Goal: Task Accomplishment & Management: Use online tool/utility

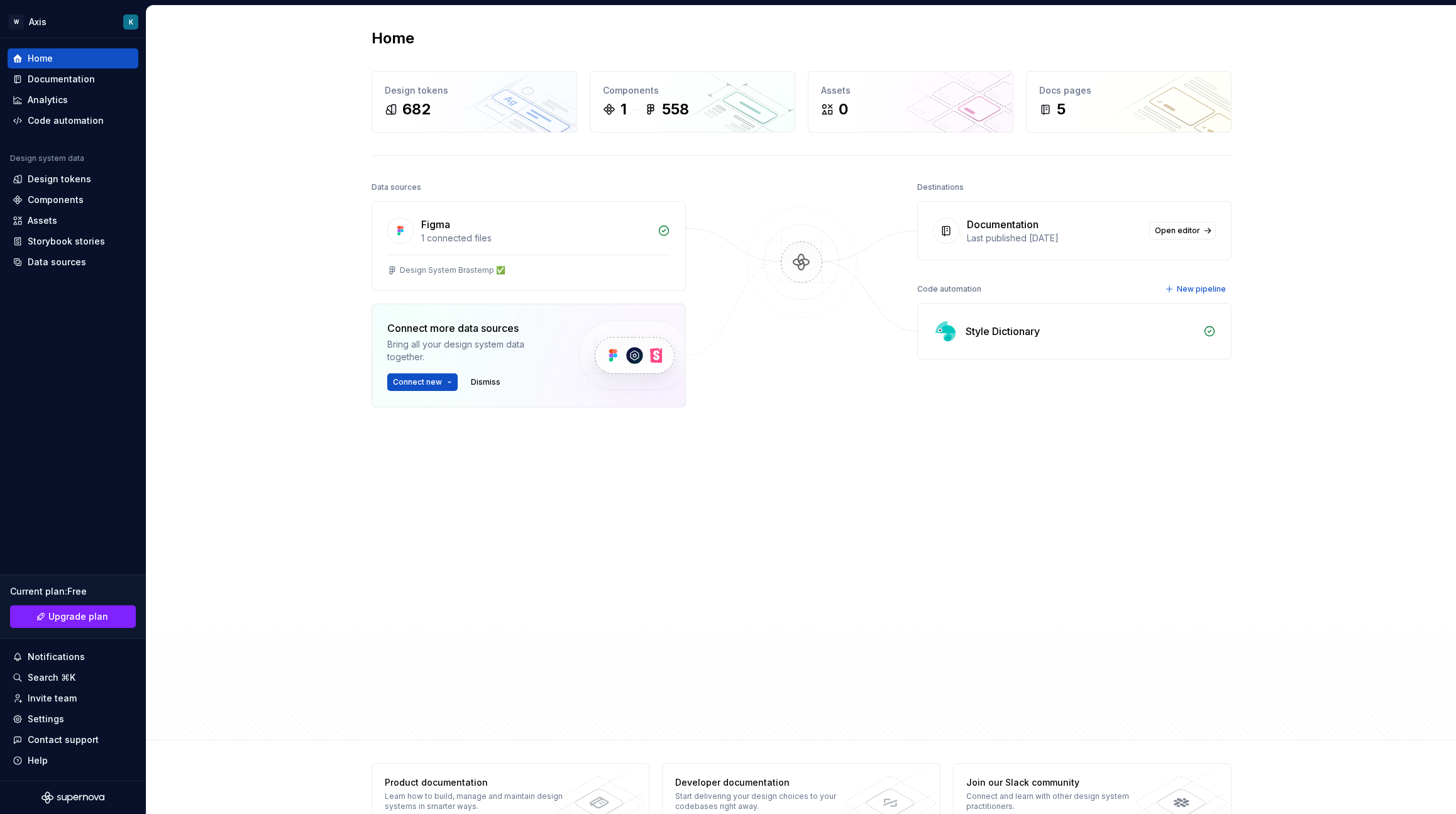
click at [228, 202] on div "Home Design tokens 682 Components 1 558 Assets 0 Docs pages 5 Data sources Figm…" at bounding box center [801, 373] width 1309 height 734
click at [1345, 272] on div "Home Design tokens 682 Components 1 558 Assets 0 Docs pages 5 Data sources Figm…" at bounding box center [801, 373] width 1309 height 734
click at [252, 222] on div "Home Design tokens 682 Components 1 558 Assets 0 Docs pages 5 Data sources Figm…" at bounding box center [801, 373] width 1309 height 734
click at [557, 243] on div "1 connected files" at bounding box center [536, 238] width 229 height 13
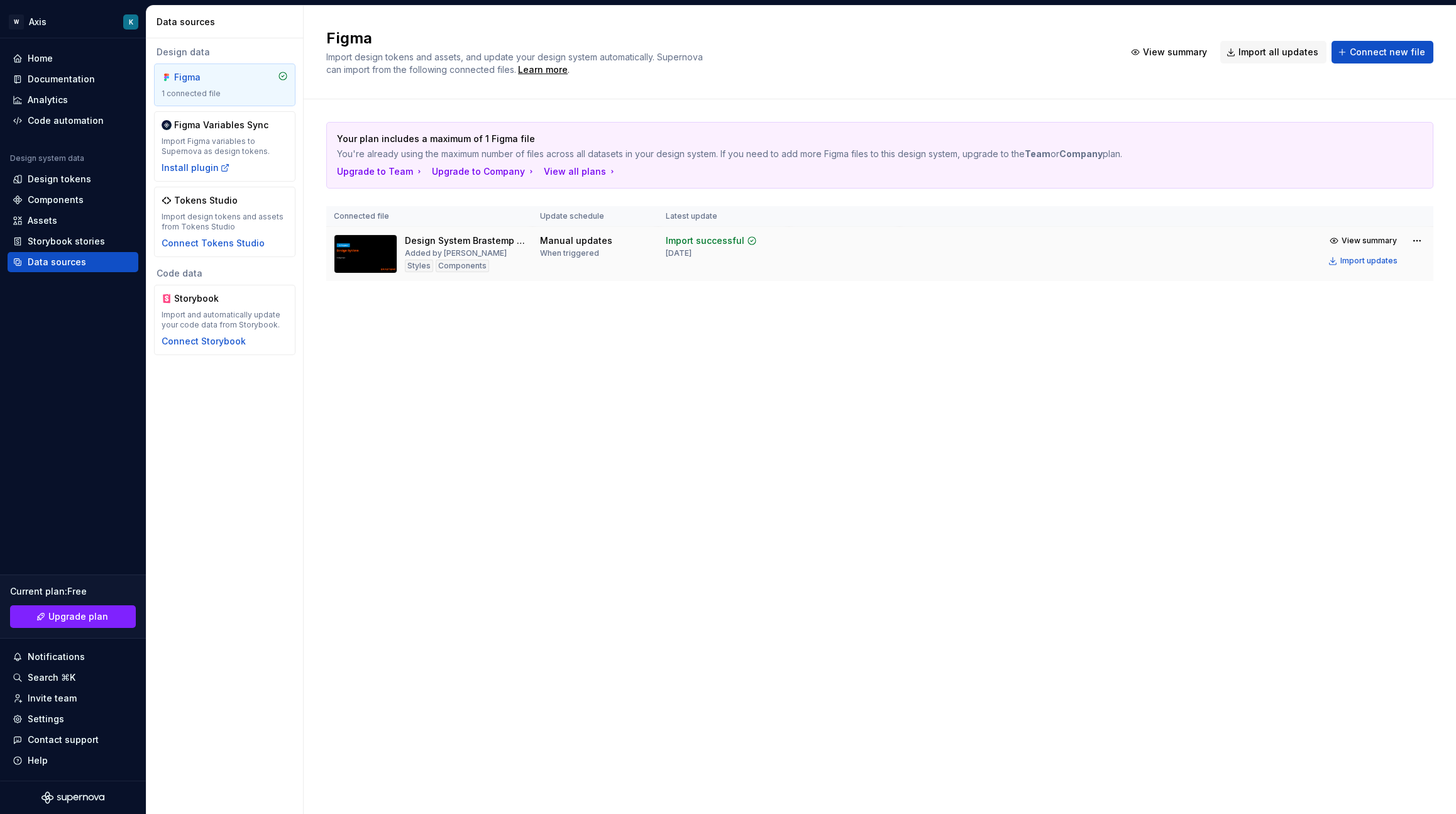
click at [482, 243] on div "Design System Brastemp ﻿﻿✅" at bounding box center [465, 240] width 120 height 13
click at [561, 239] on div "Manual updates" at bounding box center [576, 240] width 72 height 13
click at [497, 241] on div "Design System Brastemp ﻿﻿✅" at bounding box center [465, 240] width 120 height 13
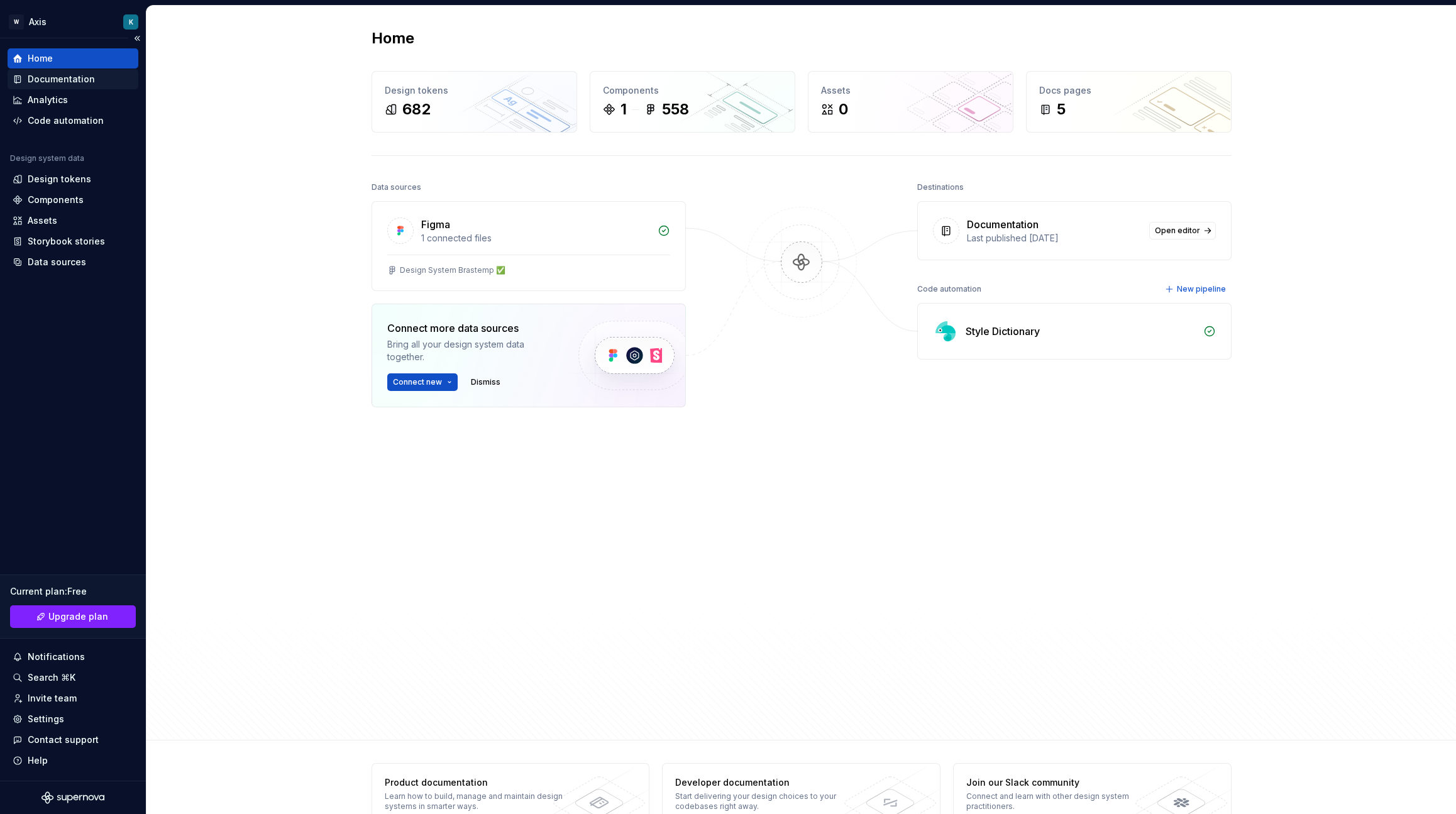
click at [83, 74] on div "Documentation" at bounding box center [61, 79] width 67 height 13
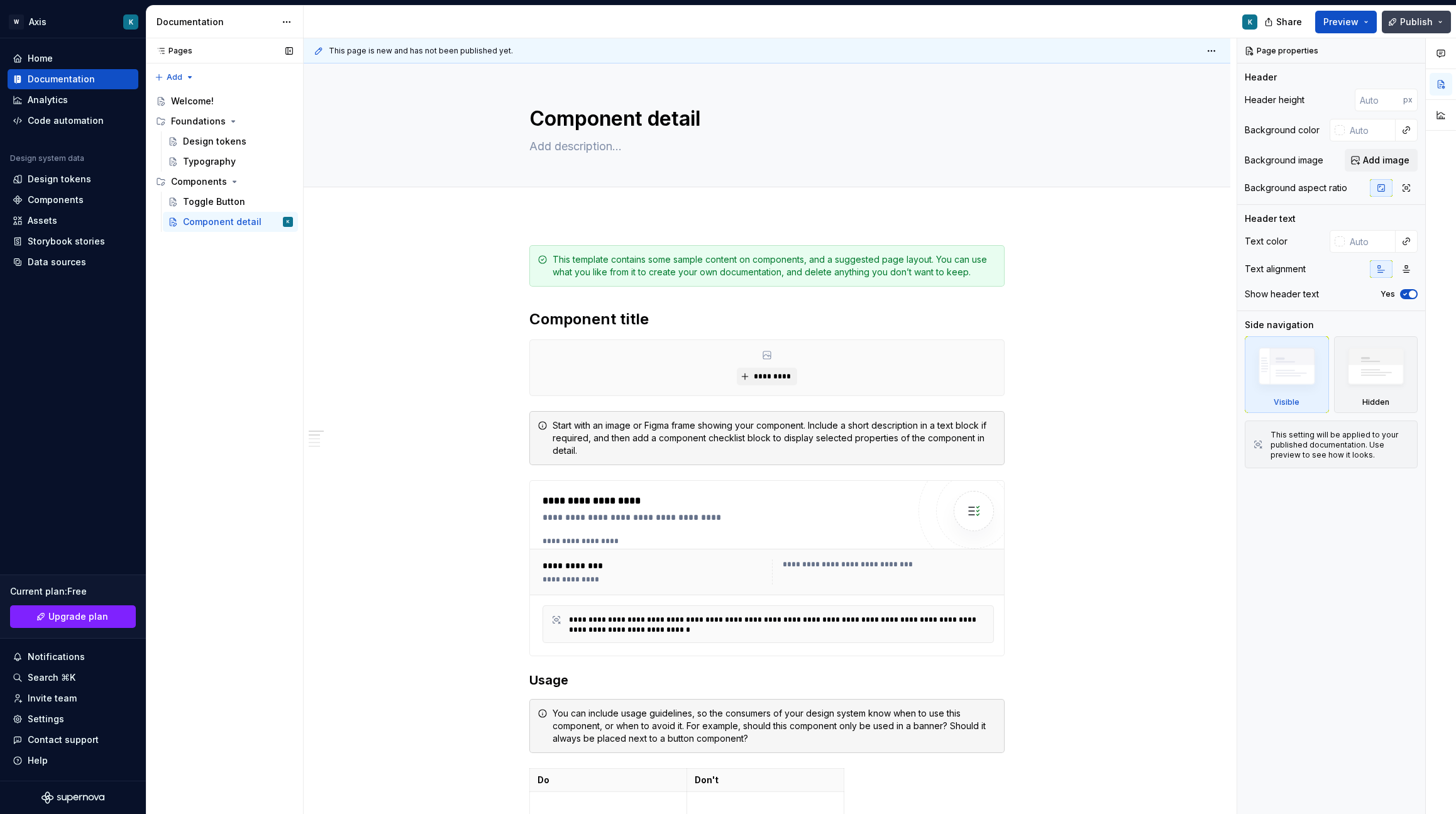
click at [1443, 21] on button "Publish" at bounding box center [1416, 22] width 69 height 23
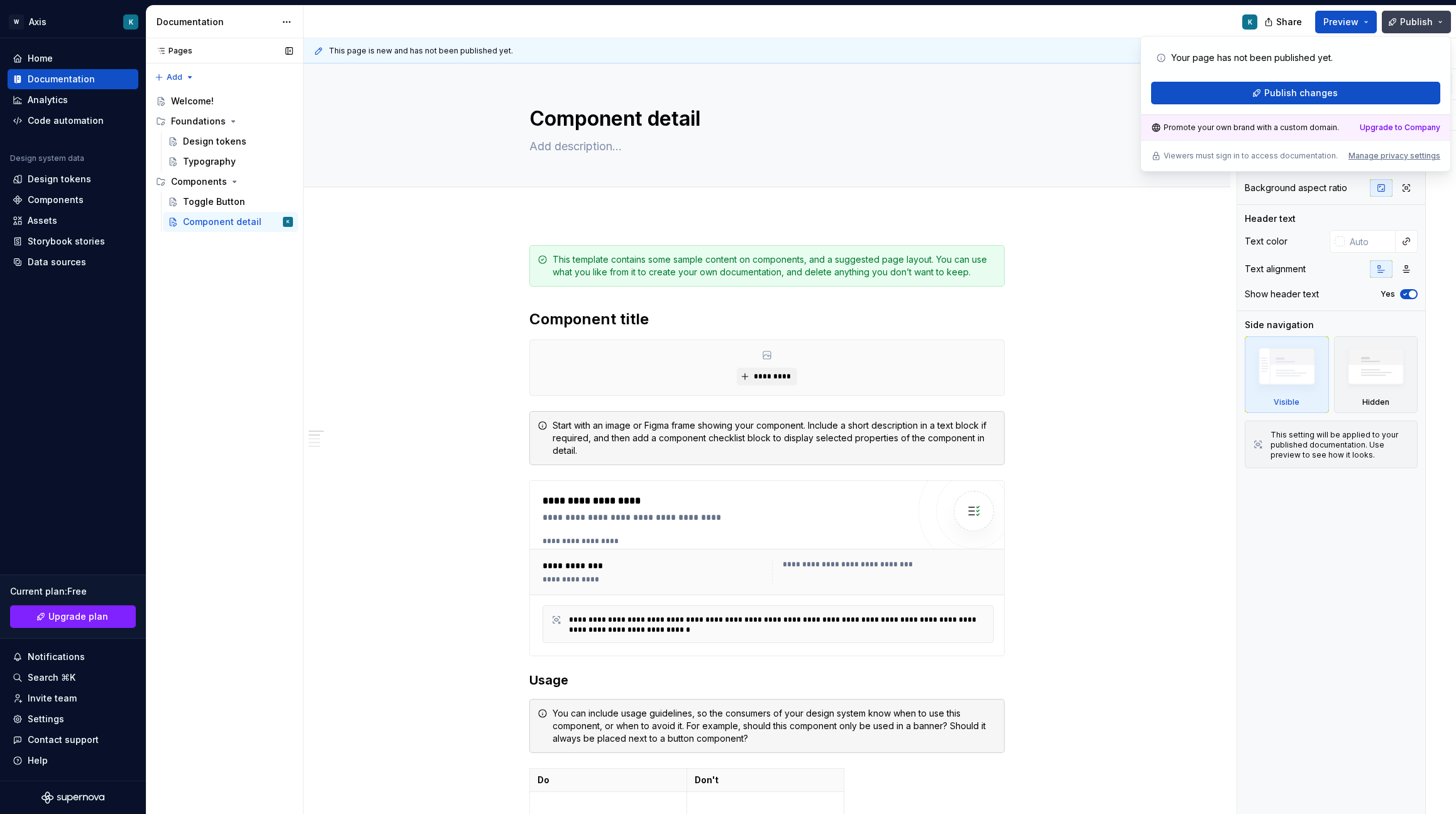
click at [1443, 21] on button "Publish" at bounding box center [1416, 22] width 69 height 23
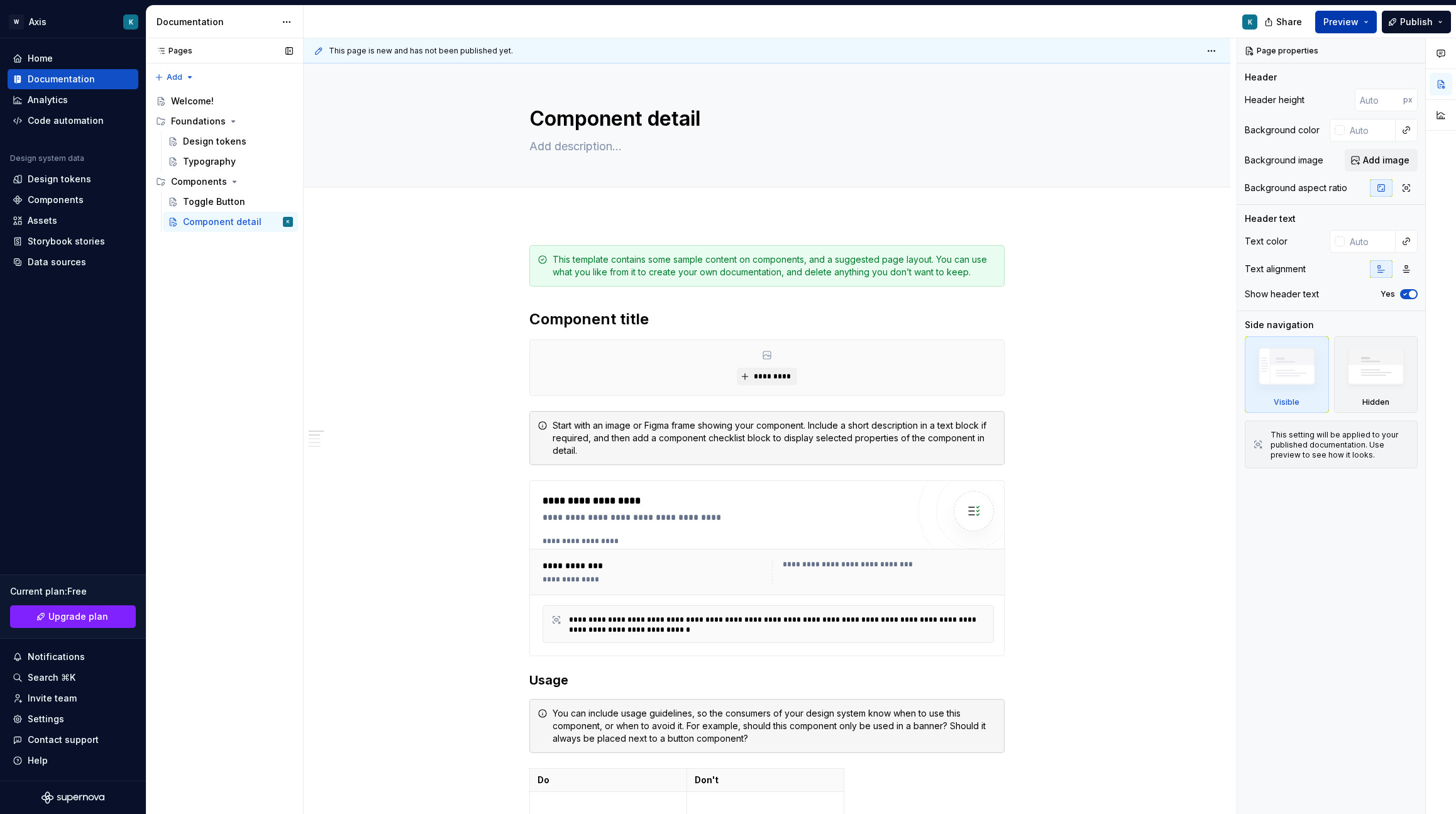
drag, startPoint x: 1378, startPoint y: 12, endPoint x: 1372, endPoint y: 16, distance: 7.2
click at [1378, 12] on div "Share Preview Publish" at bounding box center [1361, 22] width 188 height 32
click at [1370, 17] on button "Preview" at bounding box center [1345, 22] width 62 height 23
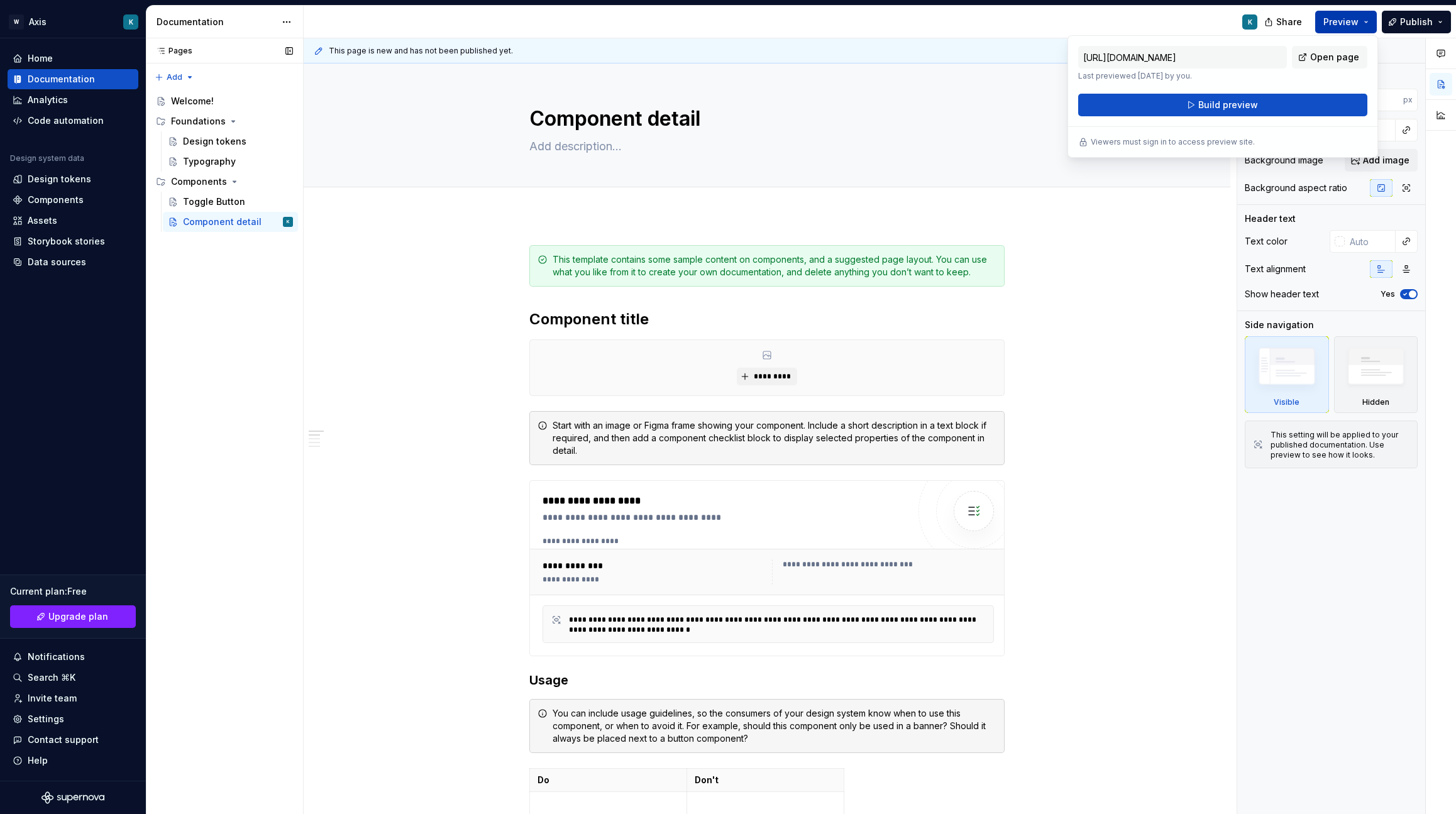
click at [1370, 17] on button "Preview" at bounding box center [1345, 22] width 62 height 23
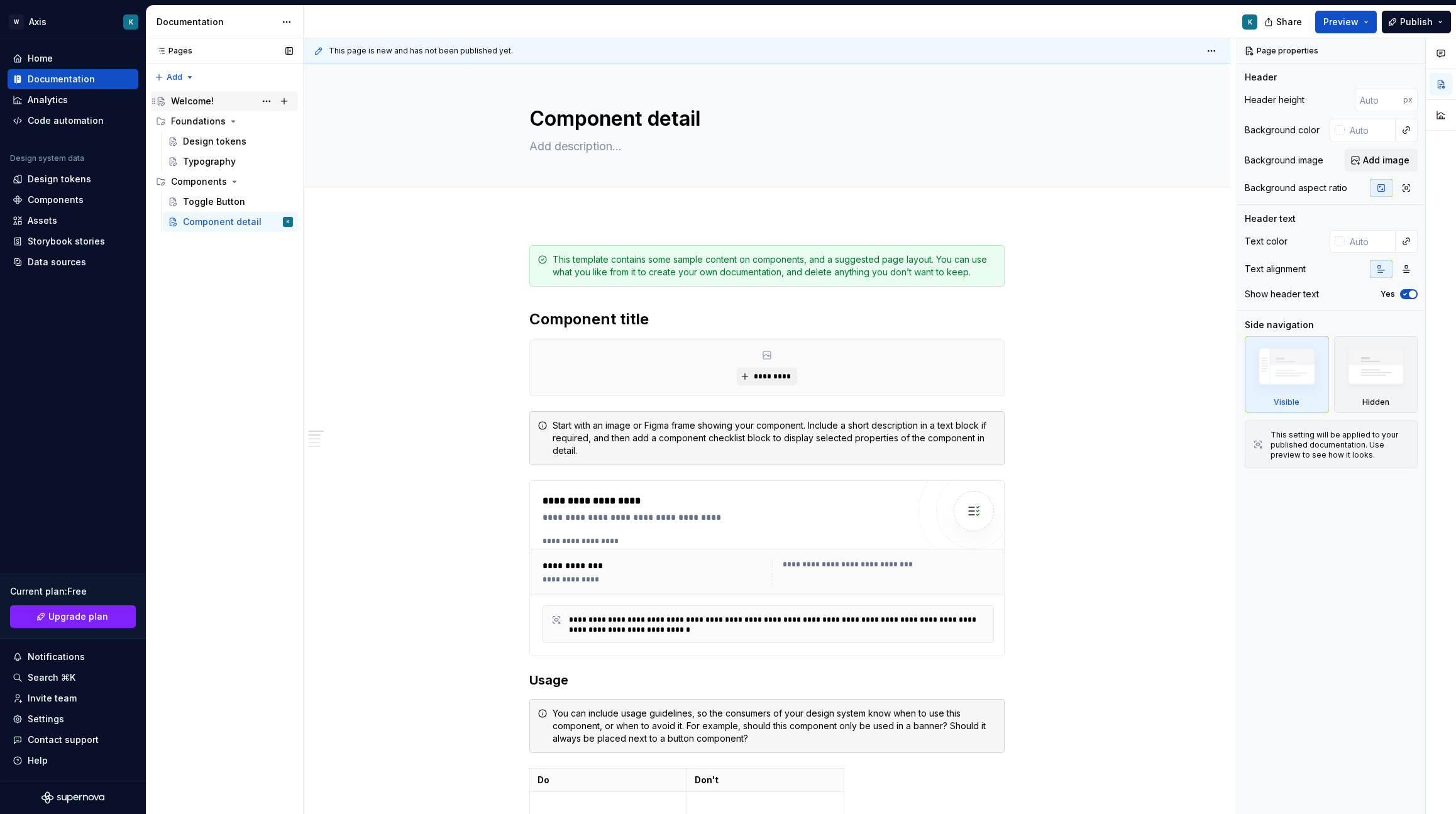
click at [200, 103] on div "Welcome!" at bounding box center [192, 101] width 42 height 13
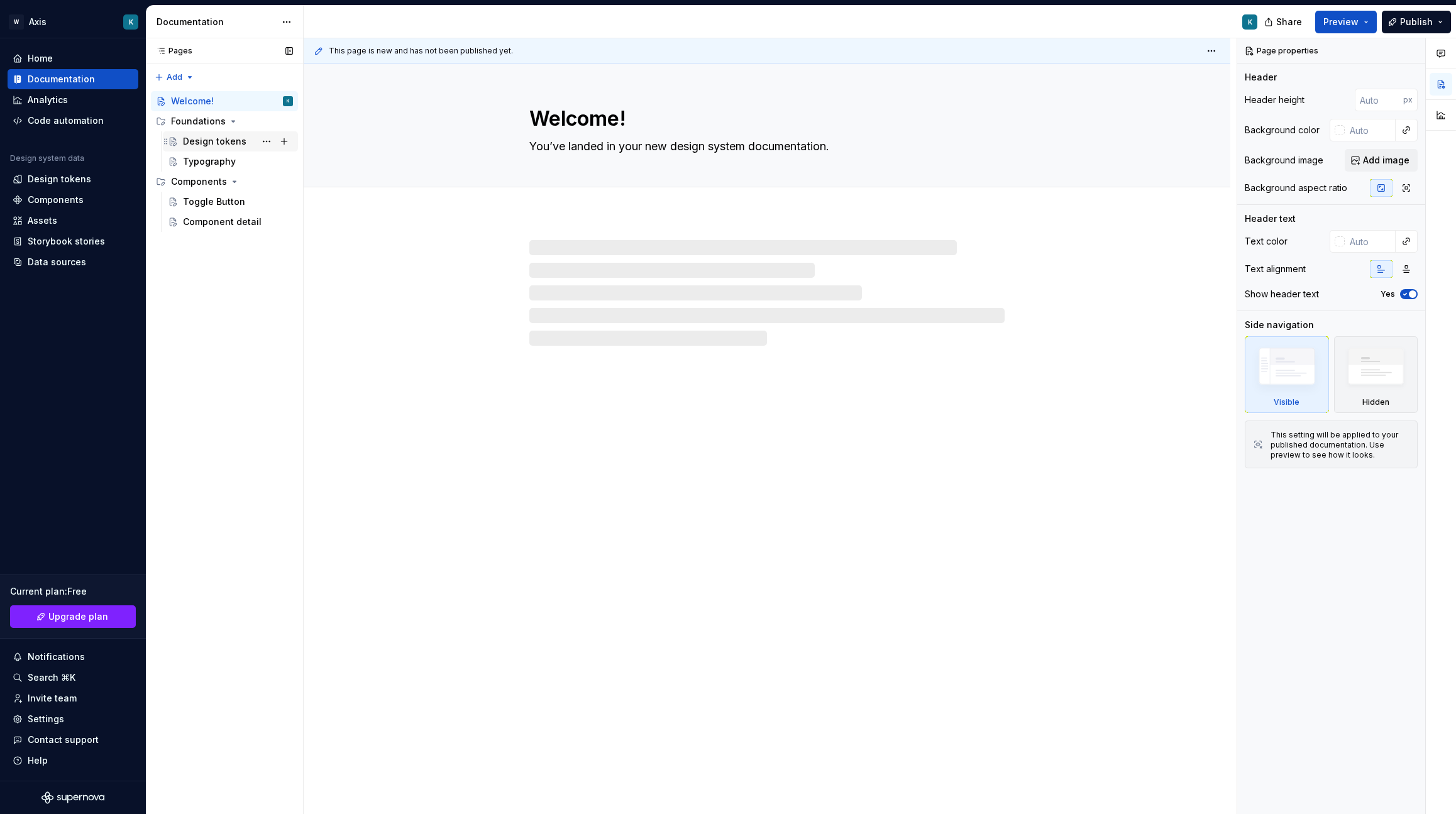
click at [210, 145] on div "Design tokens" at bounding box center [215, 141] width 64 height 13
click at [224, 165] on div "Typography" at bounding box center [210, 161] width 53 height 13
click at [217, 200] on div "Toggle Button" at bounding box center [214, 202] width 62 height 13
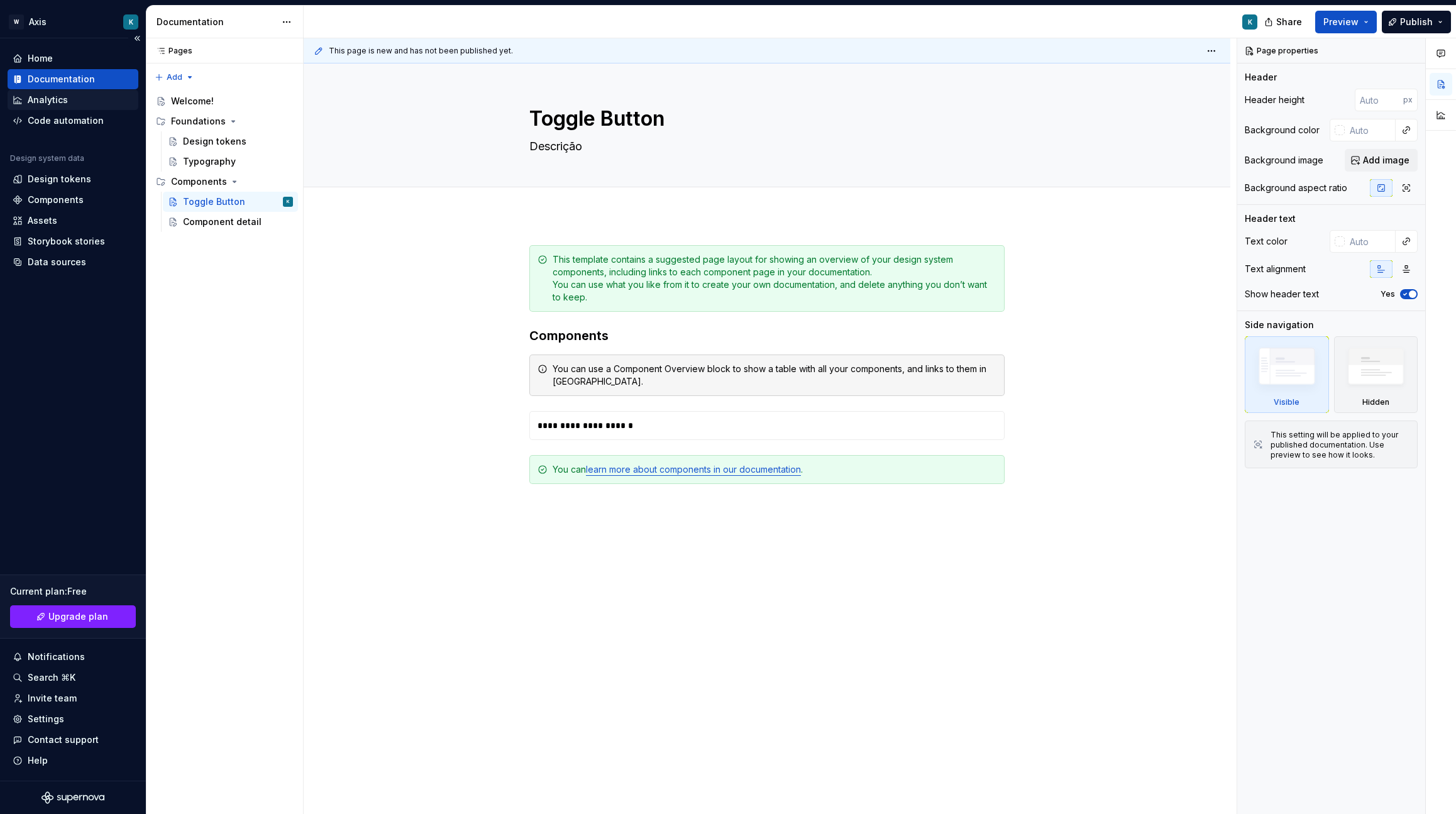
click at [59, 96] on div "Analytics" at bounding box center [48, 100] width 40 height 13
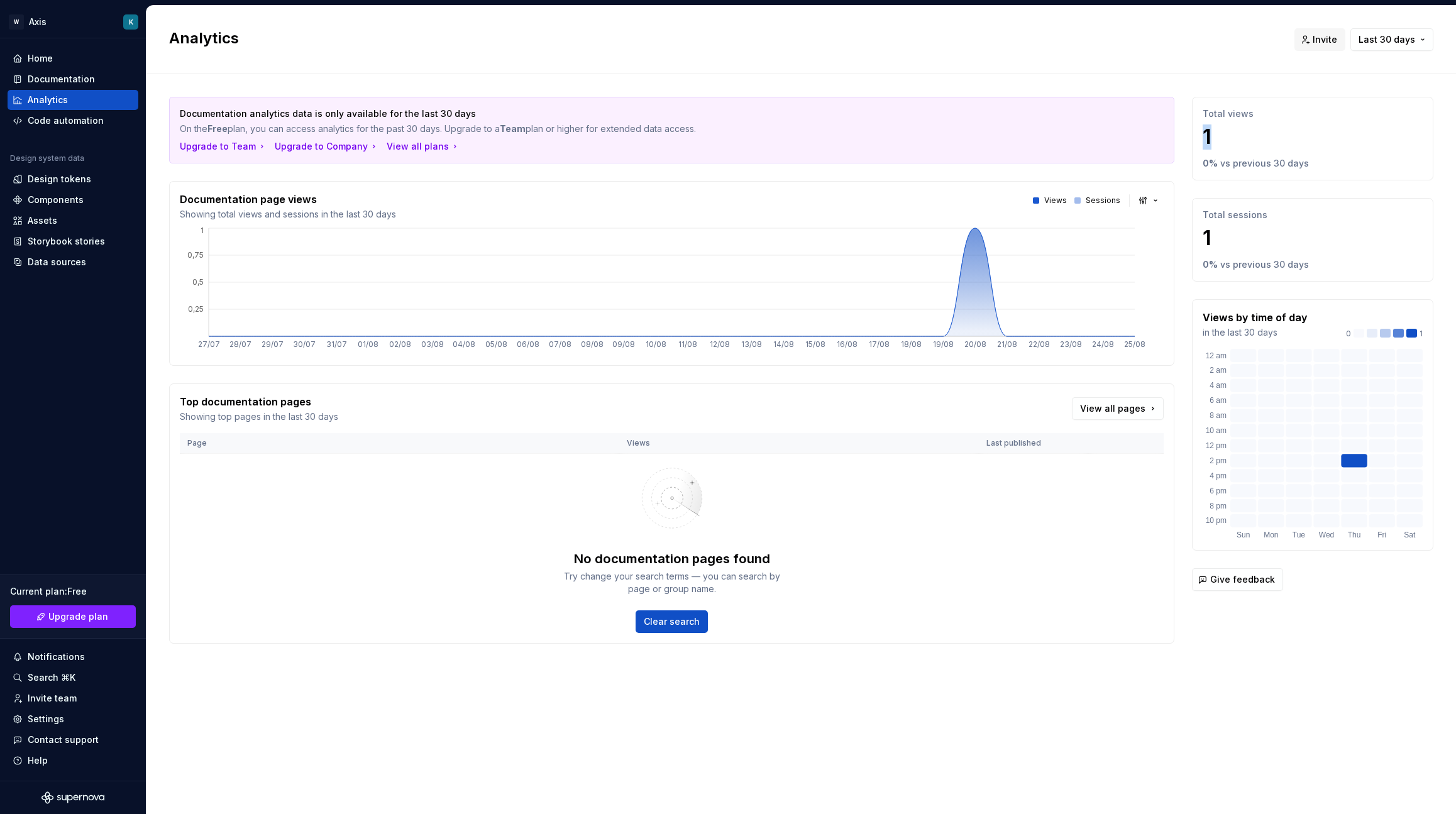
drag, startPoint x: 1208, startPoint y: 142, endPoint x: 1200, endPoint y: 141, distance: 8.1
click at [1200, 141] on div "Total views 1 0 % vs previous 30 days" at bounding box center [1313, 139] width 242 height 84
click at [74, 184] on div "Design tokens" at bounding box center [60, 178] width 64 height 13
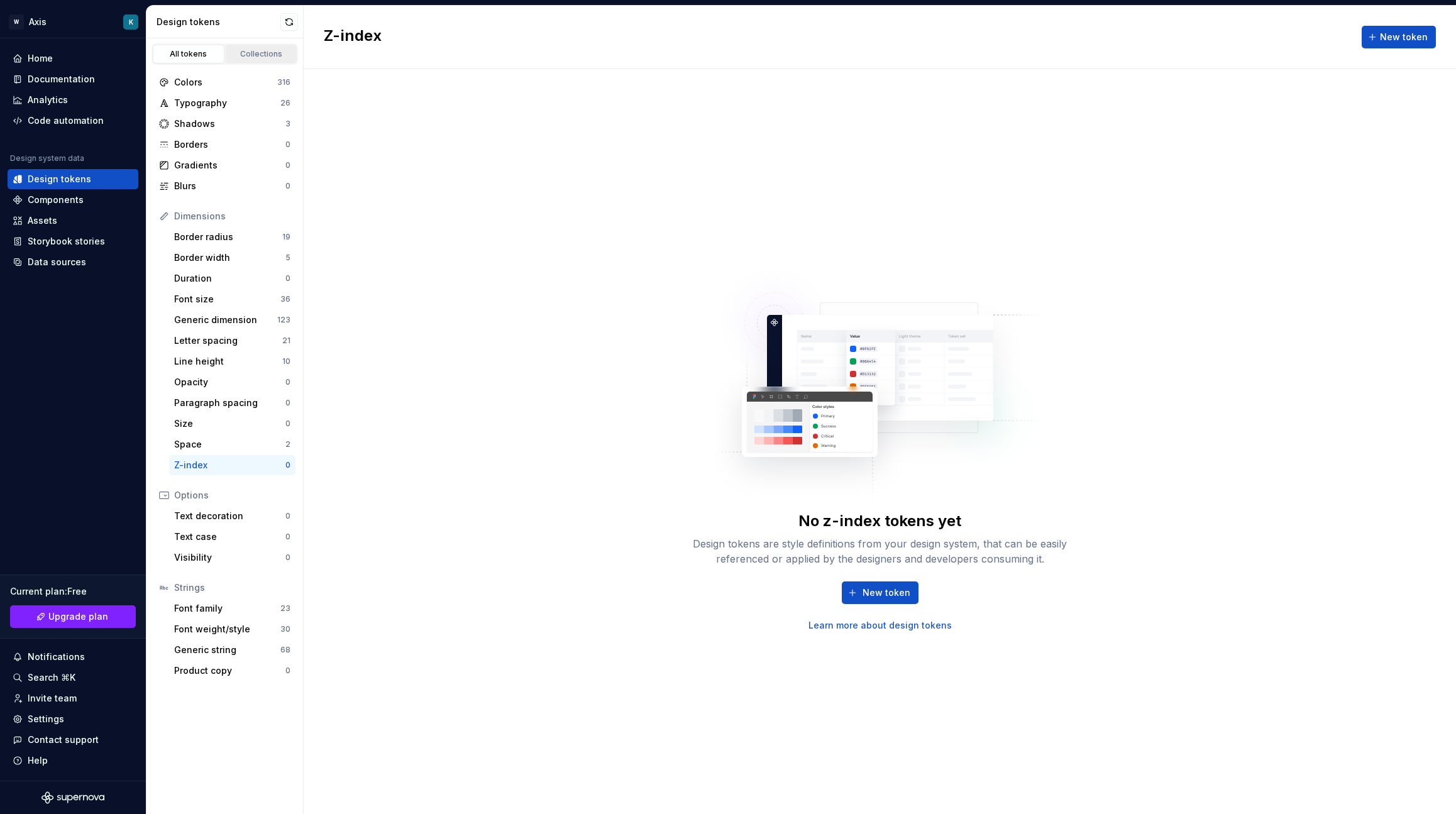
click at [259, 54] on div "Collections" at bounding box center [261, 54] width 63 height 10
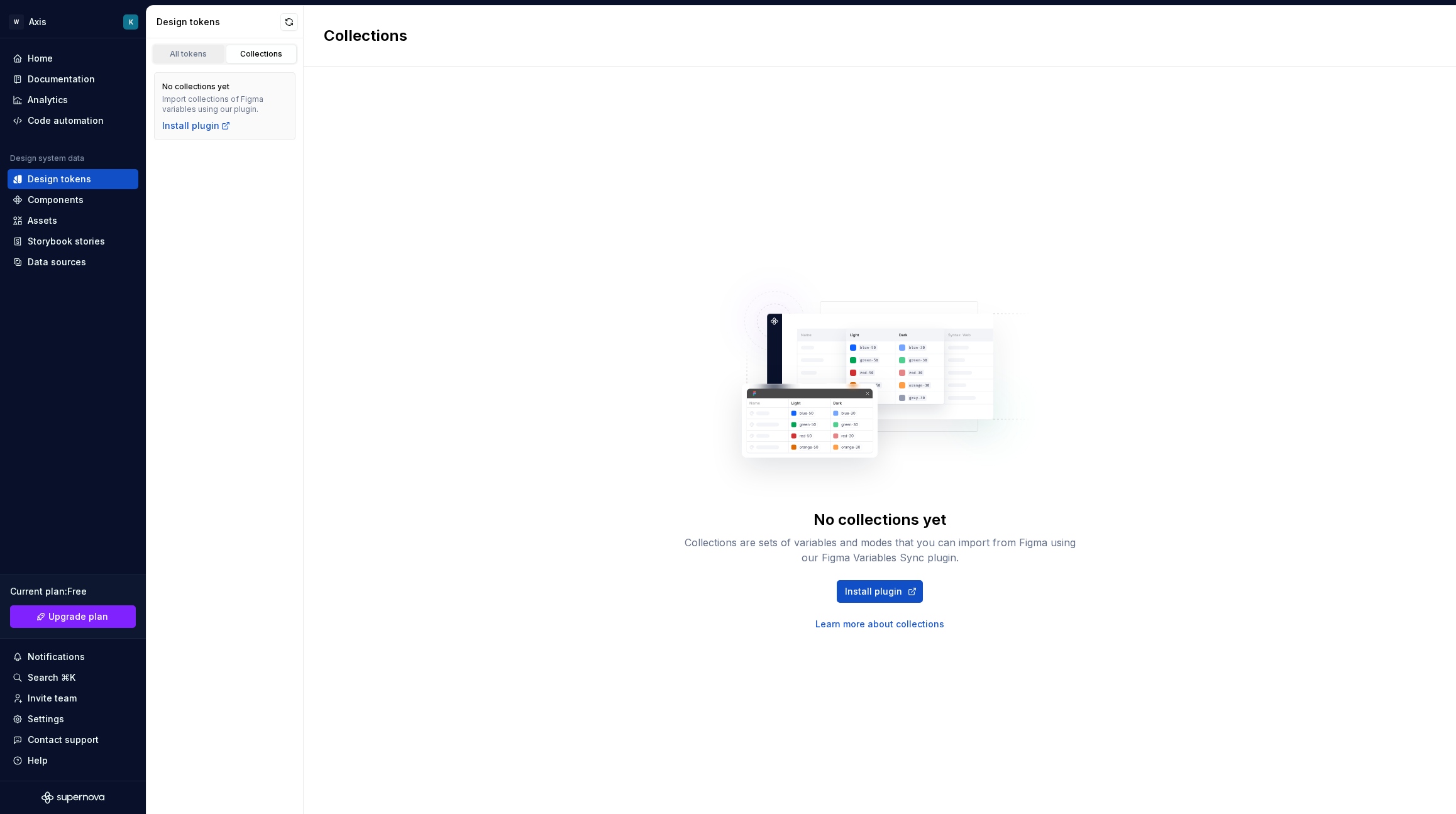
click at [194, 54] on div "All tokens" at bounding box center [188, 54] width 63 height 10
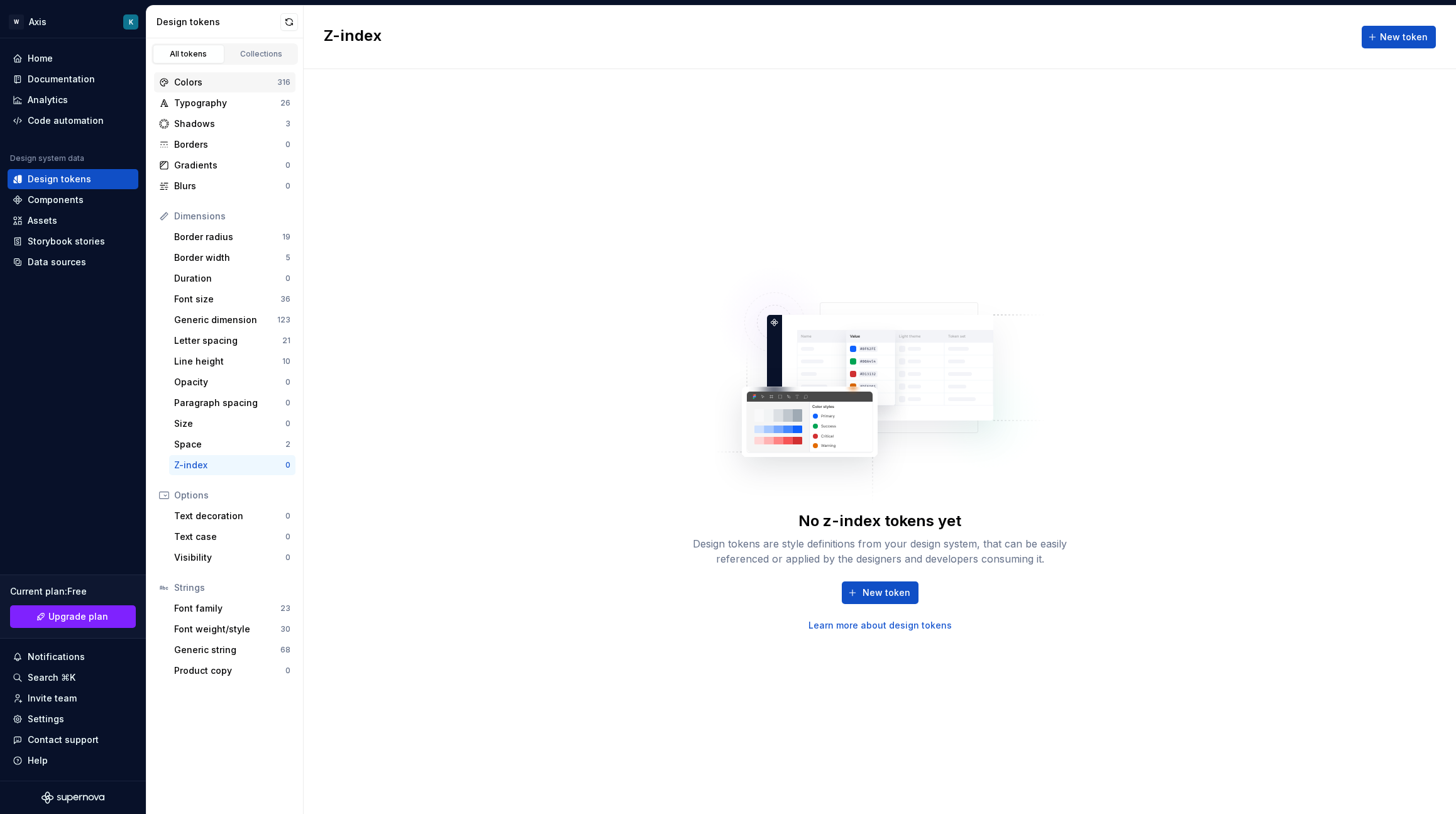
click at [292, 83] on div "Colors 316" at bounding box center [224, 82] width 141 height 20
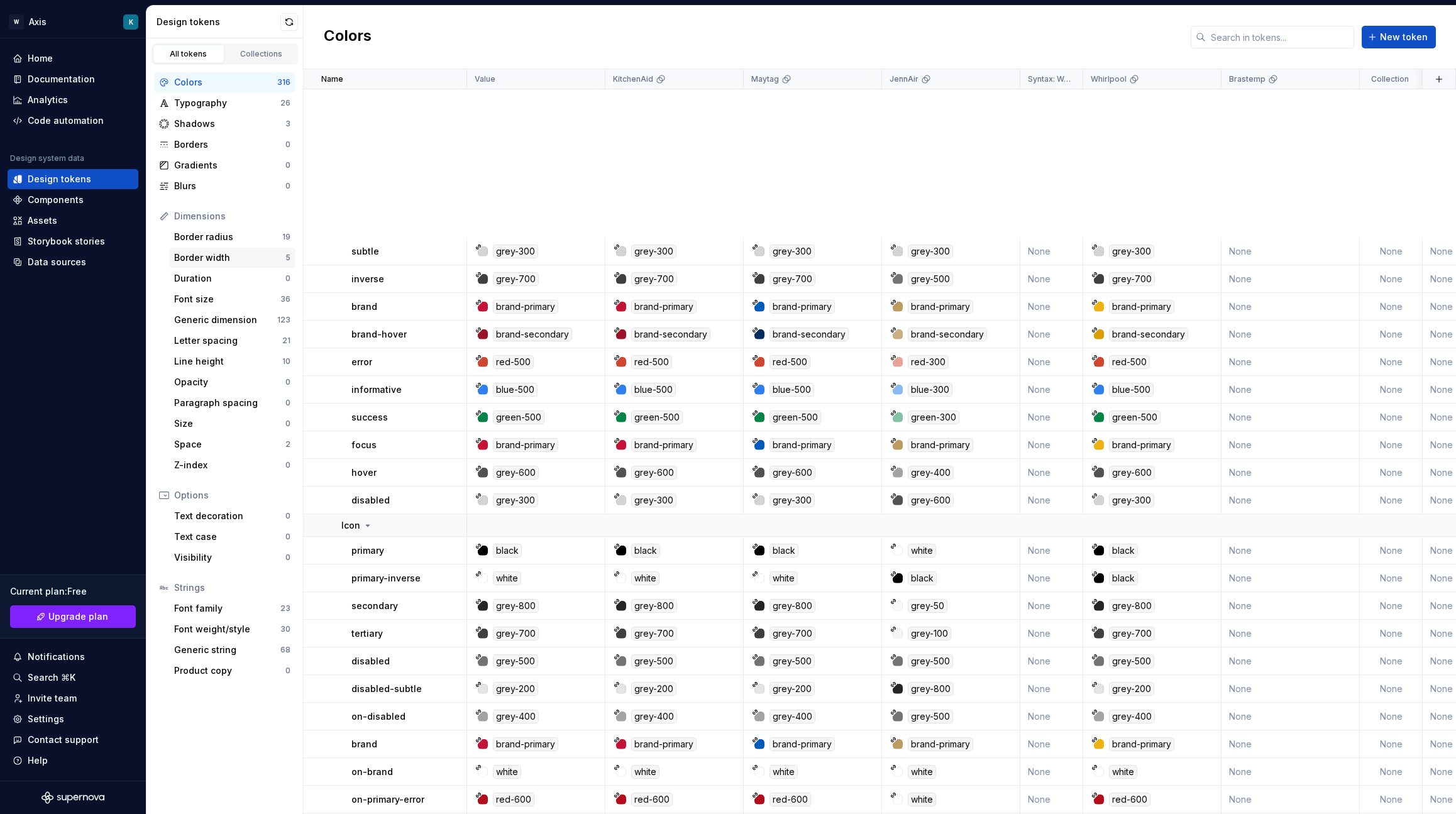
scroll to position [2514, 0]
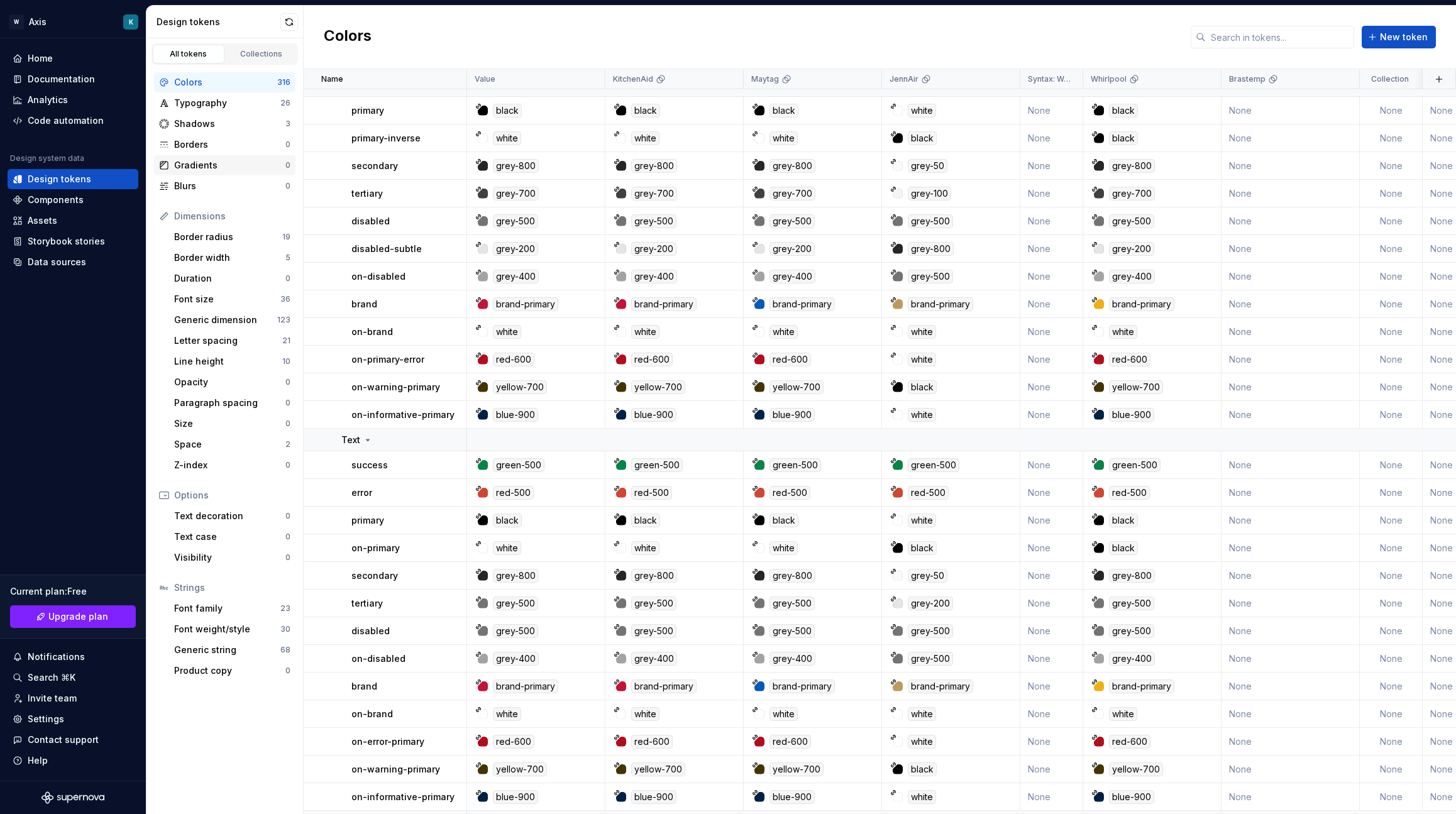
click at [230, 165] on div "Gradients" at bounding box center [230, 165] width 111 height 13
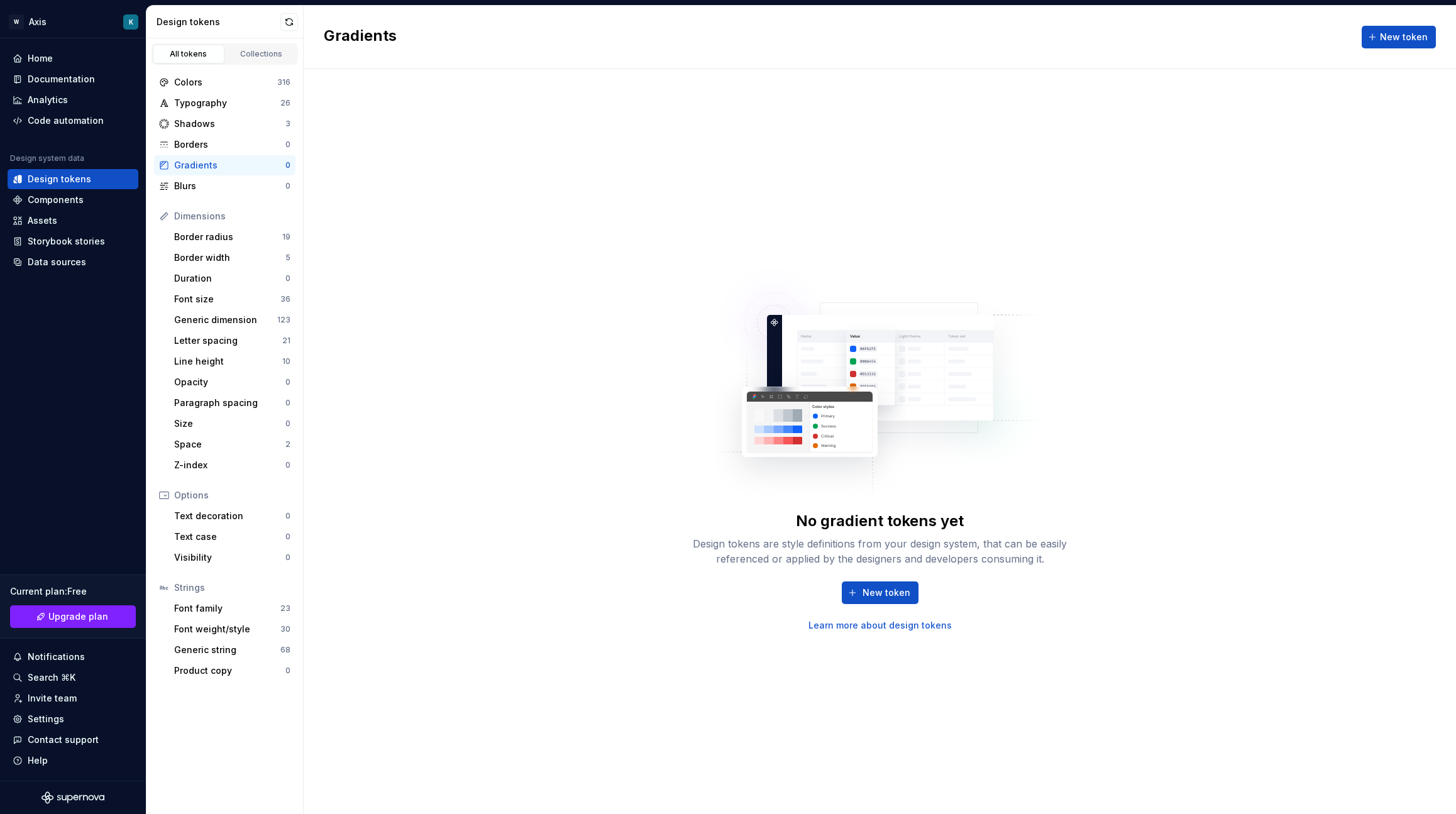
click at [435, 370] on div "No gradient tokens yet Design tokens are style definitions from your design sys…" at bounding box center [879, 441] width 1152 height 744
click at [230, 224] on div "Dimensions" at bounding box center [224, 216] width 141 height 20
click at [225, 228] on div "Border radius 19" at bounding box center [232, 237] width 126 height 20
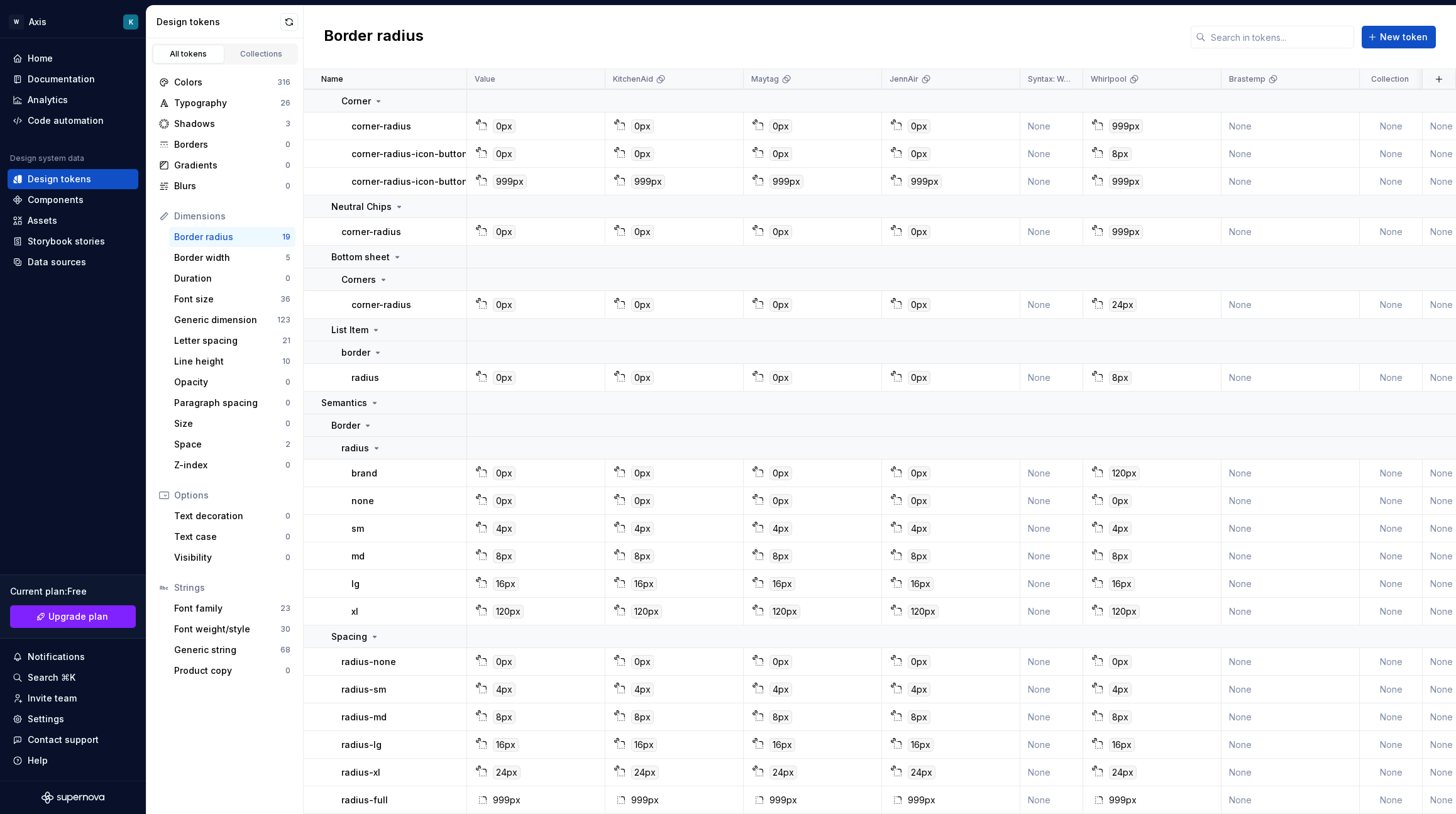
scroll to position [101, 0]
click at [243, 603] on div "Font family" at bounding box center [227, 608] width 106 height 13
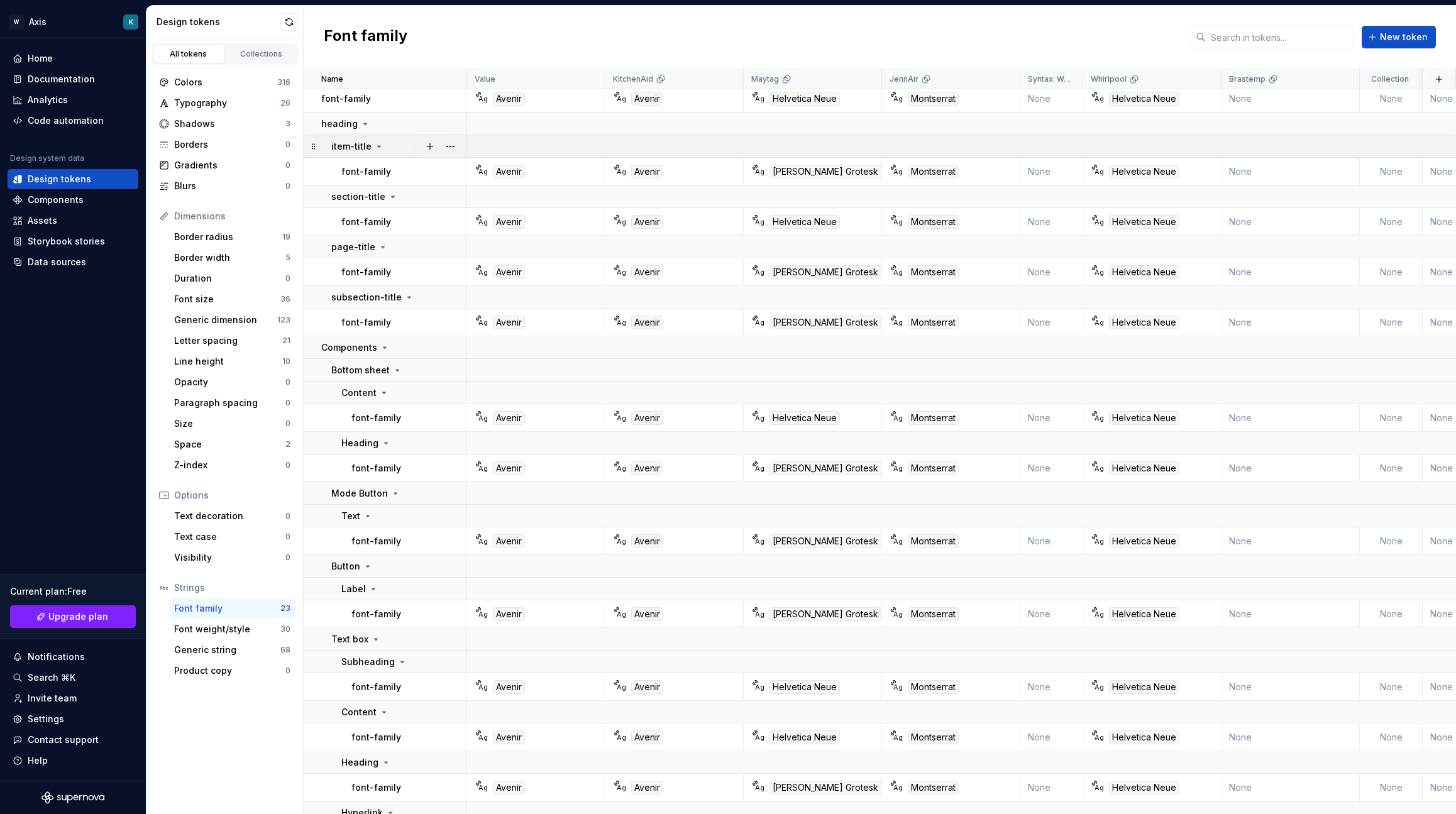
scroll to position [188, 0]
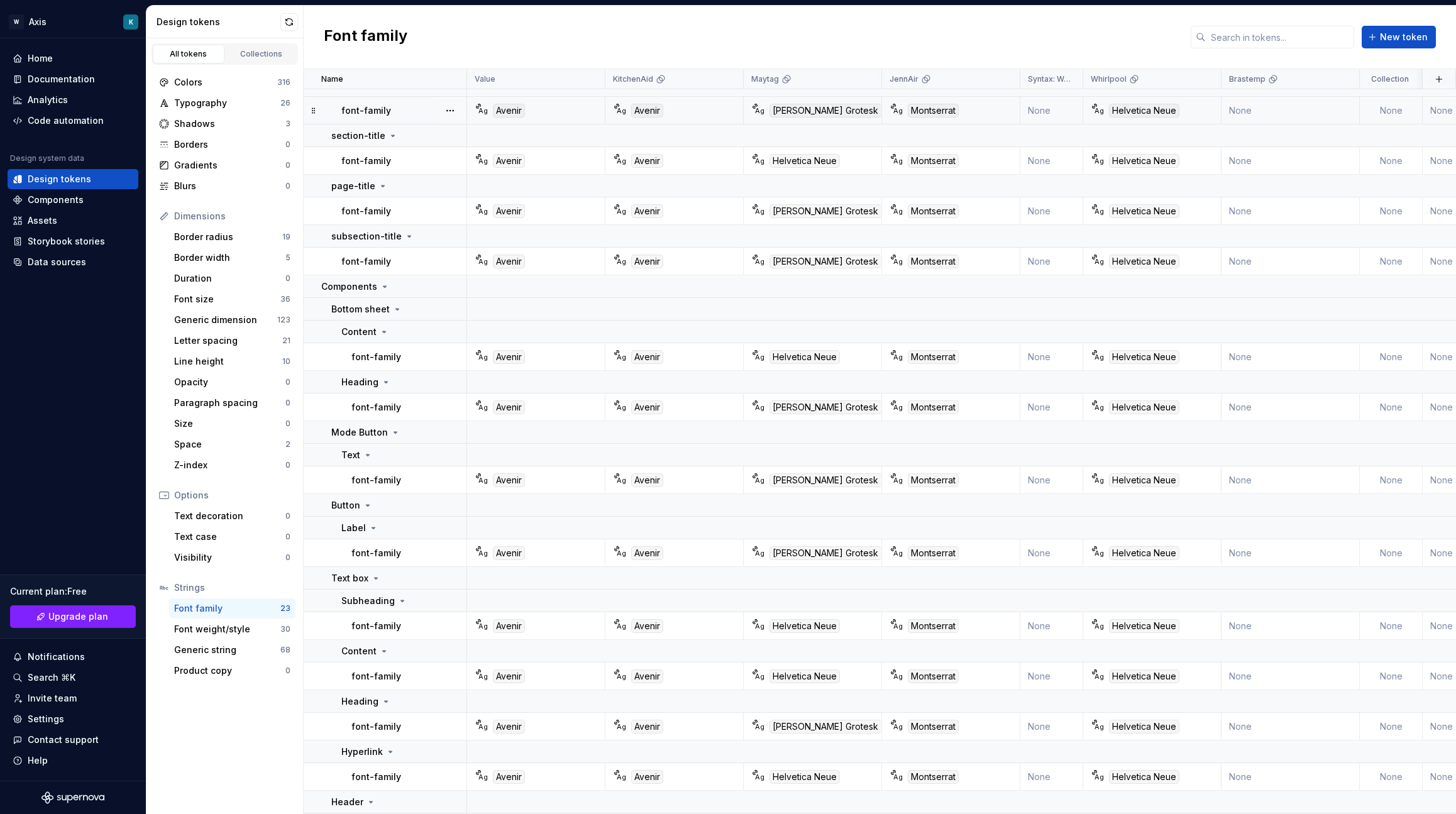
click at [535, 107] on div "Ag Avenir" at bounding box center [540, 110] width 129 height 14
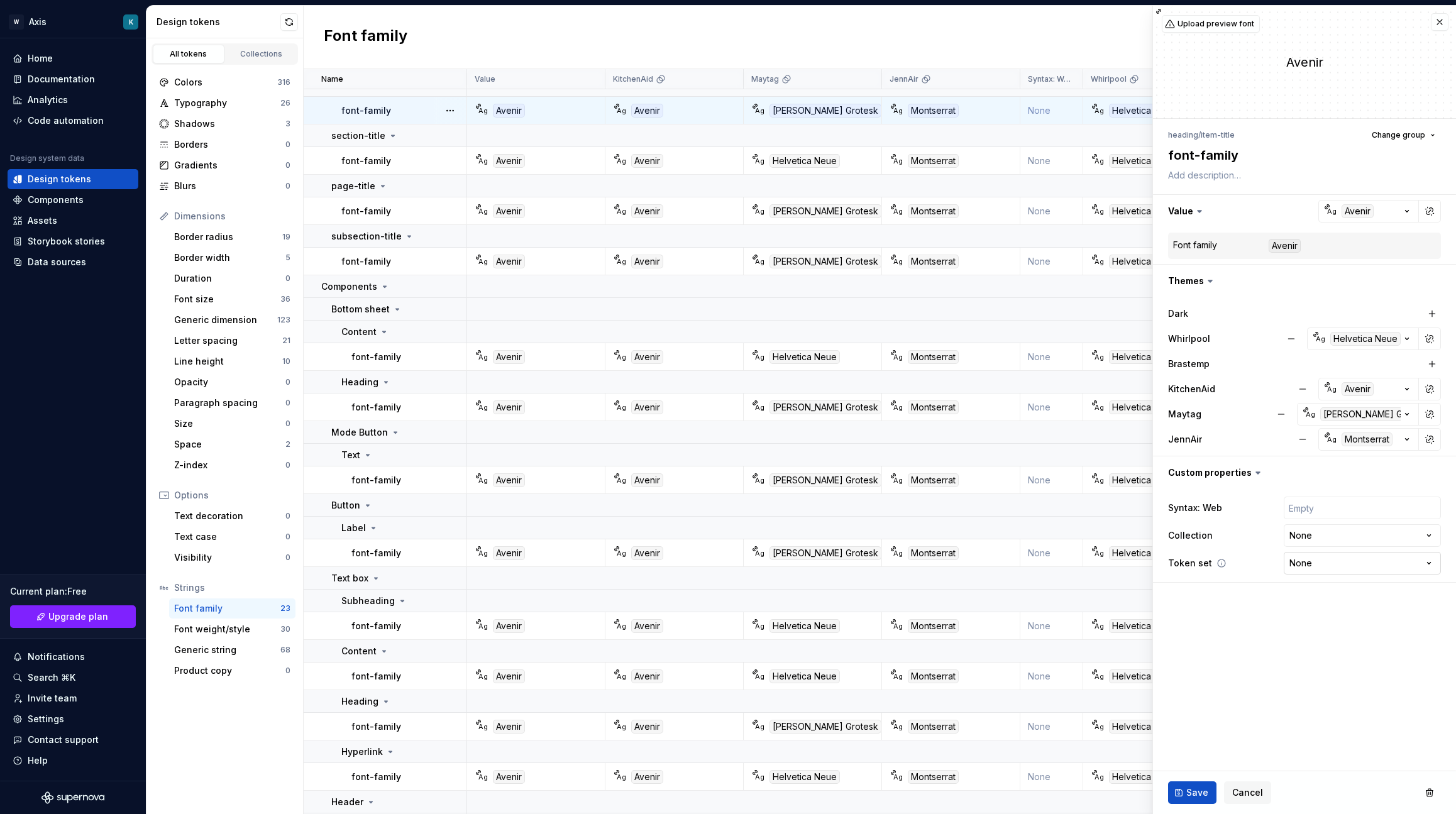
click at [1362, 564] on html "W Axis K Home Documentation Analytics Code automation Design system data Design…" at bounding box center [728, 407] width 1456 height 814
click at [1128, 590] on html "W Axis K Home Documentation Analytics Code automation Design system data Design…" at bounding box center [728, 407] width 1456 height 814
click at [1309, 535] on html "W Axis K Home Documentation Analytics Code automation Design system data Design…" at bounding box center [728, 407] width 1456 height 814
click at [1272, 626] on html "W Axis K Home Documentation Analytics Code automation Design system data Design…" at bounding box center [728, 407] width 1456 height 814
click at [54, 208] on div "Components" at bounding box center [72, 200] width 131 height 20
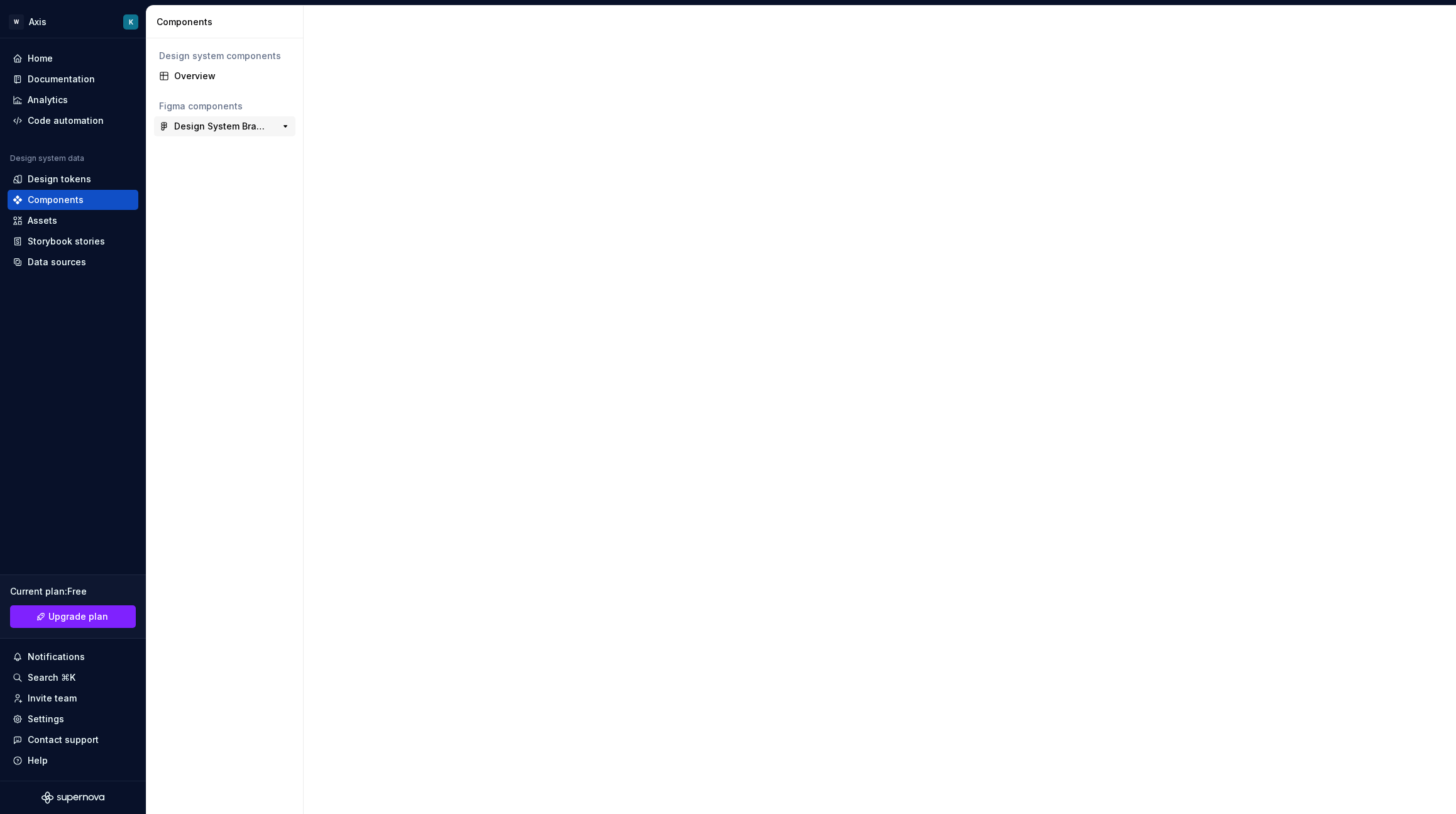
click at [240, 134] on div "Design System Brastemp ﻿﻿✅ 0" at bounding box center [224, 126] width 141 height 20
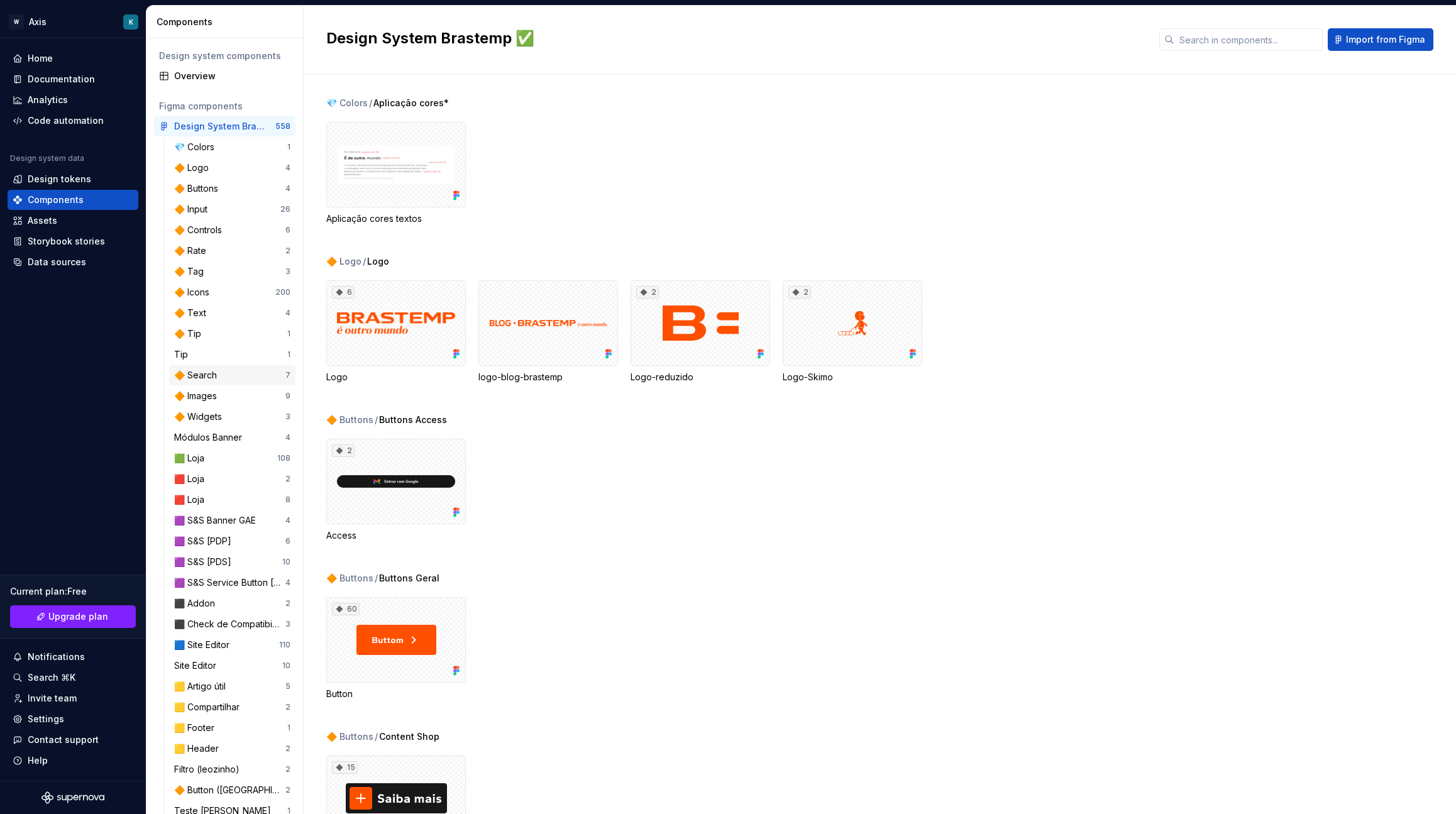
click at [200, 380] on div "🔶 Search" at bounding box center [198, 375] width 48 height 13
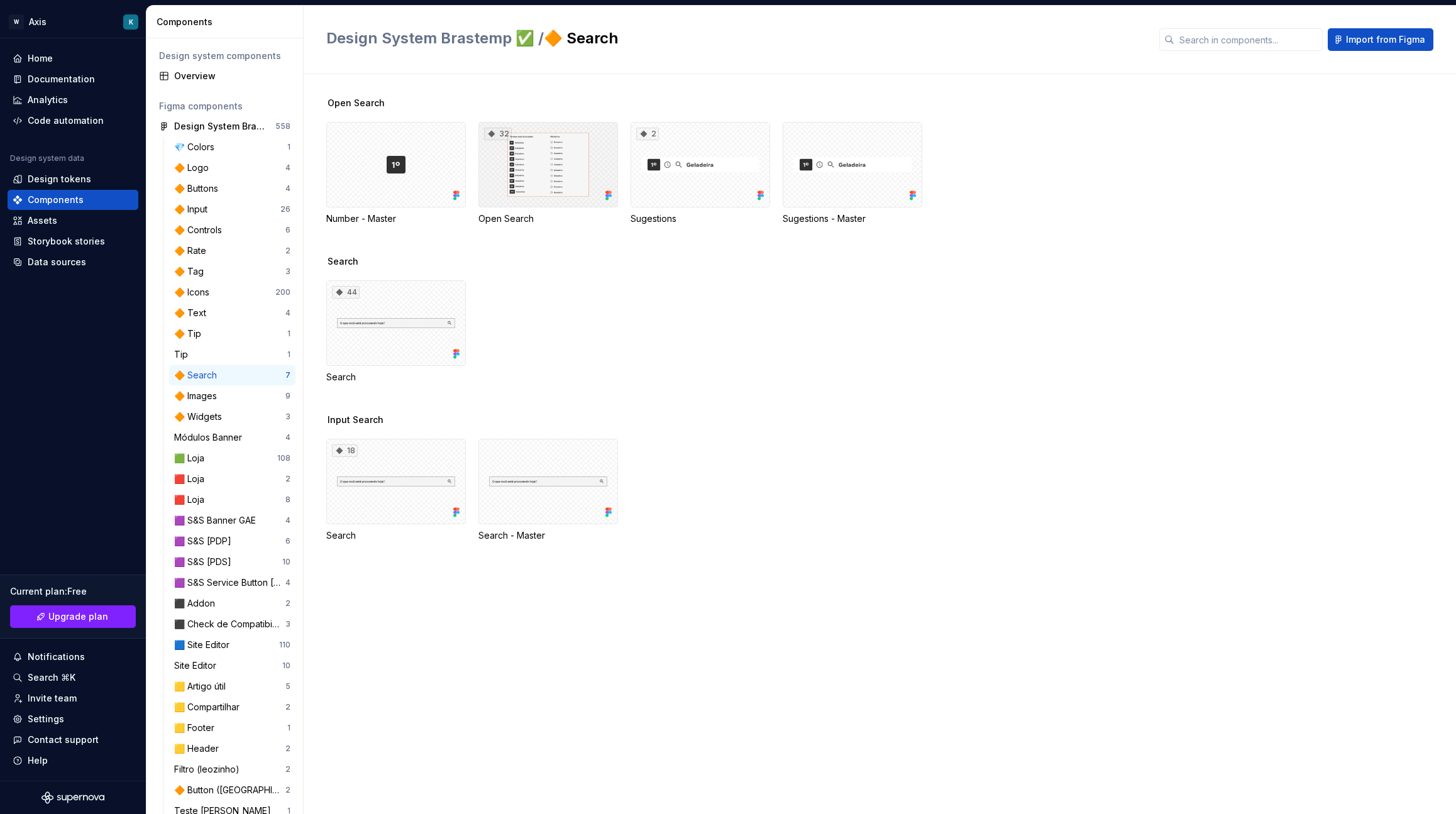
click at [585, 194] on div "32" at bounding box center [548, 165] width 139 height 86
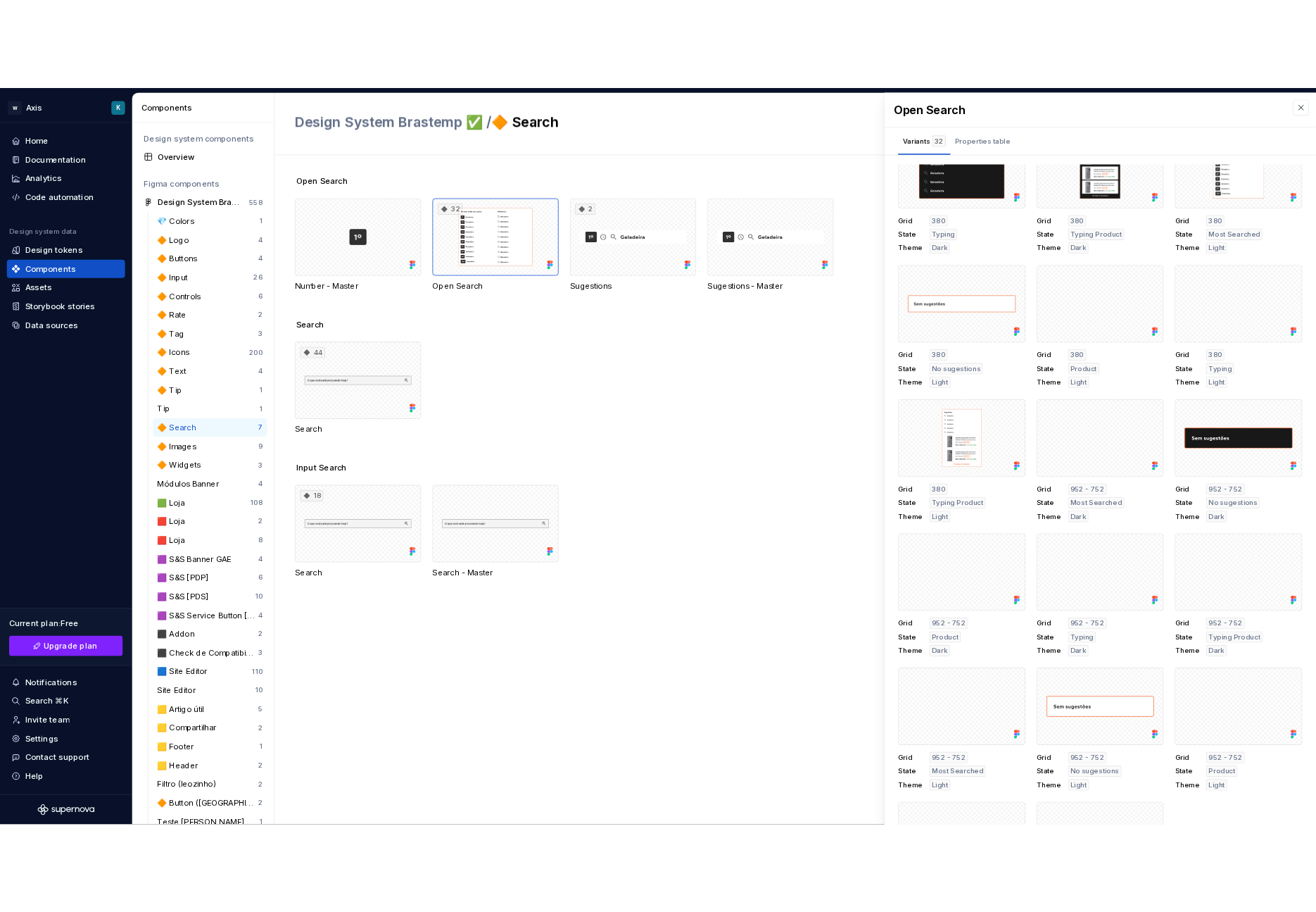
scroll to position [791, 0]
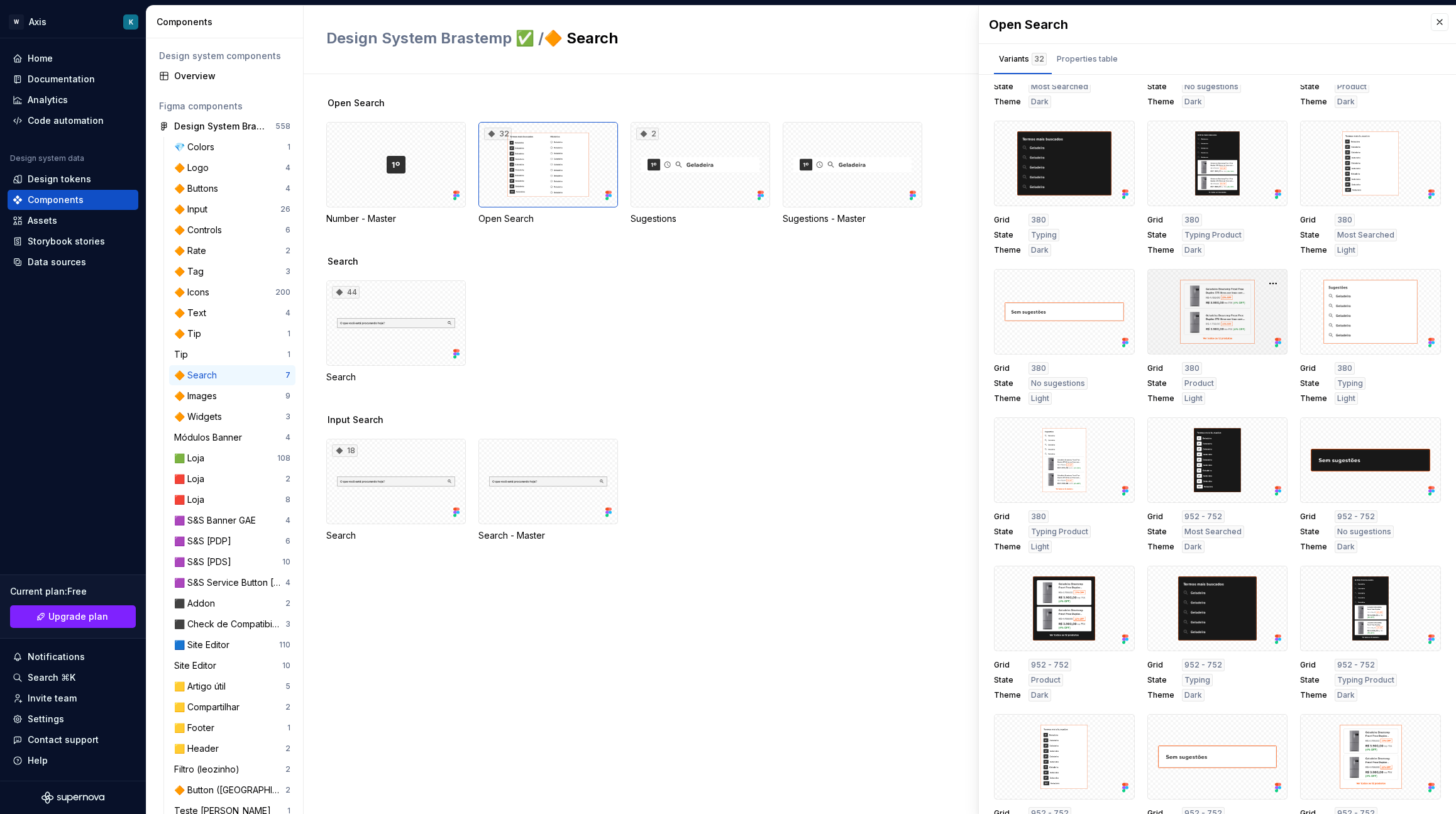
click at [1175, 337] on div at bounding box center [1218, 311] width 141 height 86
click at [86, 220] on div "Assets" at bounding box center [73, 220] width 121 height 13
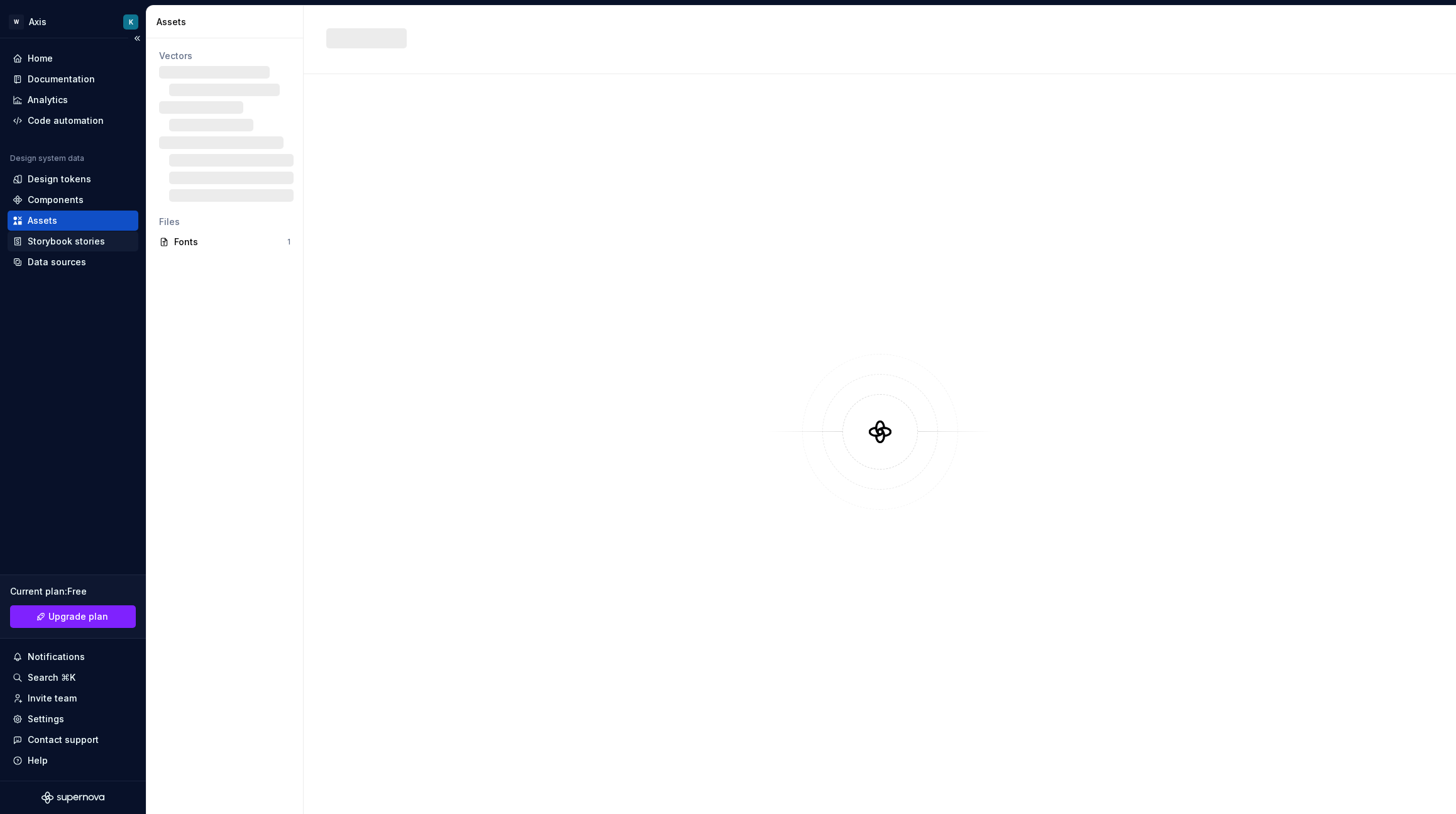
click at [86, 237] on div "Storybook stories" at bounding box center [66, 241] width 78 height 13
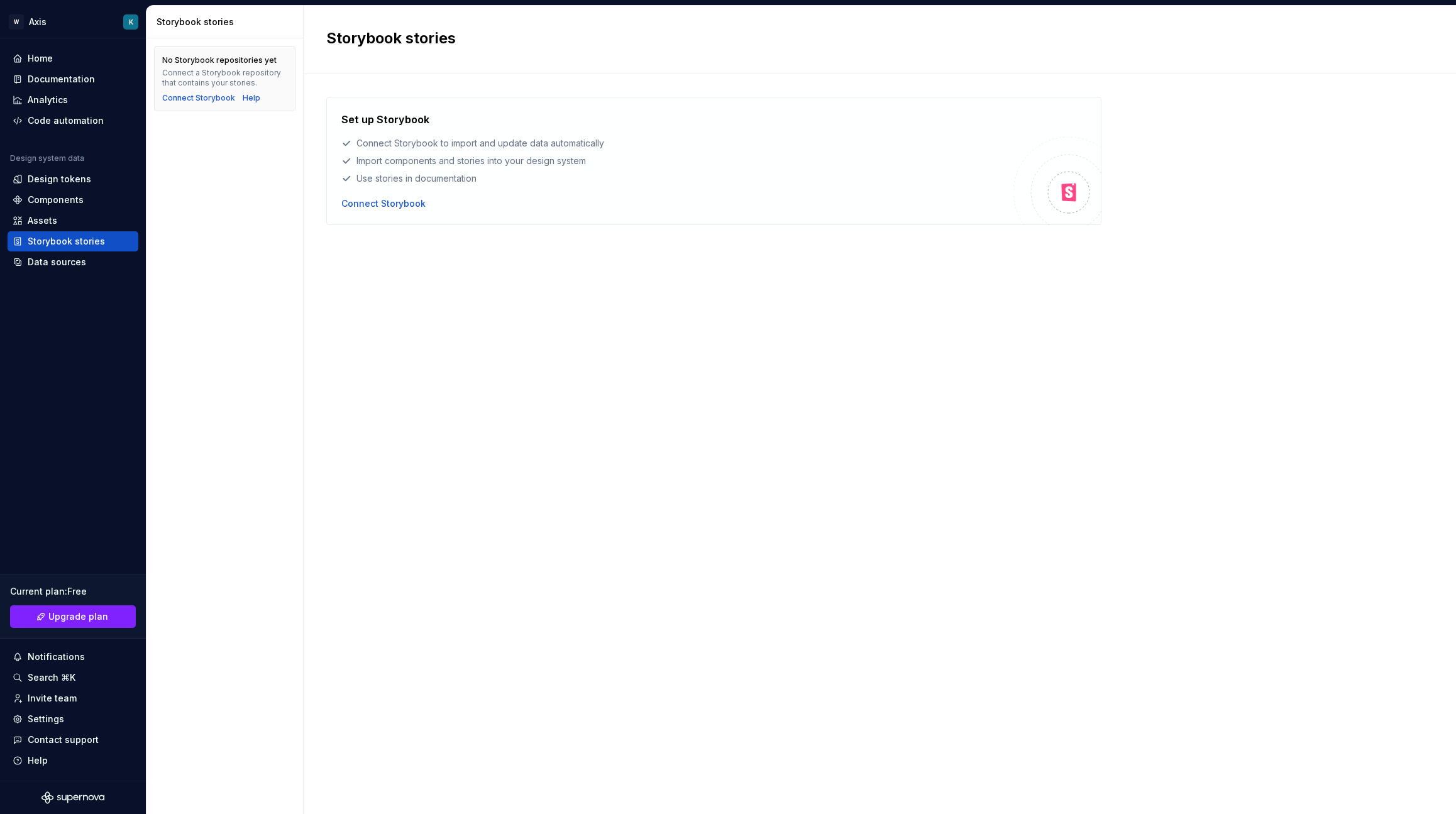
click at [263, 231] on div "No Storybook repositories yet Connect a Storybook repository that contains your…" at bounding box center [225, 426] width 157 height 776
click at [53, 130] on div "Code automation" at bounding box center [72, 121] width 131 height 20
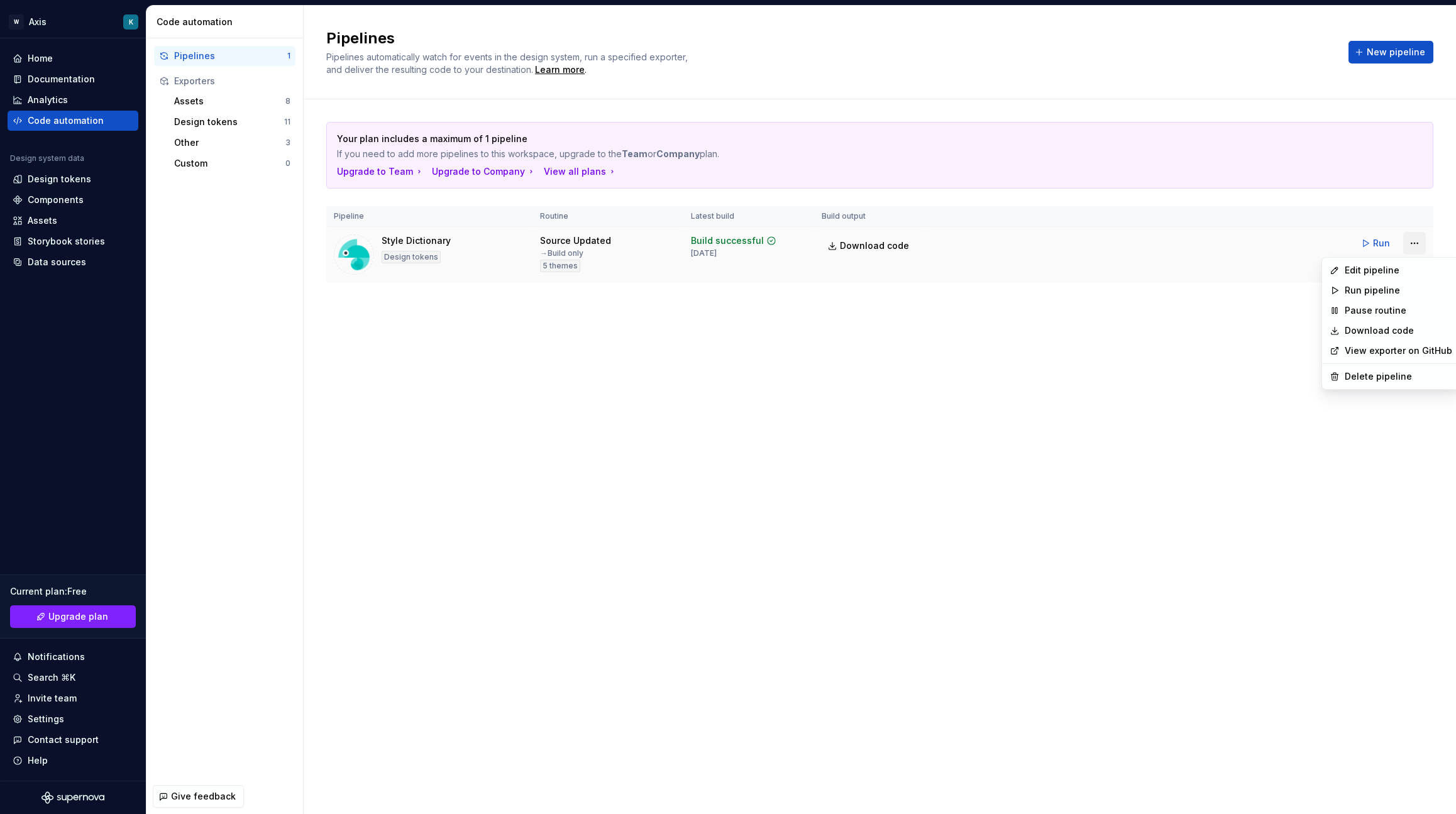
click at [1416, 248] on html "W Axis K Home Documentation Analytics Code automation Design system data Design…" at bounding box center [728, 407] width 1456 height 814
click at [1360, 375] on div "Delete pipeline" at bounding box center [1398, 376] width 108 height 13
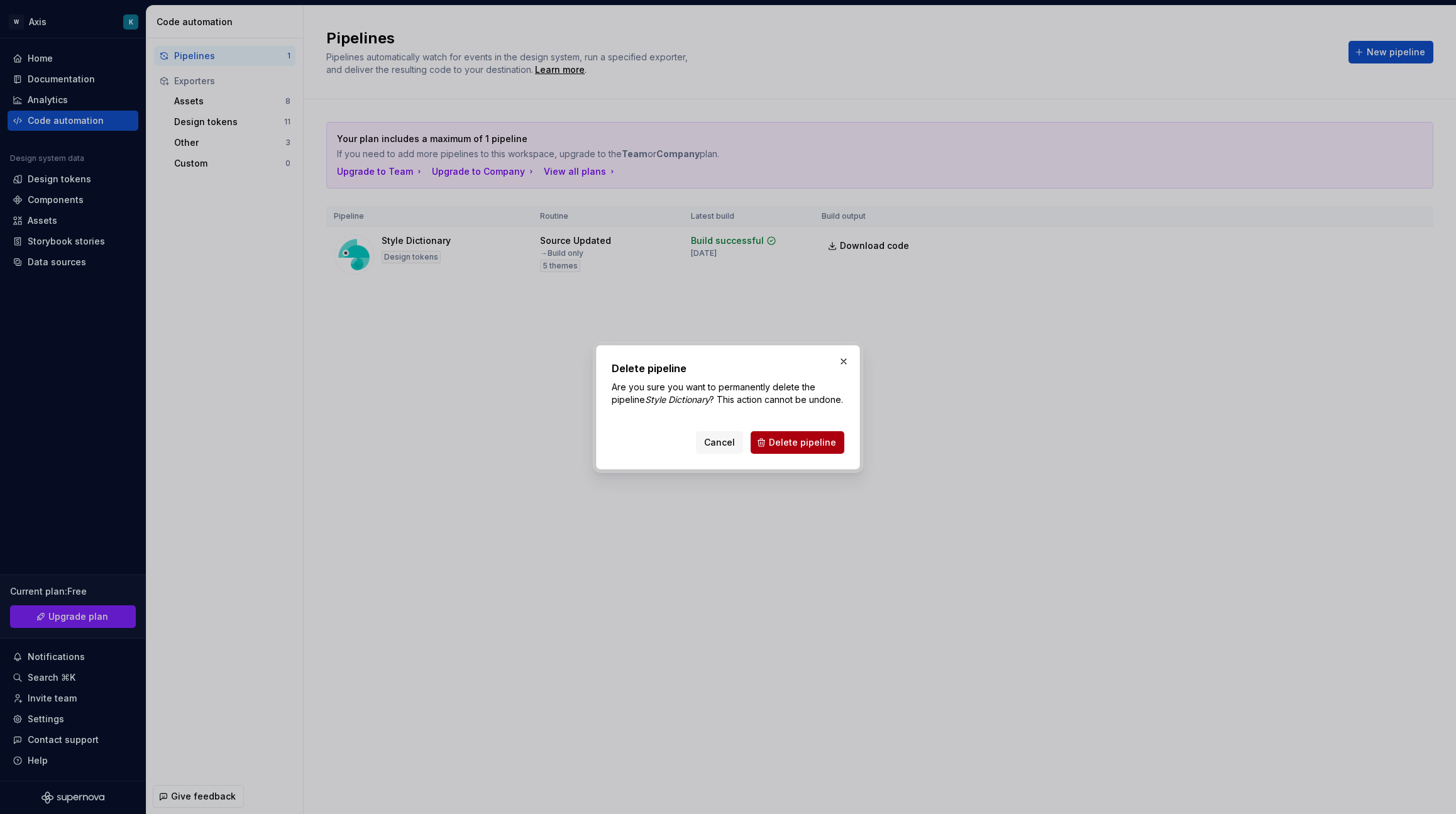
click at [826, 448] on span "Delete pipeline" at bounding box center [802, 442] width 67 height 13
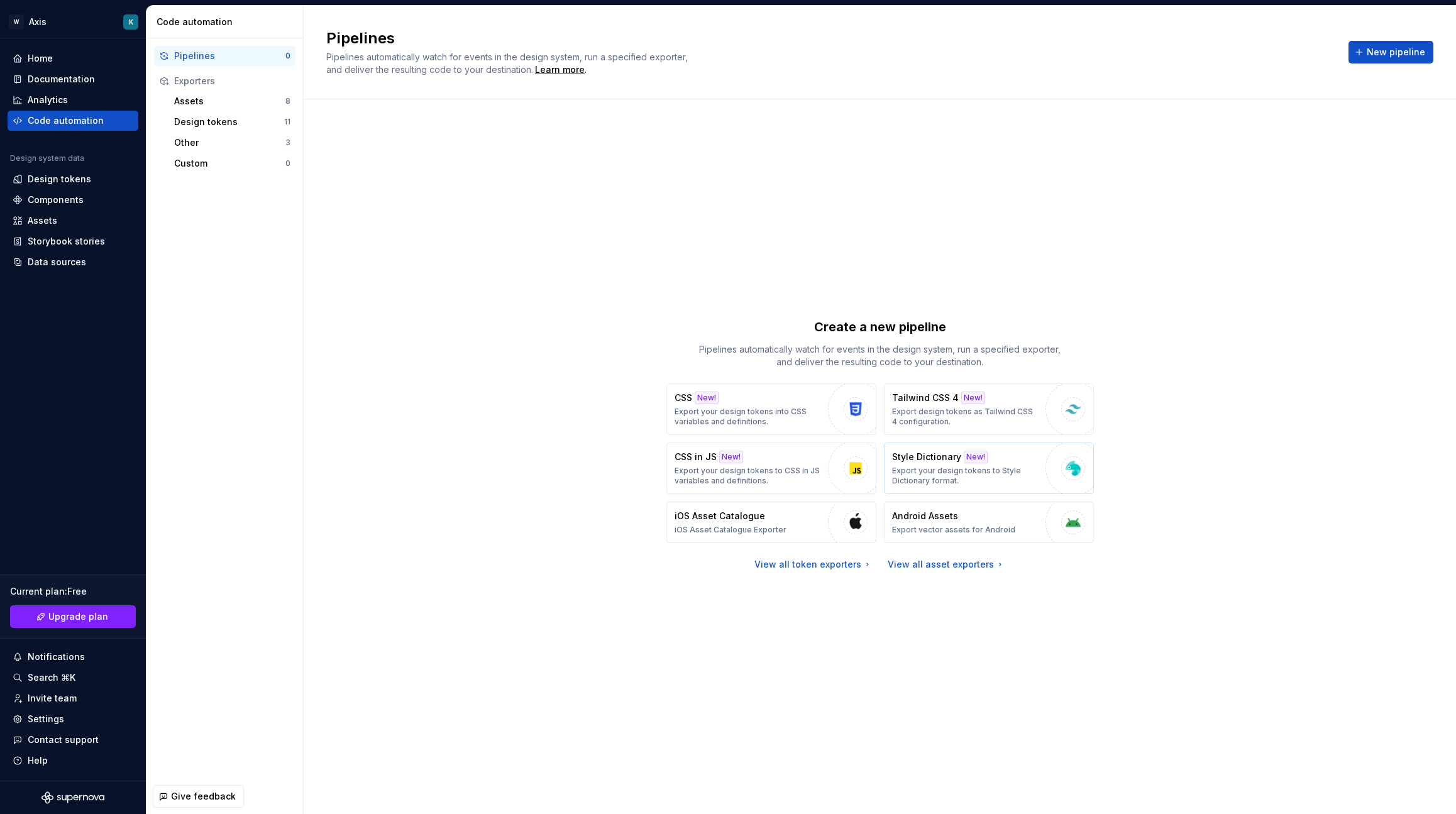
click at [971, 470] on p "Export your design tokens to Style Dictionary format." at bounding box center [966, 476] width 147 height 20
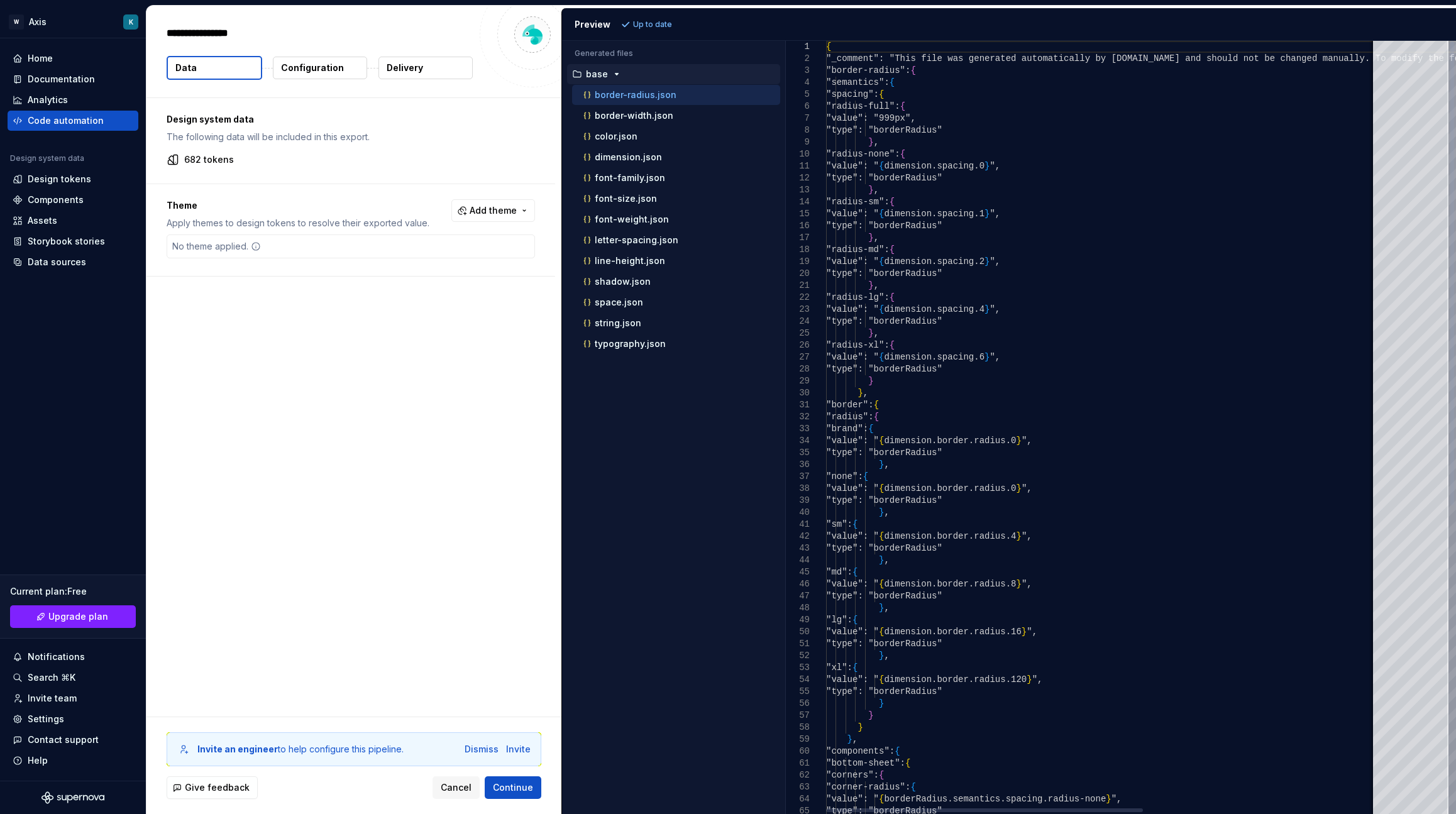
type textarea "*"
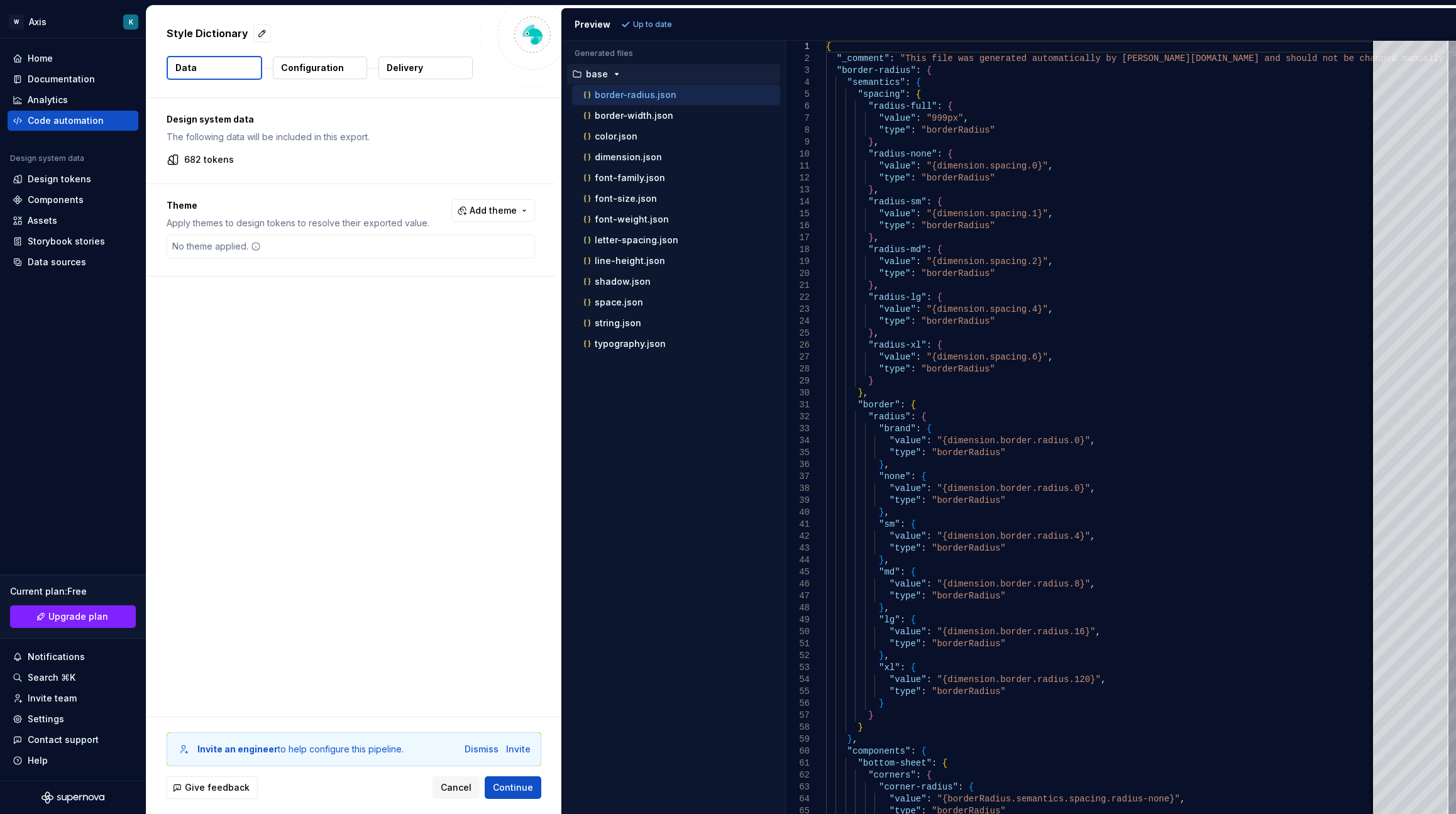
click at [620, 74] on div "button" at bounding box center [617, 74] width 15 height 10
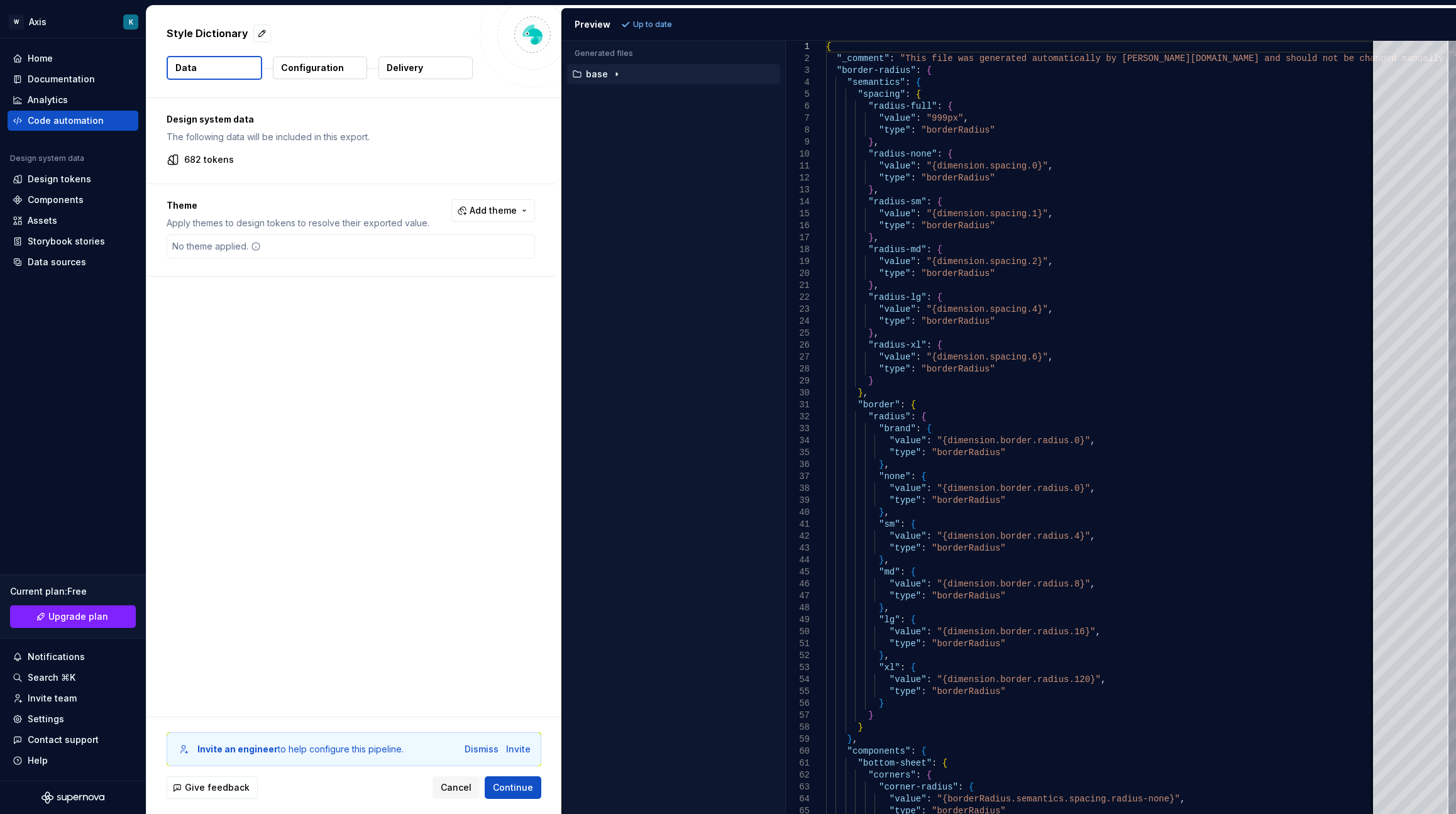
click at [616, 74] on icon "button" at bounding box center [617, 74] width 1 height 3
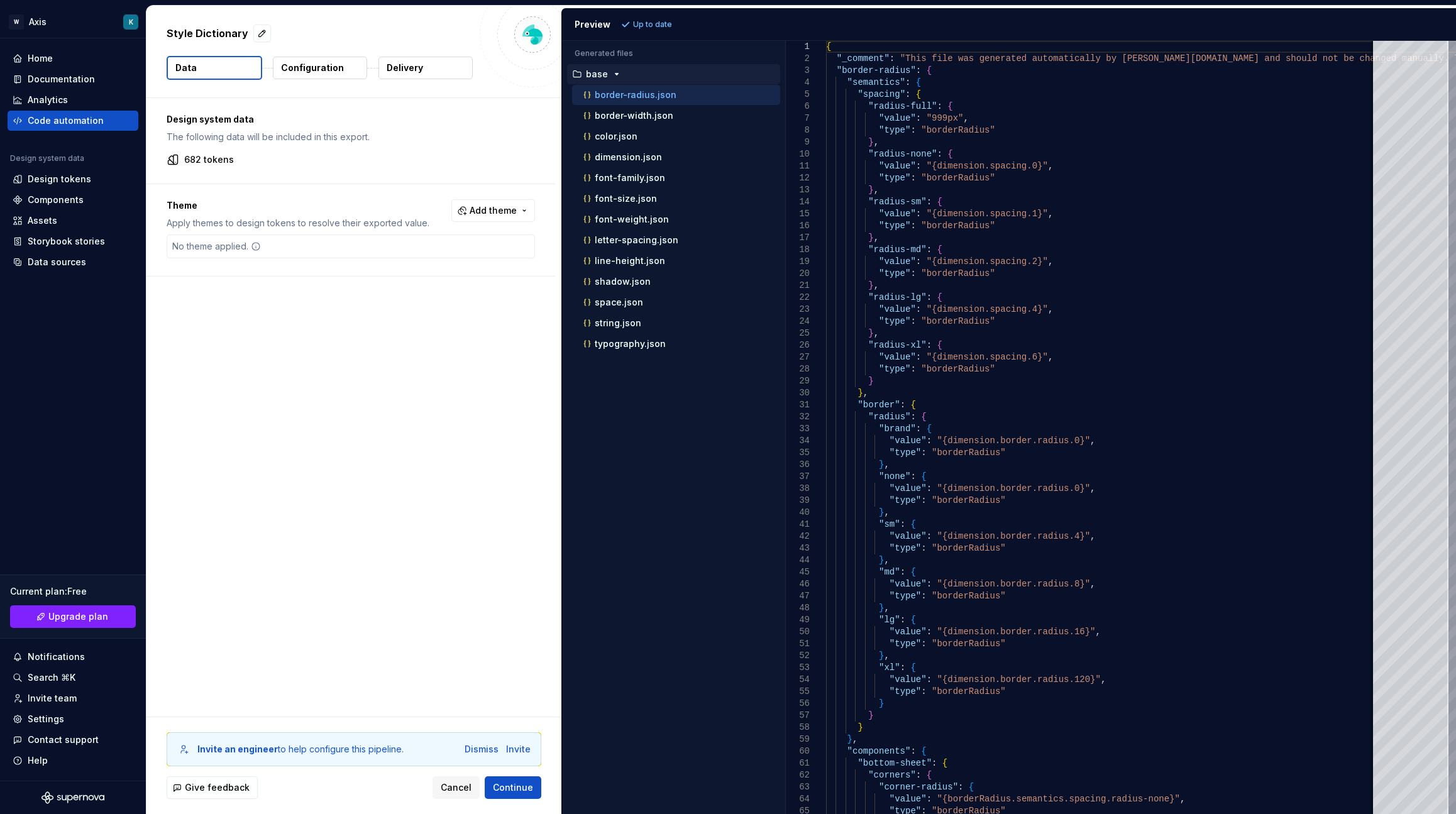
click at [332, 69] on p "Configuration" at bounding box center [312, 68] width 63 height 13
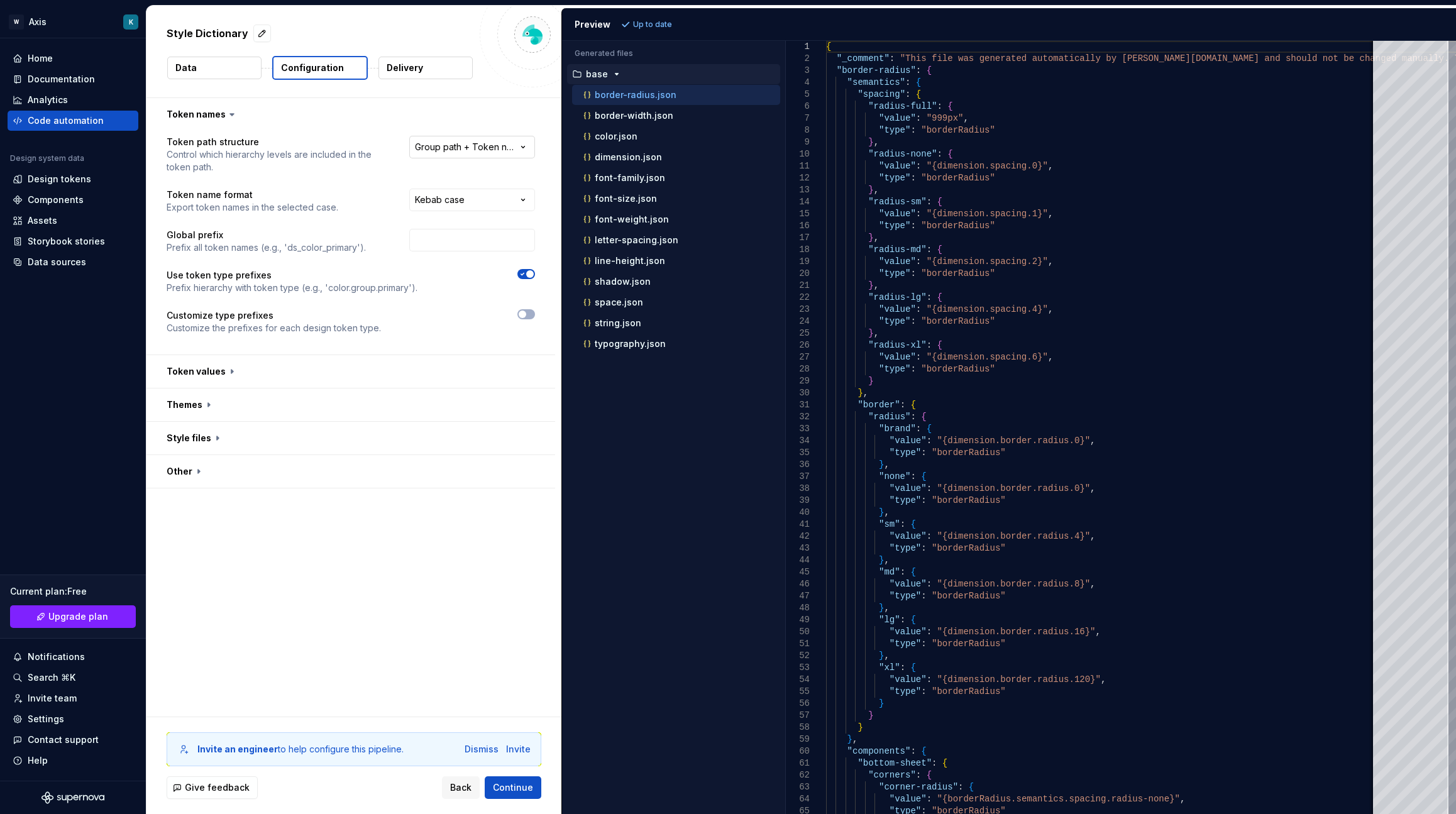
click at [526, 143] on html "**********" at bounding box center [728, 407] width 1456 height 814
select select "********"
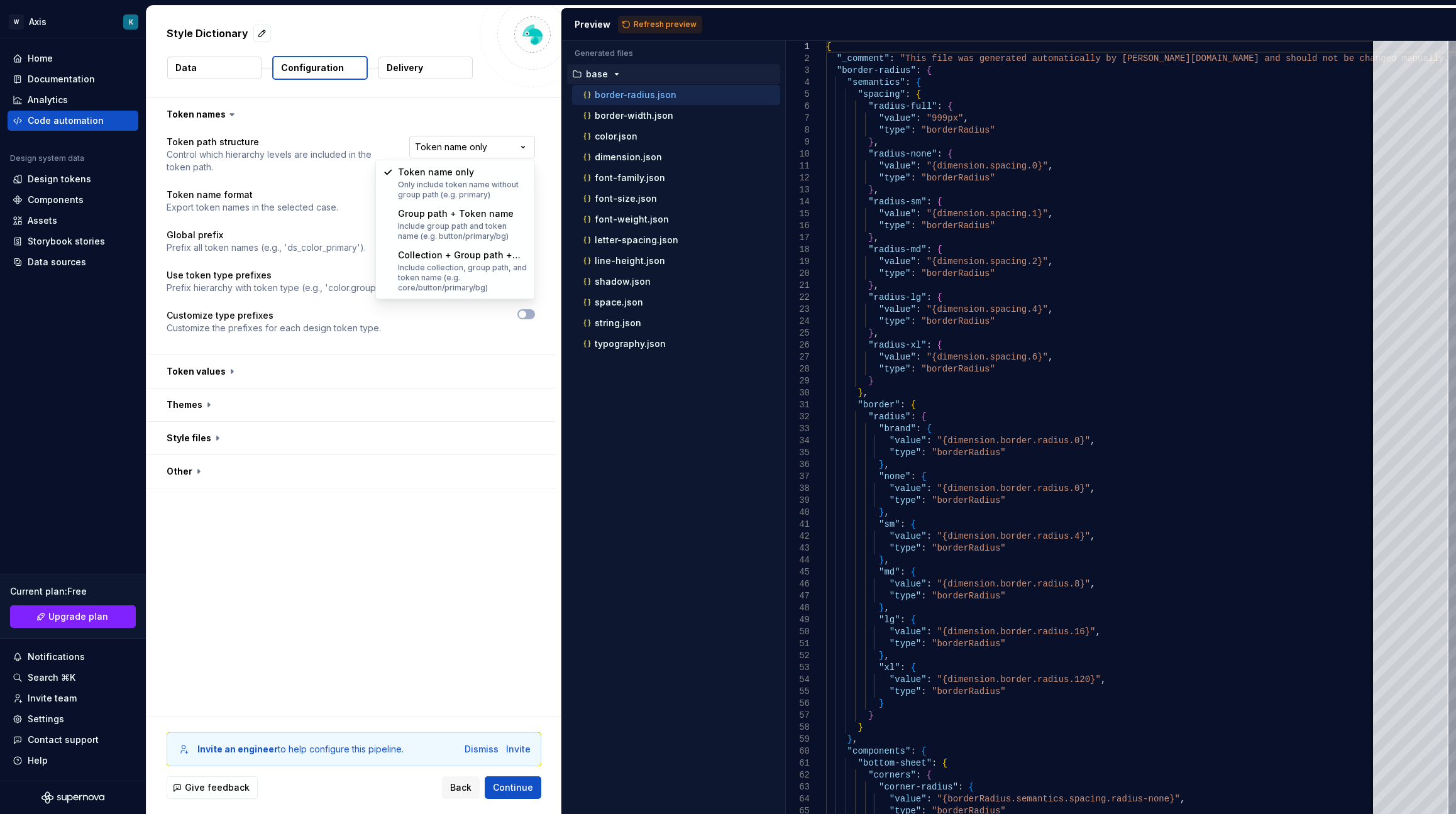
click at [504, 148] on html "**********" at bounding box center [728, 407] width 1456 height 814
click at [647, 29] on html "**********" at bounding box center [728, 407] width 1456 height 814
click at [647, 29] on span "Refresh preview" at bounding box center [665, 24] width 63 height 10
click at [512, 140] on html "**********" at bounding box center [728, 407] width 1456 height 814
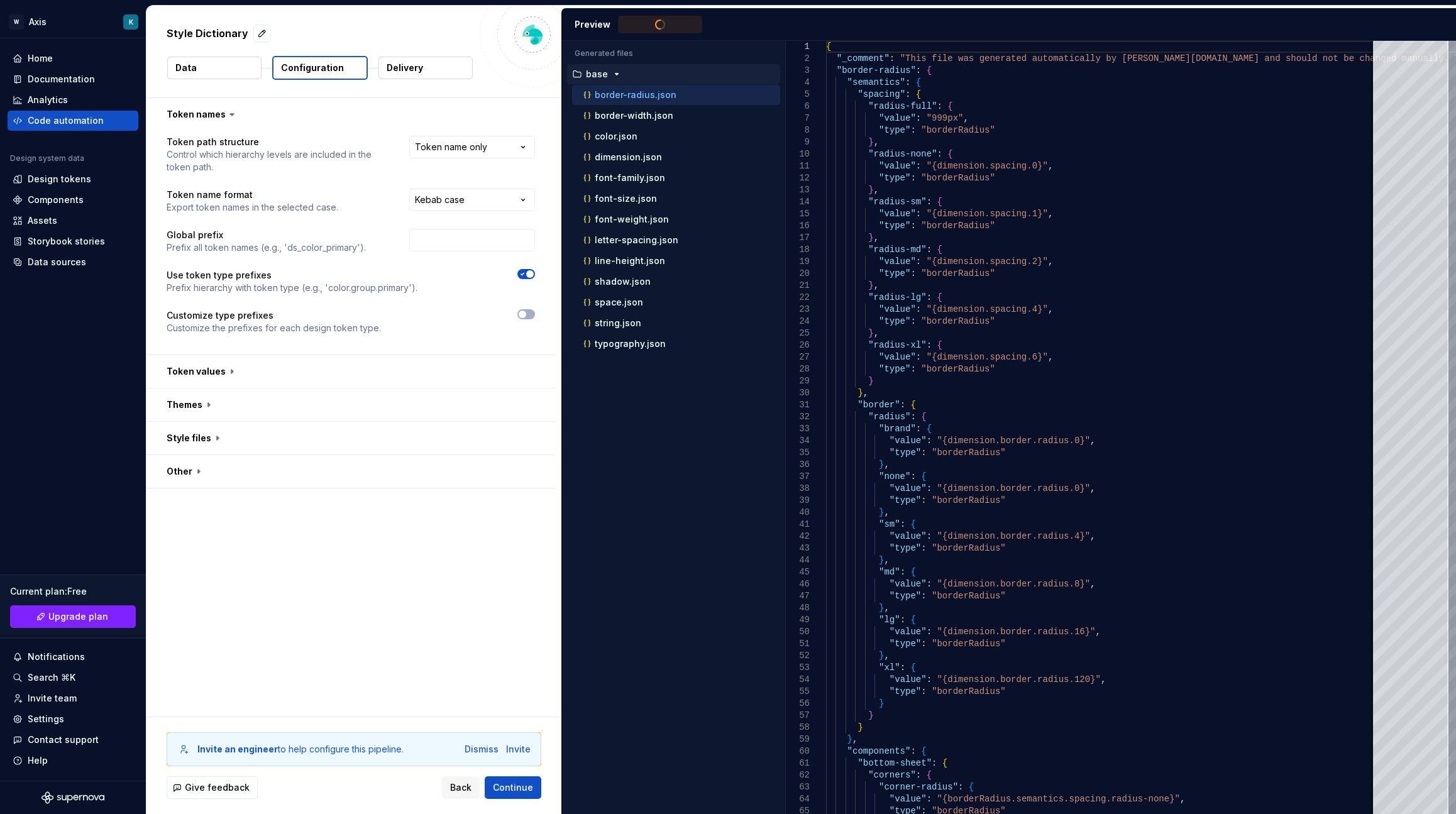
click at [520, 144] on html "**********" at bounding box center [728, 407] width 1456 height 814
click at [520, 200] on html "**********" at bounding box center [728, 407] width 1456 height 814
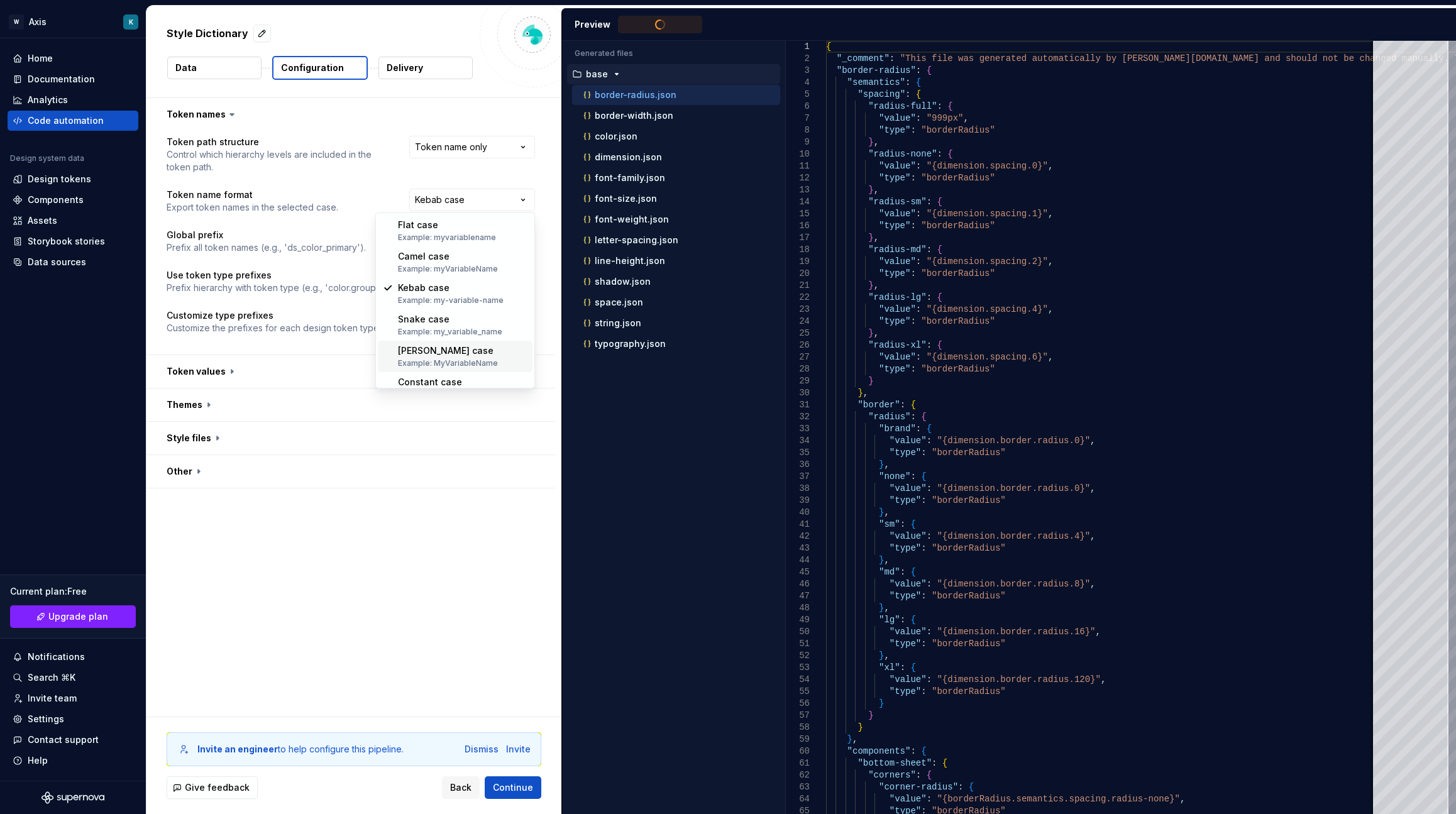
type textarea "**********"
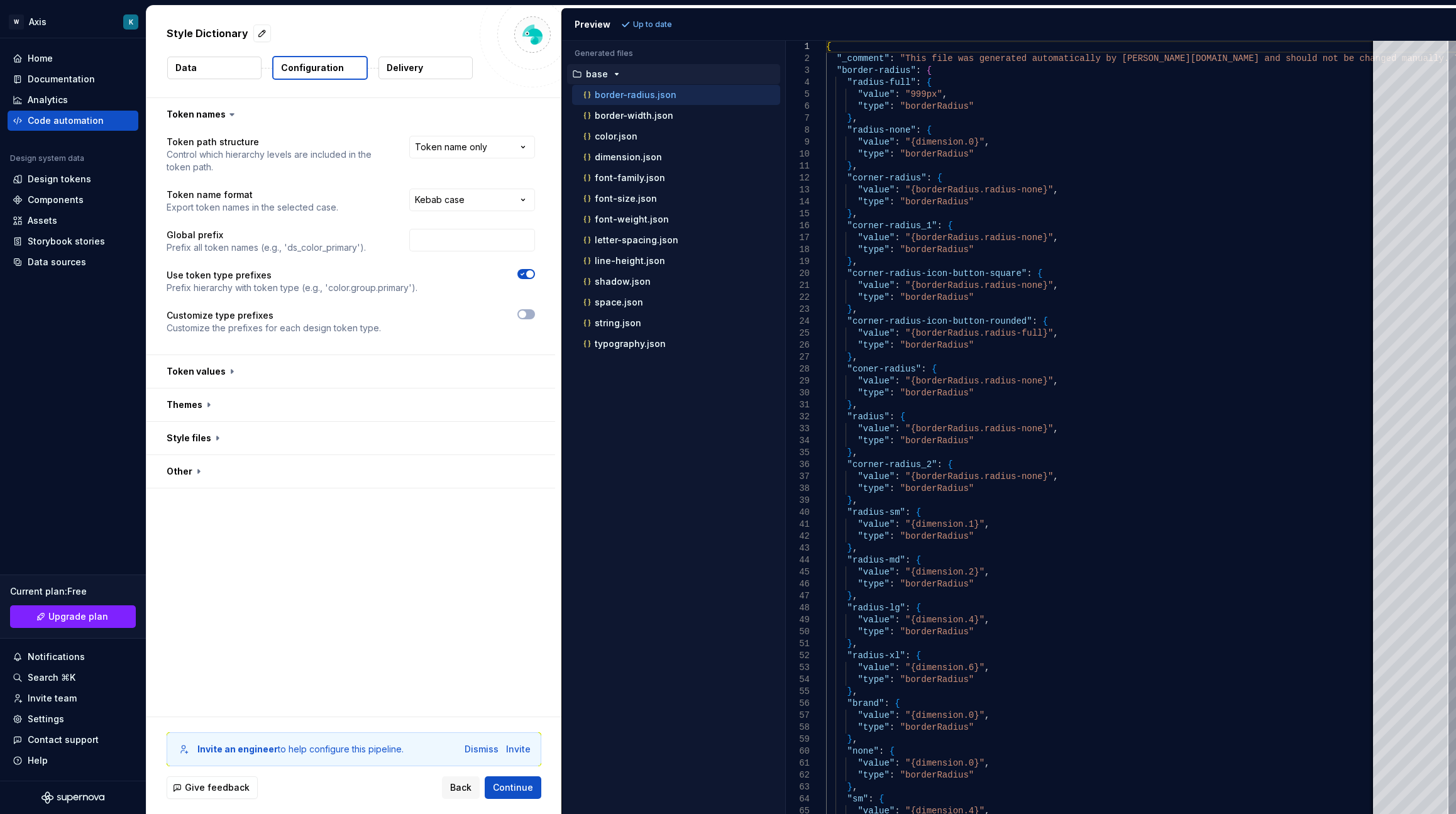
click at [520, 205] on html "**********" at bounding box center [728, 407] width 1456 height 814
click at [500, 200] on html "**********" at bounding box center [728, 407] width 1456 height 814
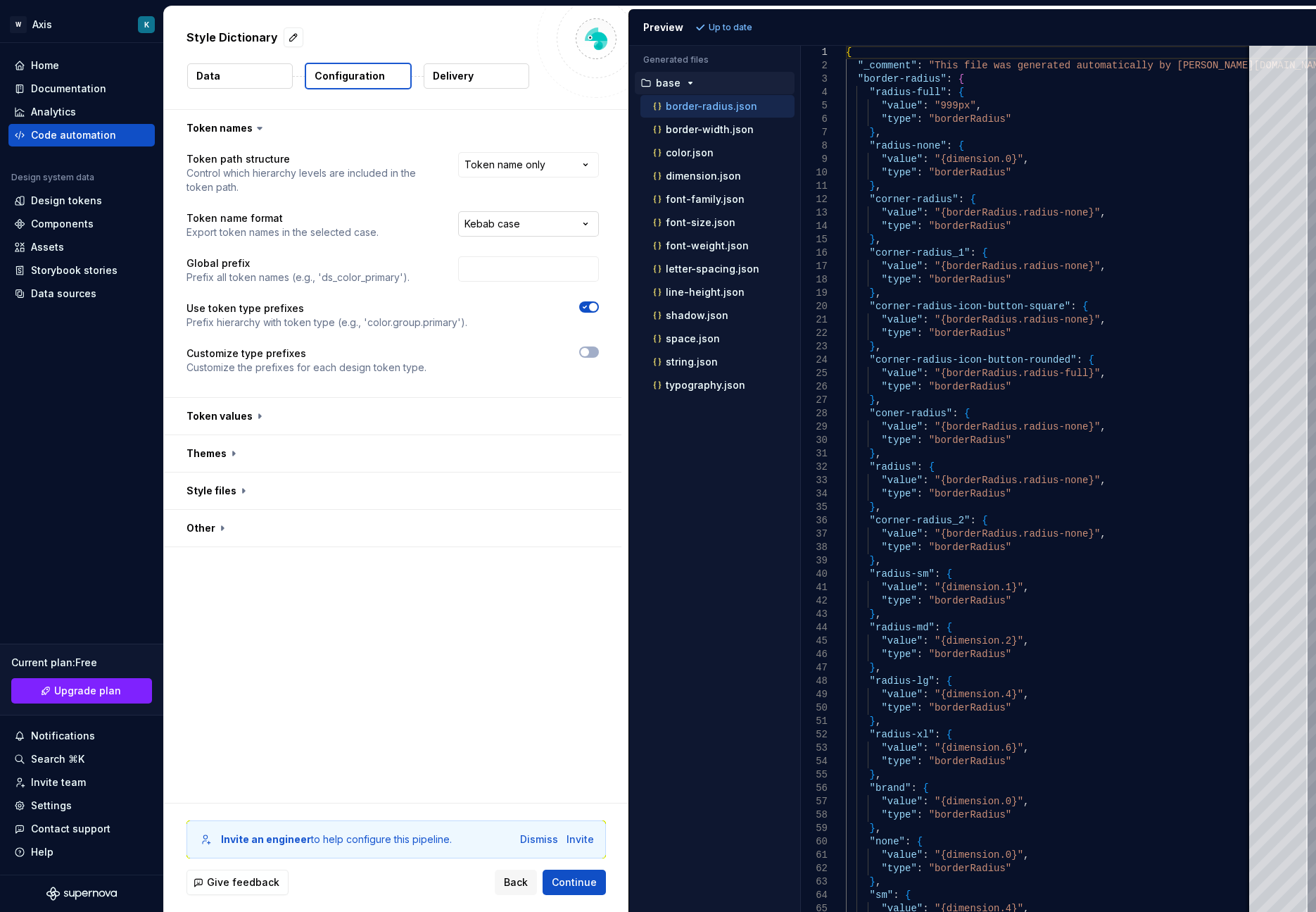
click at [579, 218] on html "**********" at bounding box center [658, 456] width 1316 height 912
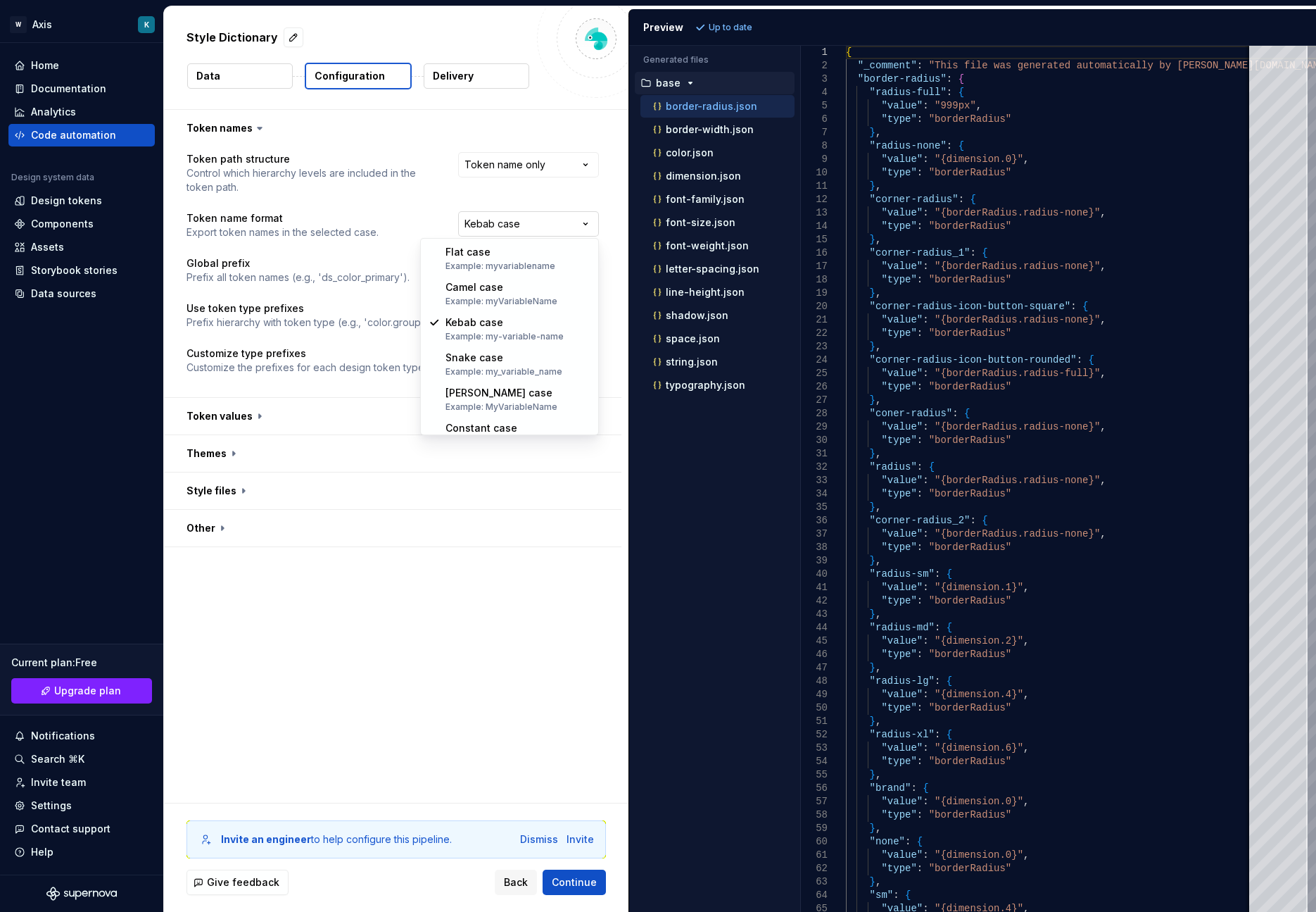
click at [576, 219] on html "**********" at bounding box center [658, 456] width 1316 height 912
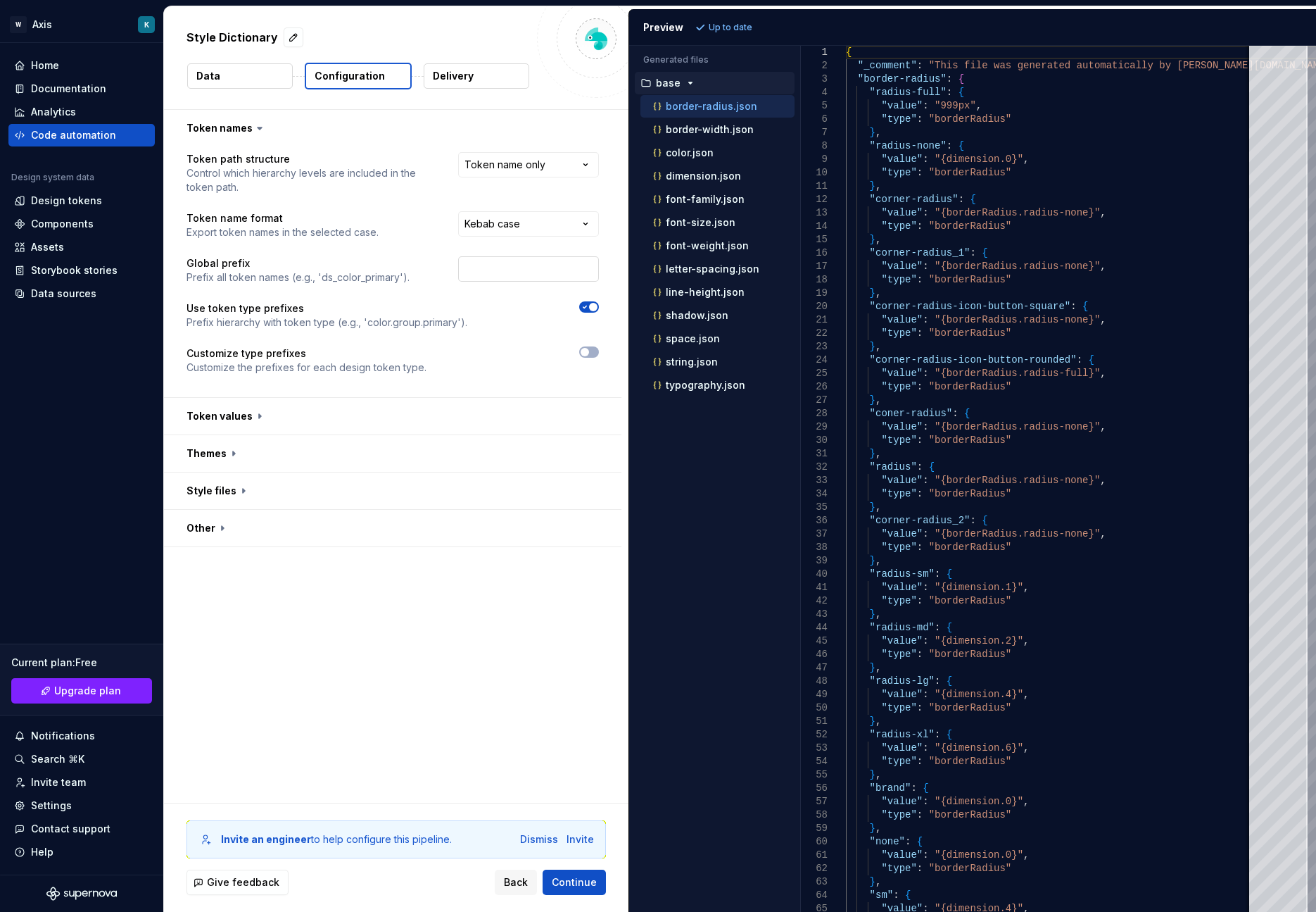
click at [573, 271] on input "text" at bounding box center [528, 269] width 140 height 25
click at [533, 279] on input "$obt" at bounding box center [528, 269] width 140 height 25
type input "$obt"
click at [548, 459] on button "button" at bounding box center [393, 453] width 458 height 36
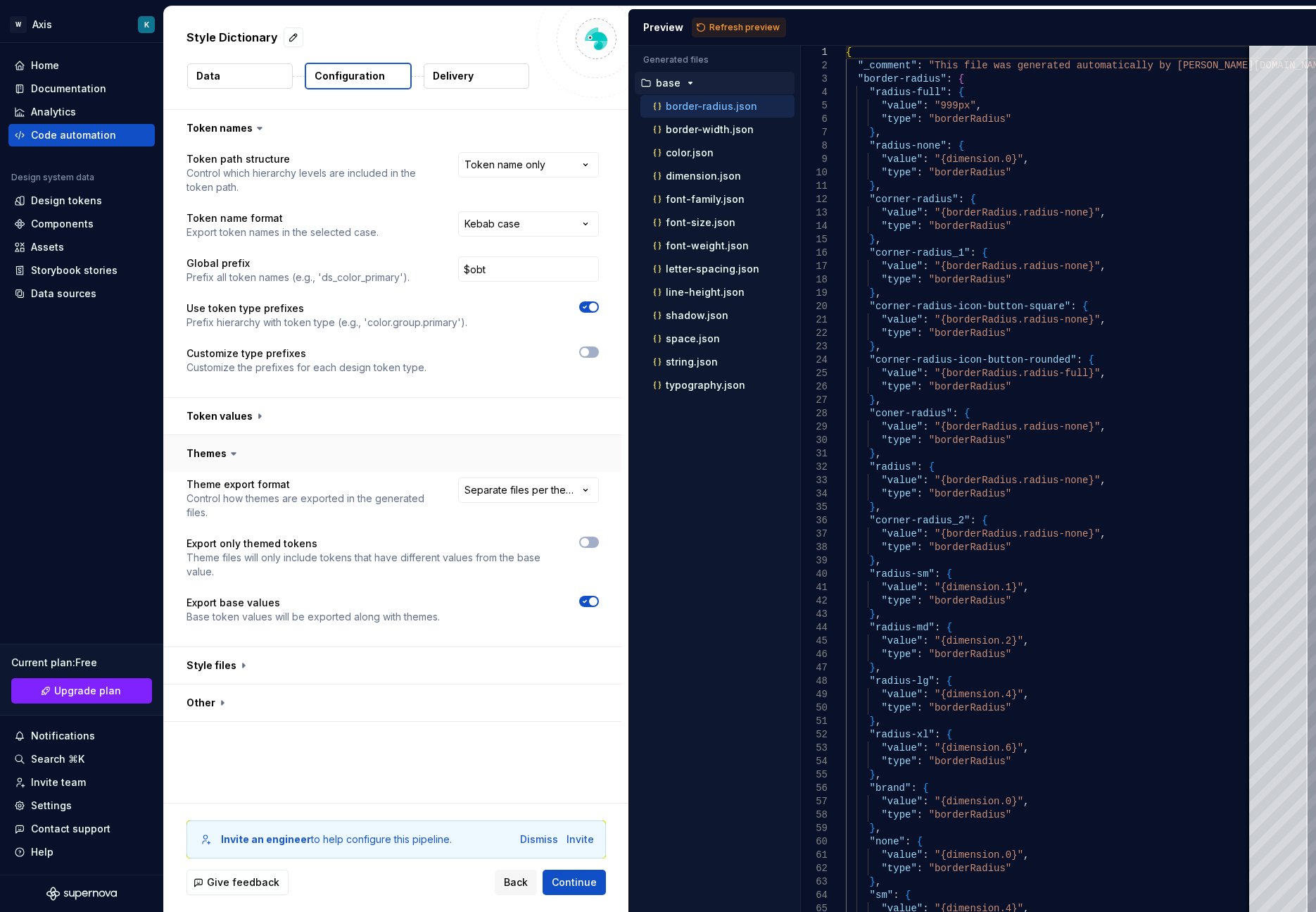
click at [548, 459] on button "button" at bounding box center [393, 453] width 458 height 36
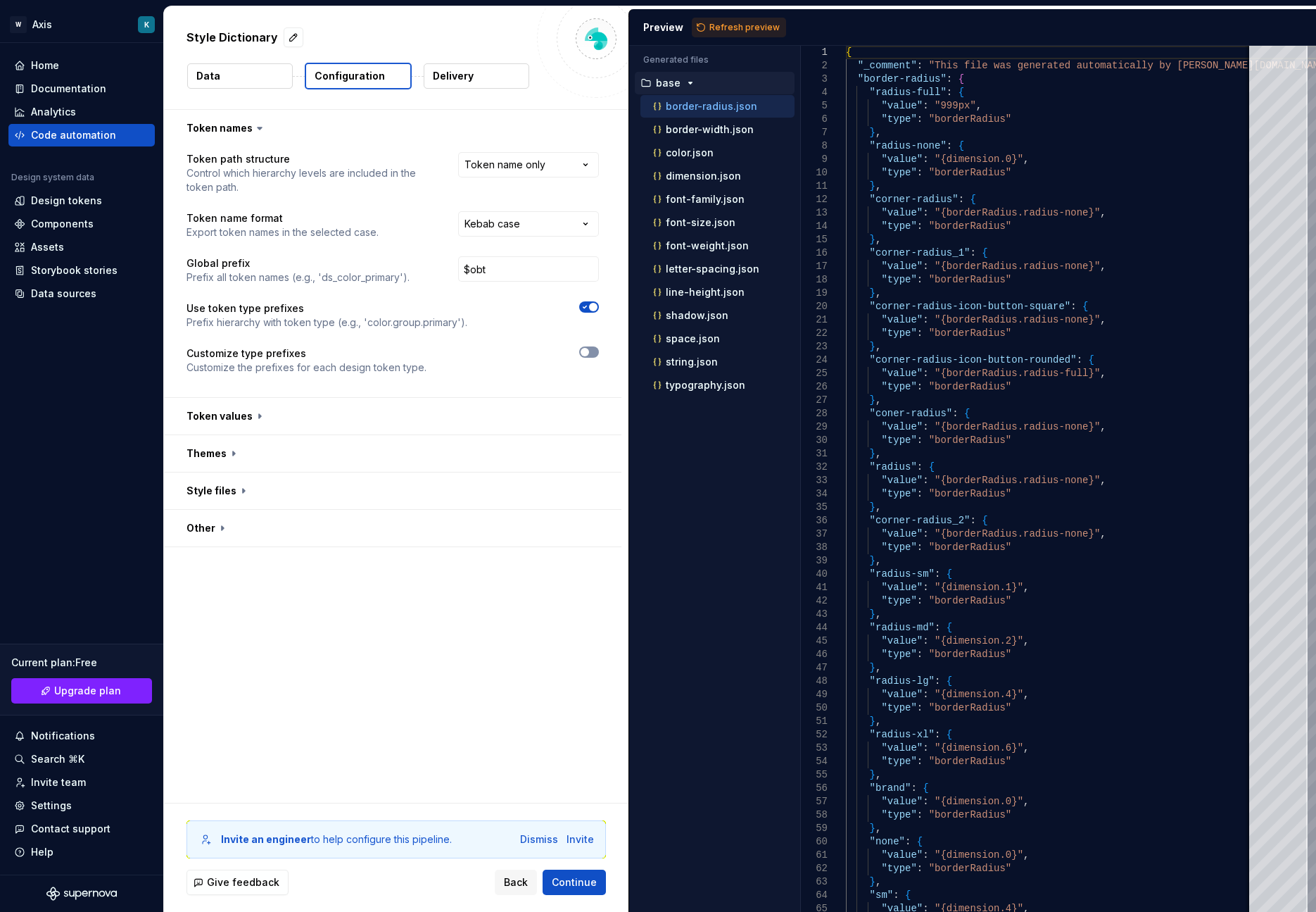
click at [585, 357] on button "button" at bounding box center [589, 352] width 20 height 11
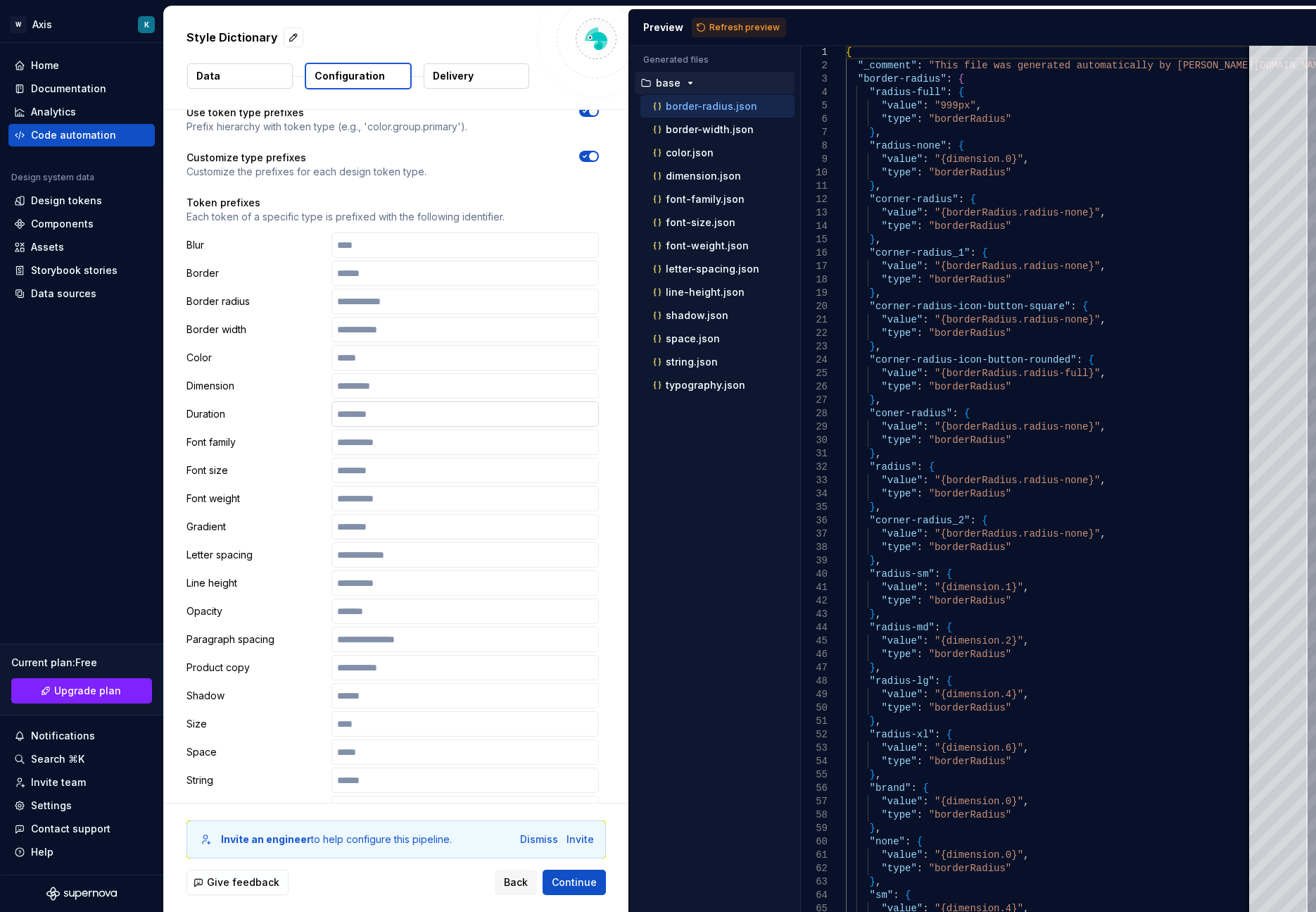
scroll to position [211, 0]
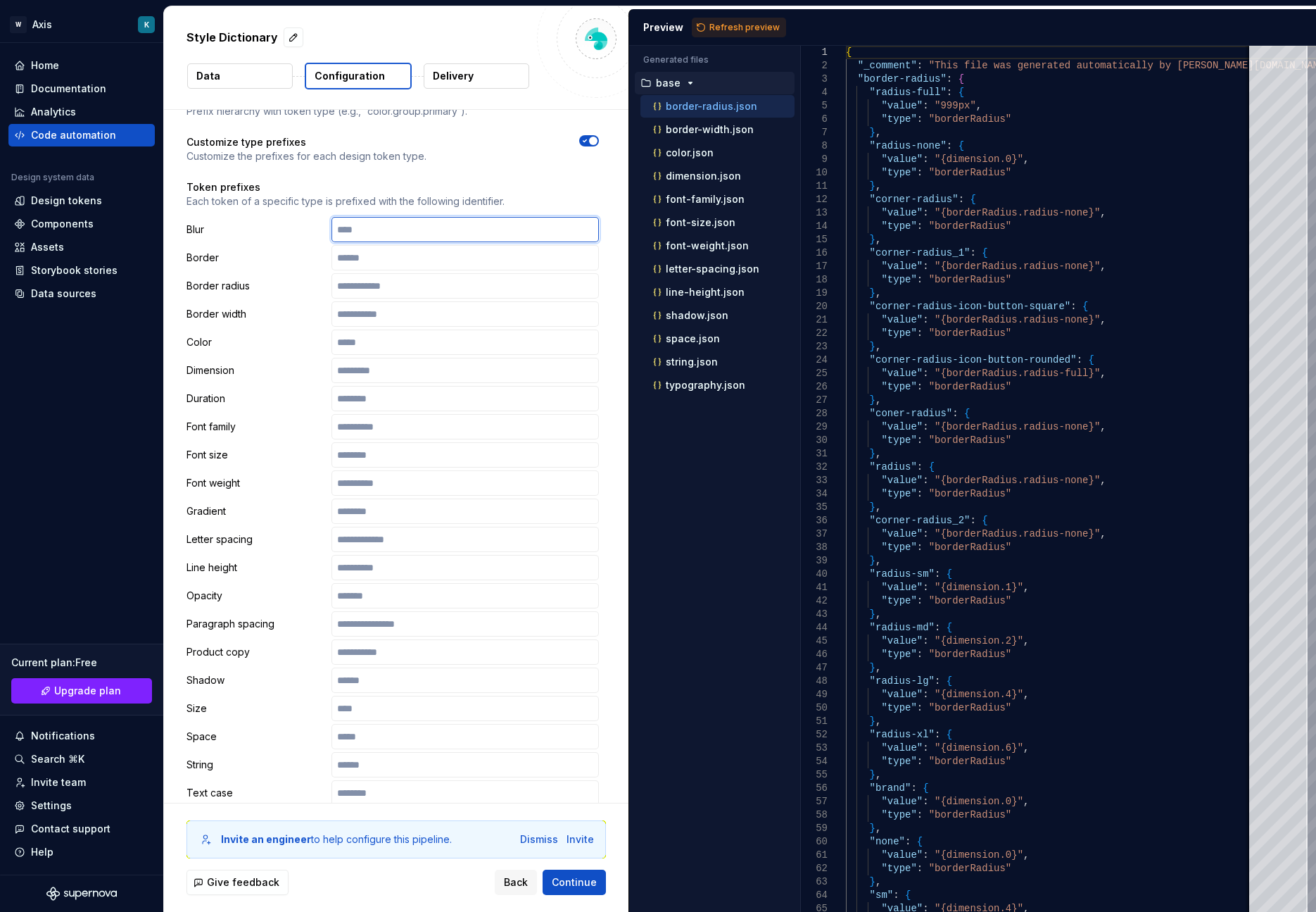
click at [379, 237] on input "text" at bounding box center [465, 230] width 268 height 25
click at [584, 138] on icon "button" at bounding box center [585, 140] width 11 height 8
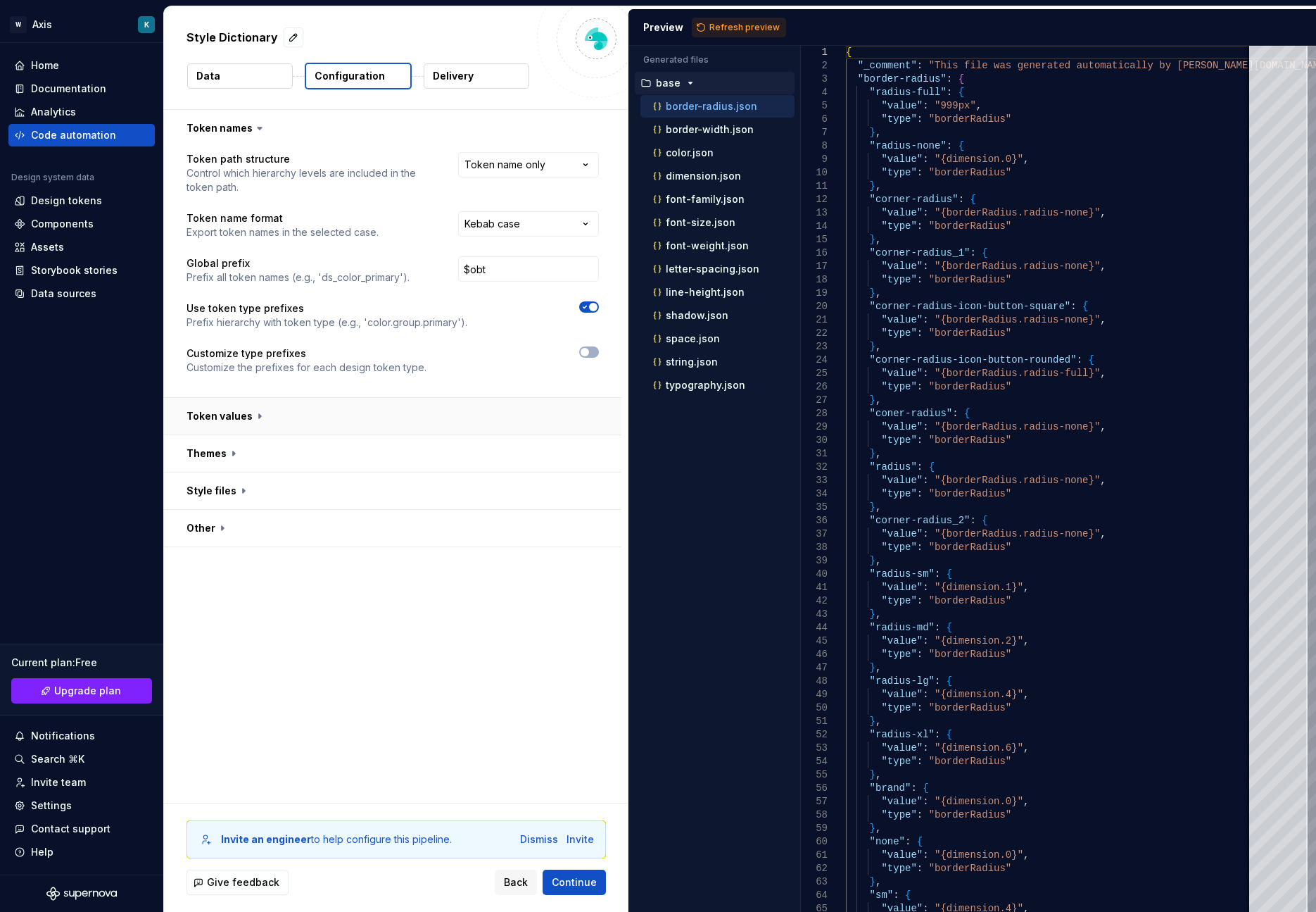
click at [207, 412] on button "button" at bounding box center [393, 415] width 458 height 36
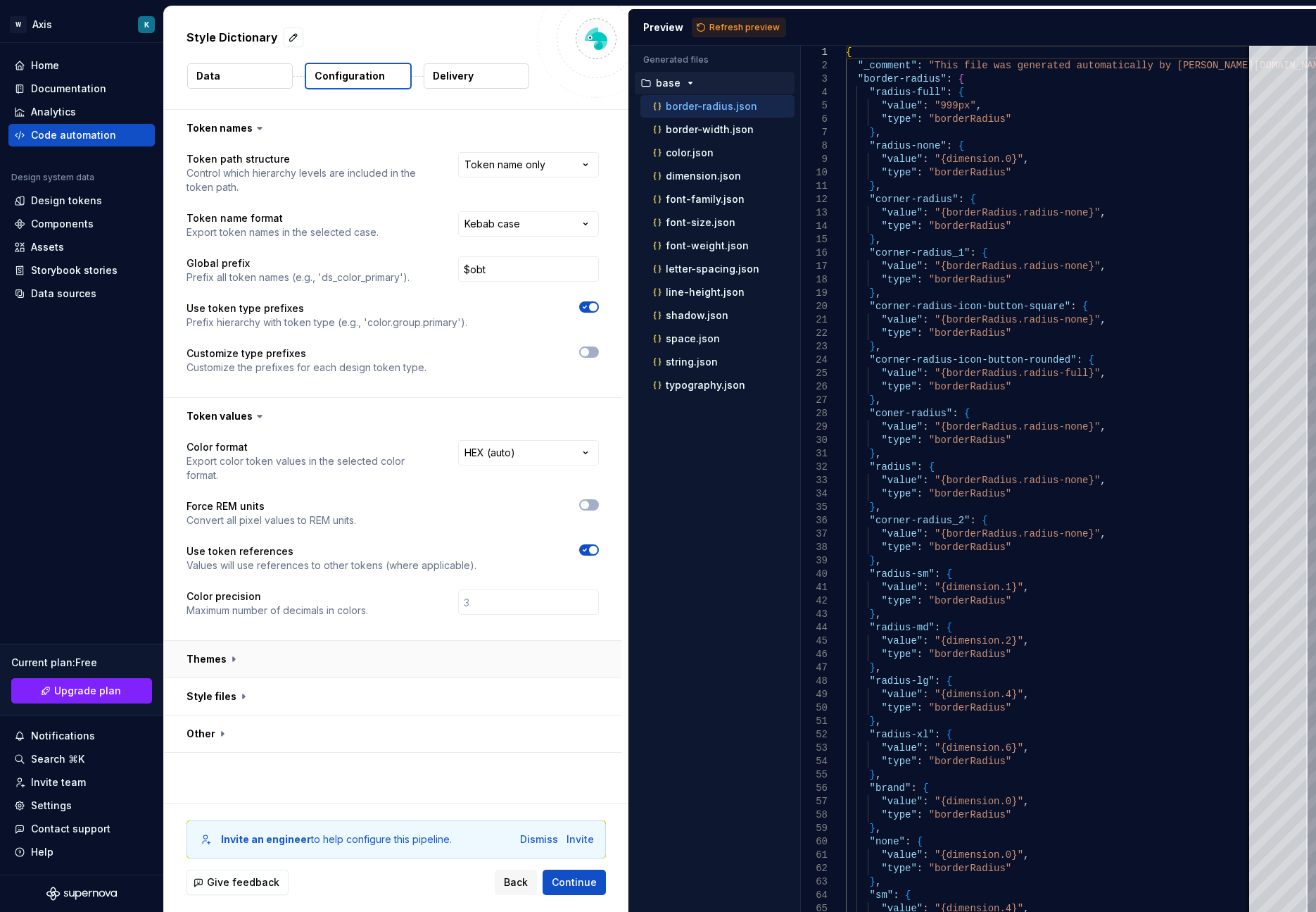
click at [297, 662] on button "button" at bounding box center [393, 659] width 458 height 36
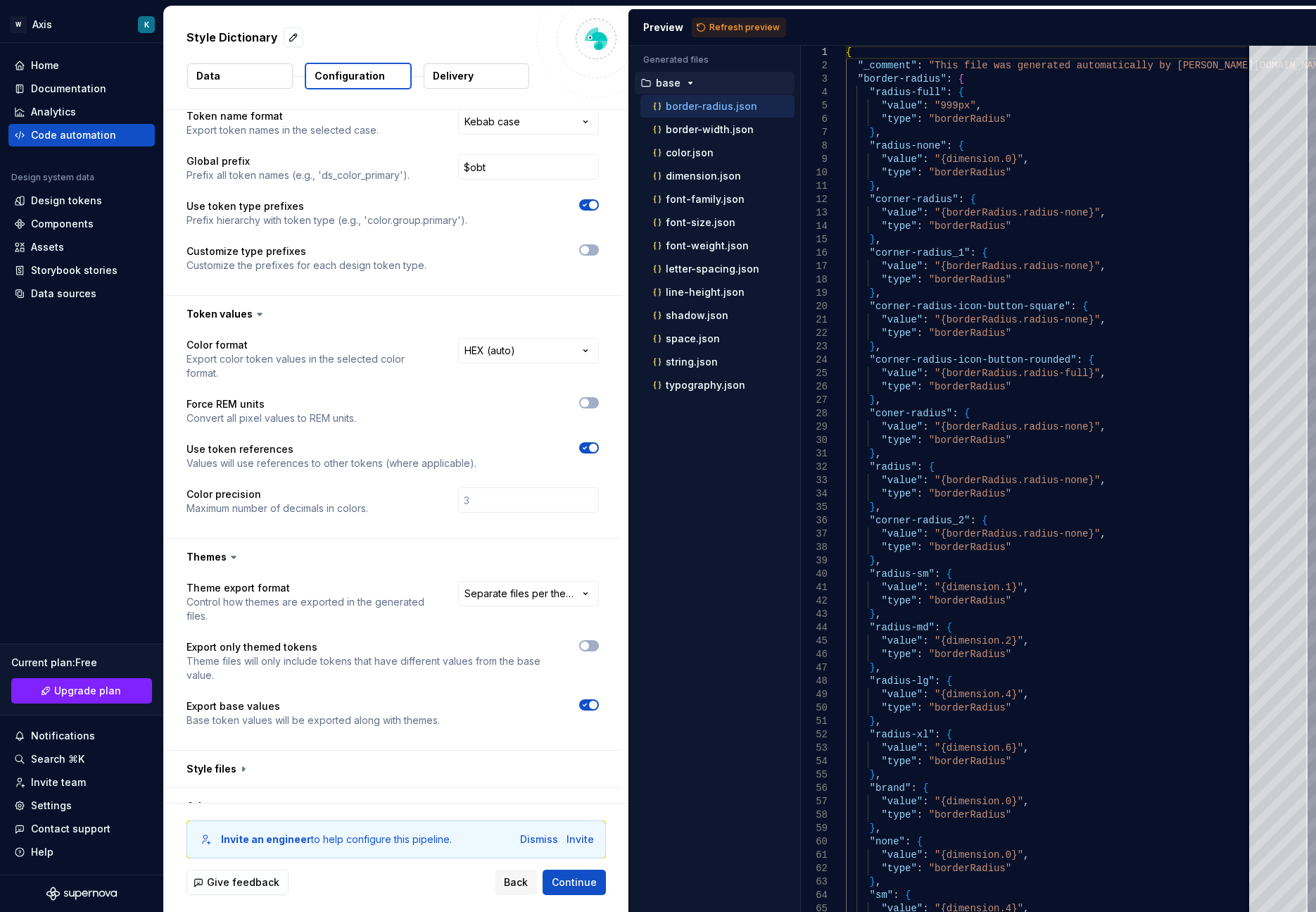
scroll to position [125, 0]
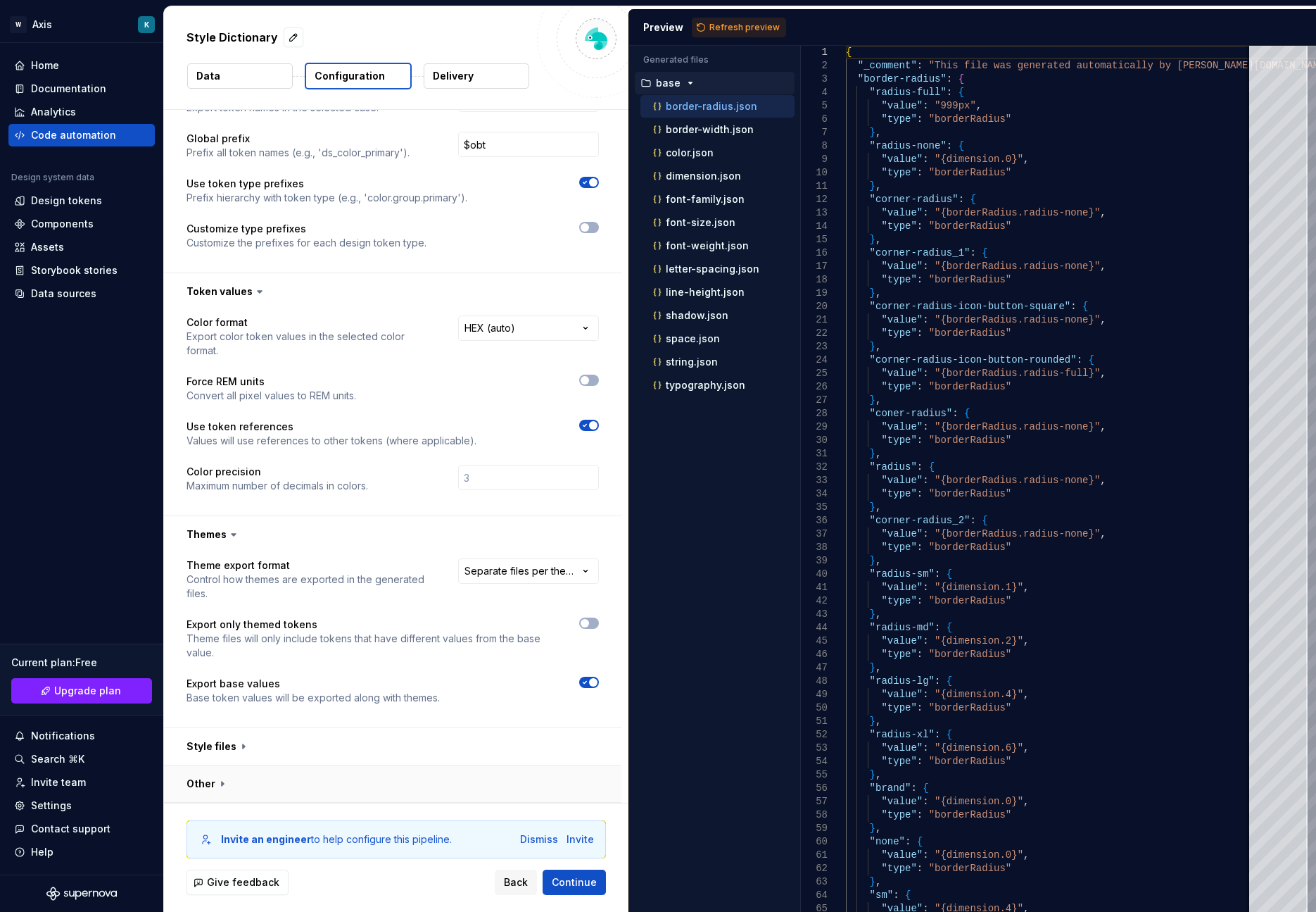
click at [295, 766] on button "button" at bounding box center [393, 783] width 458 height 36
click at [282, 742] on button "button" at bounding box center [393, 746] width 458 height 36
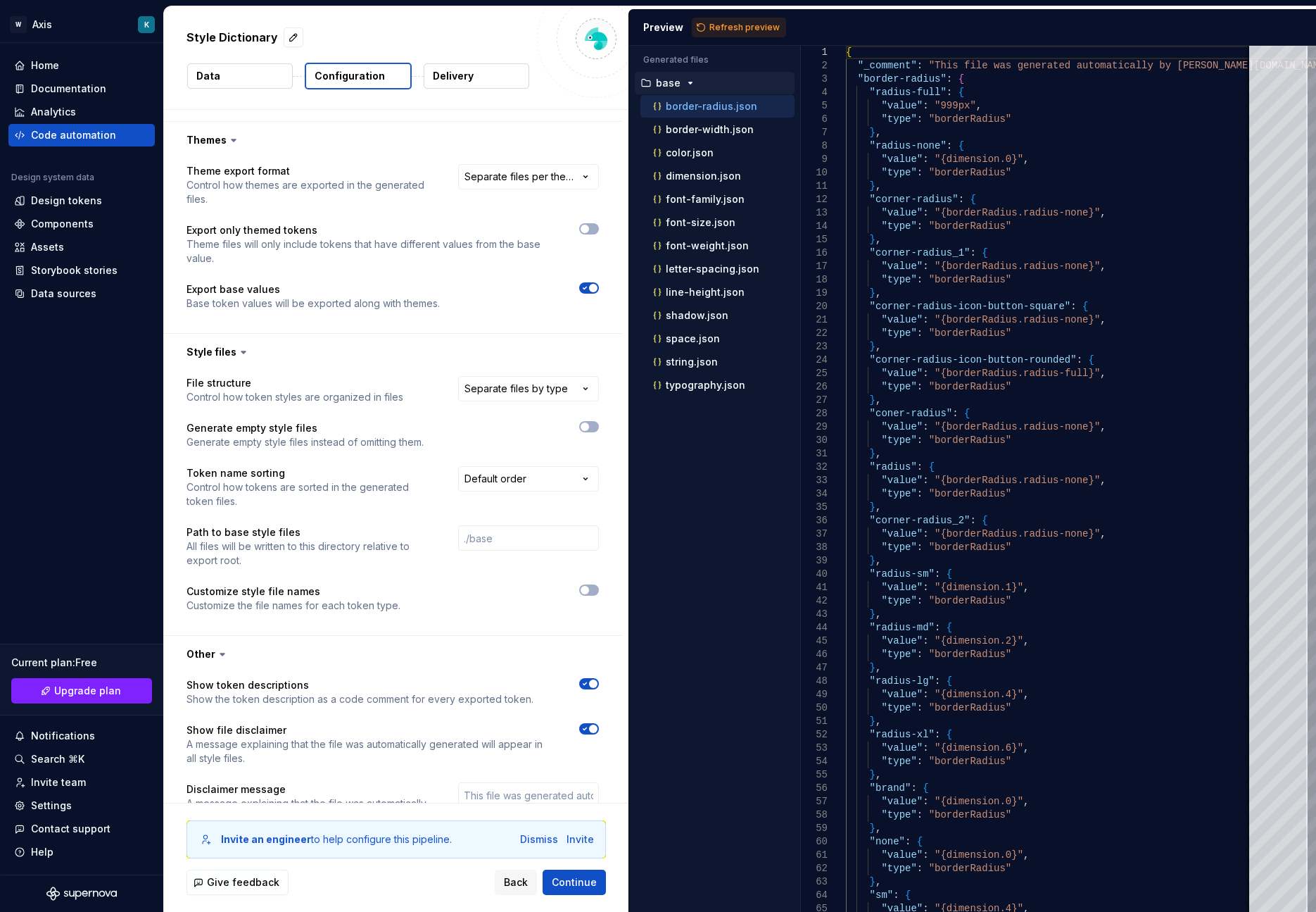
scroll to position [618, 0]
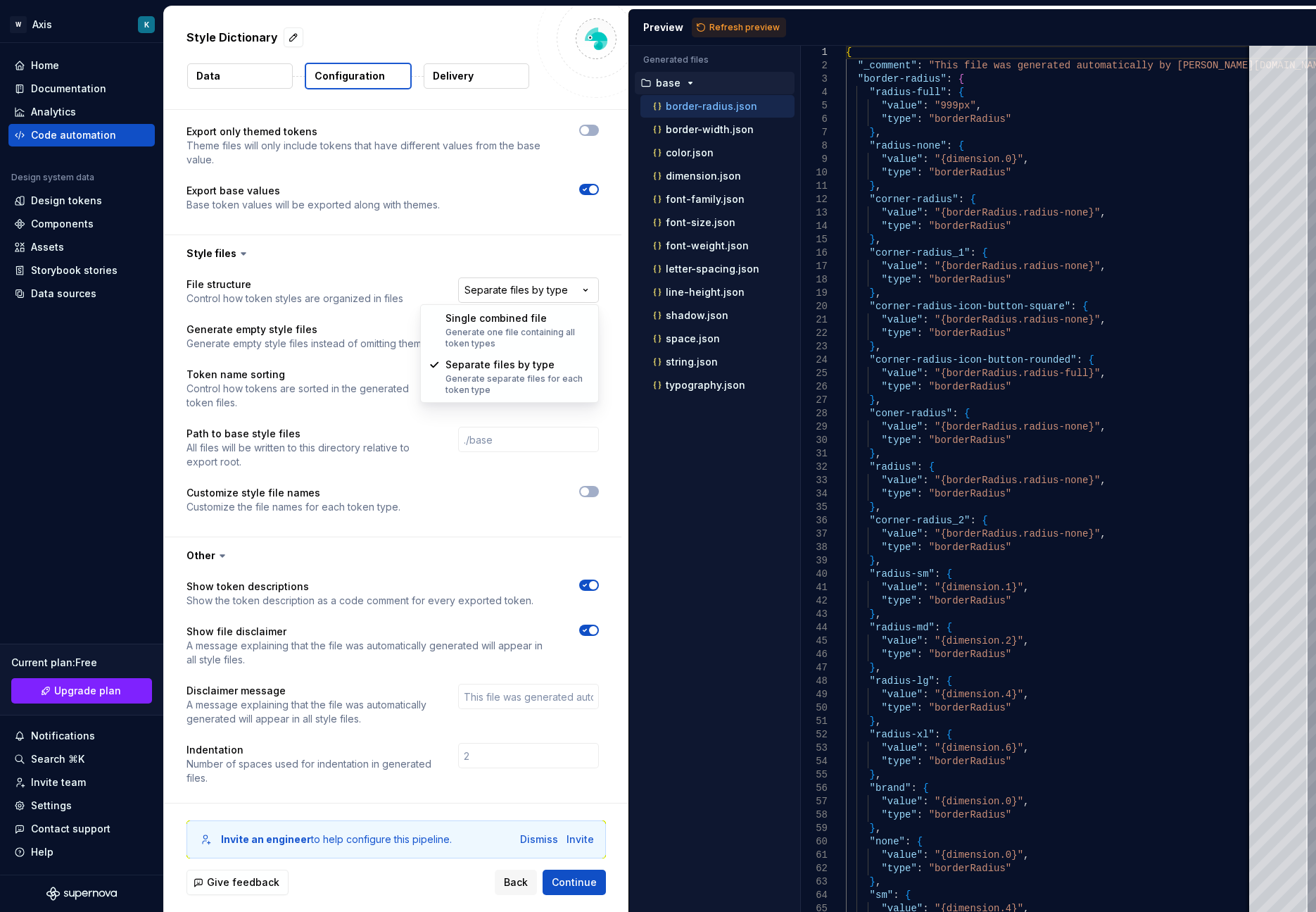
click at [591, 288] on html "**********" at bounding box center [658, 456] width 1316 height 912
click at [597, 271] on html "**********" at bounding box center [658, 456] width 1316 height 912
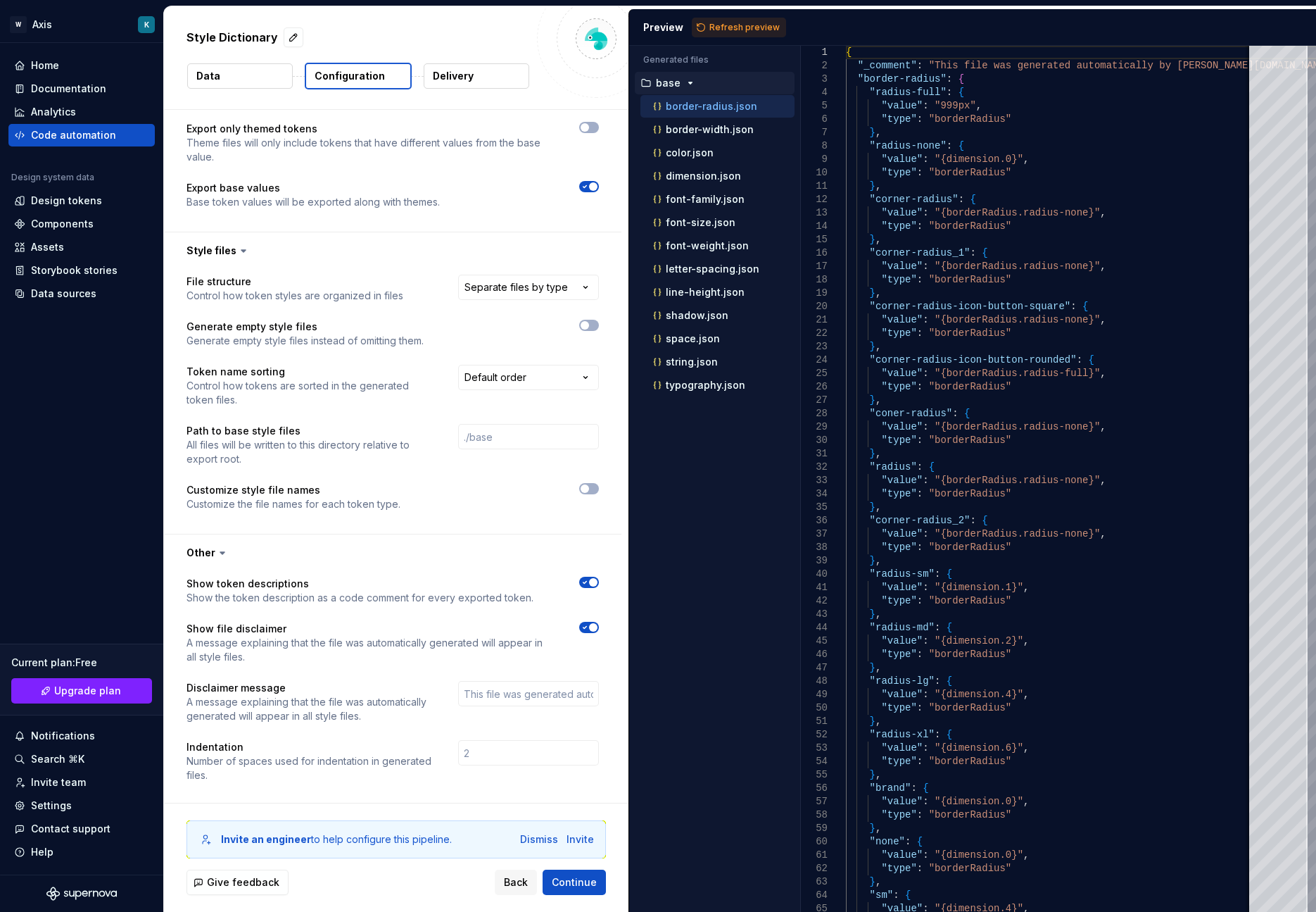
scroll to position [623, 0]
click at [563, 691] on input "text" at bounding box center [528, 691] width 140 height 25
click at [537, 760] on input "number" at bounding box center [528, 750] width 140 height 25
click at [534, 691] on input "text" at bounding box center [528, 691] width 140 height 25
click at [544, 838] on div "Dismiss" at bounding box center [539, 839] width 38 height 14
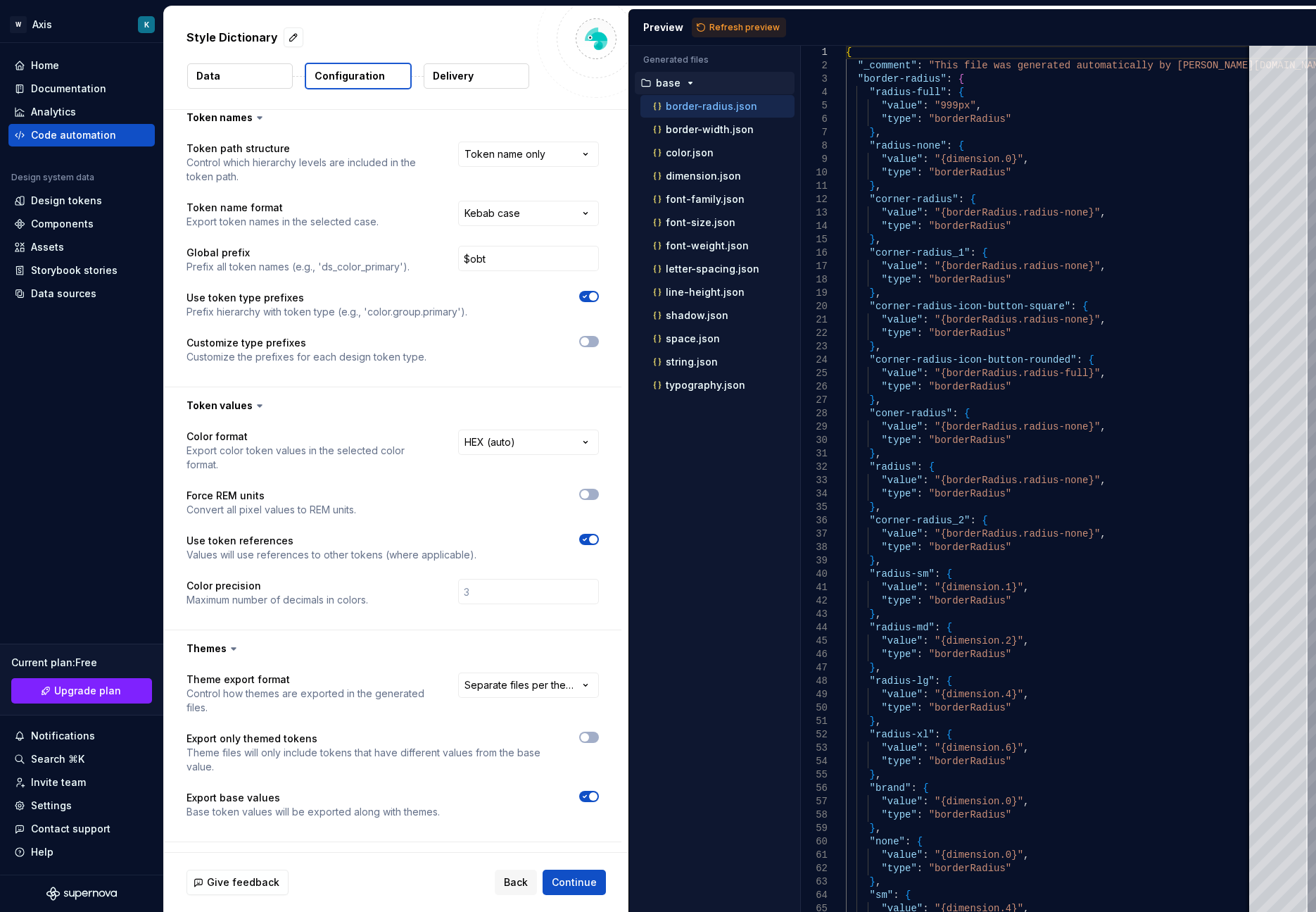
scroll to position [0, 0]
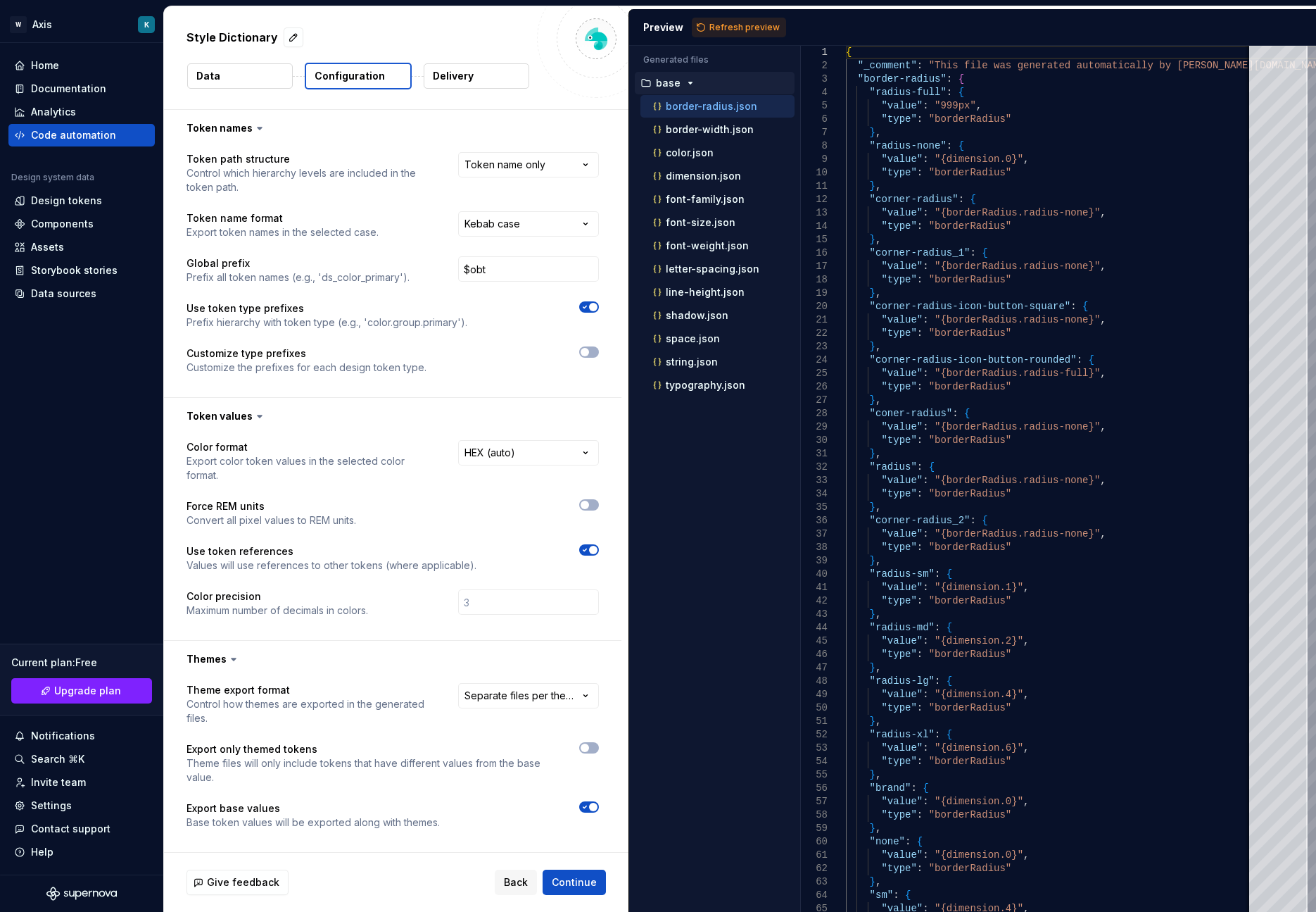
click at [483, 59] on div "Style Dictionary Data Configuration Delivery" at bounding box center [396, 58] width 464 height 103
click at [476, 80] on button "Delivery" at bounding box center [476, 76] width 106 height 25
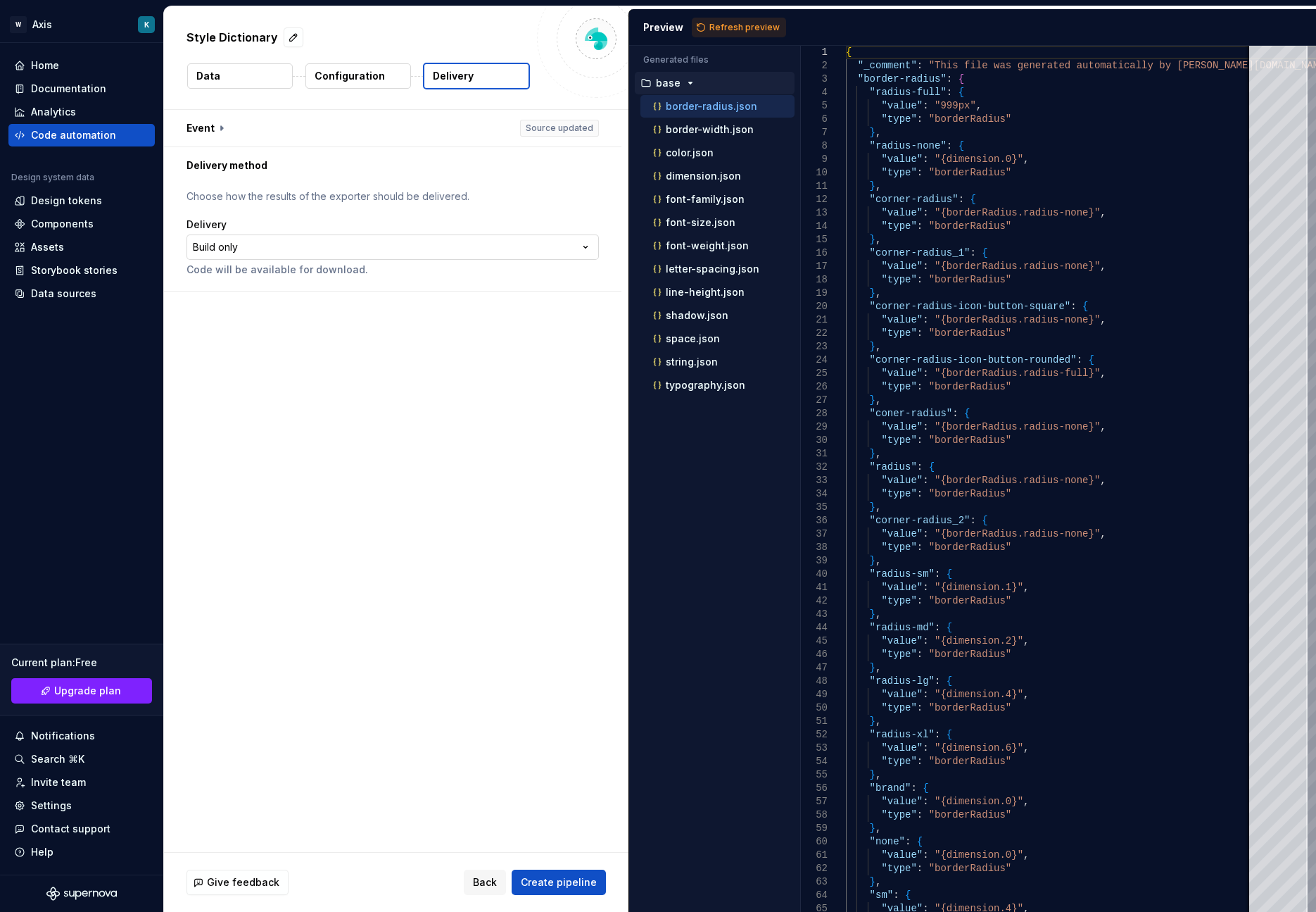
click at [266, 248] on html "**********" at bounding box center [658, 456] width 1316 height 912
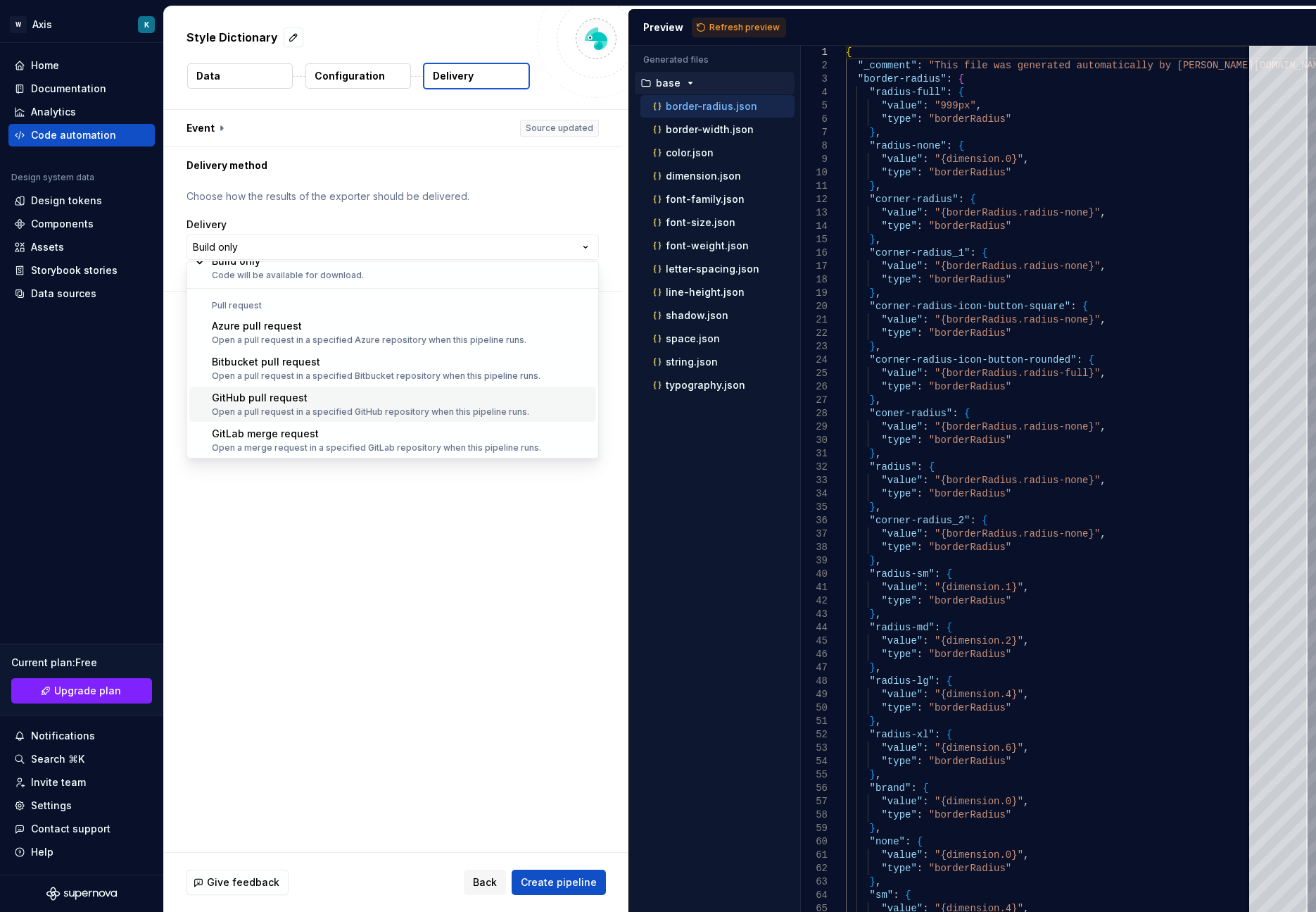
scroll to position [39, 0]
click at [458, 593] on html "**********" at bounding box center [658, 456] width 1316 height 912
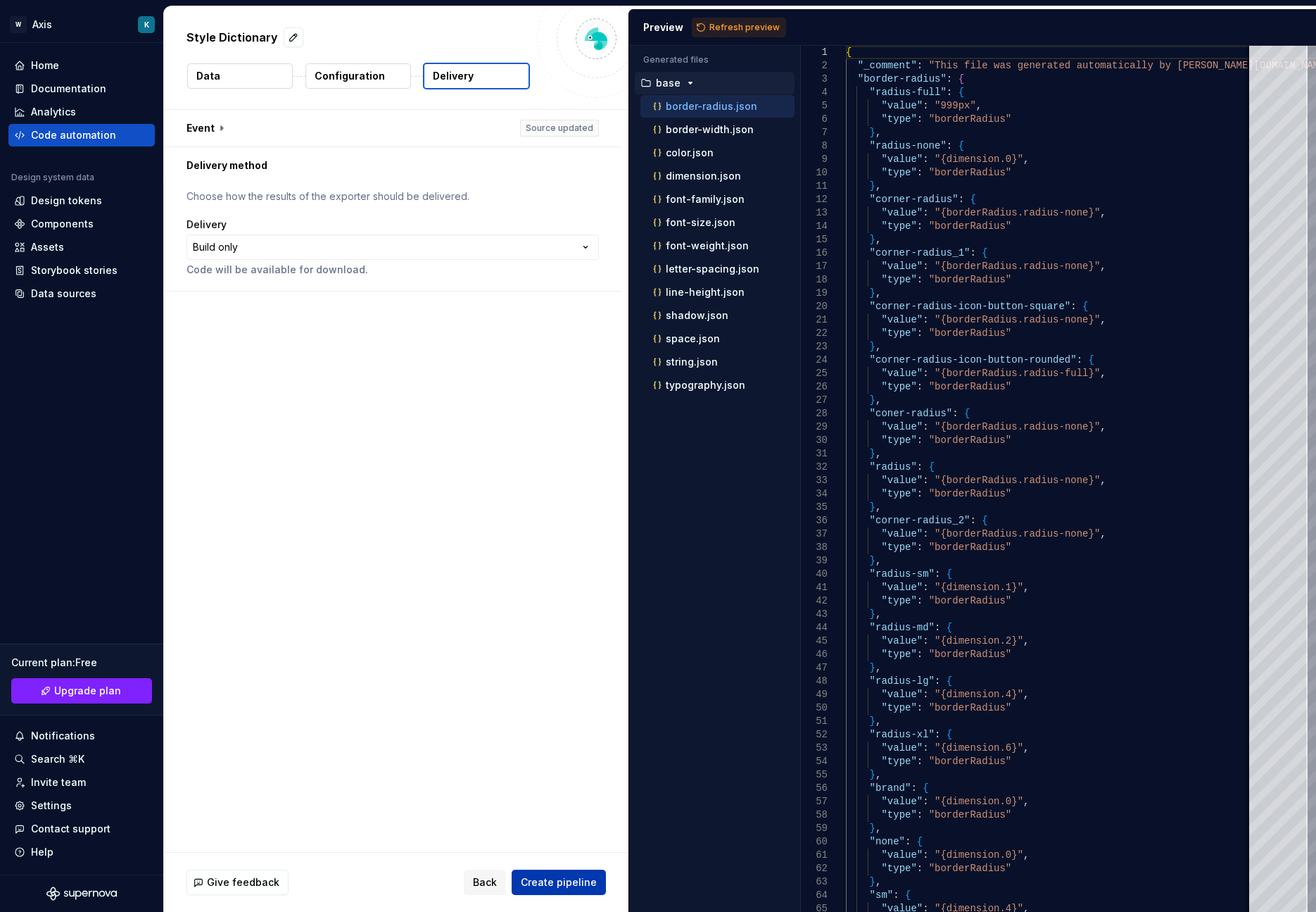
click at [526, 874] on button "Create pipeline" at bounding box center [559, 882] width 94 height 25
click at [59, 72] on div "Home" at bounding box center [45, 65] width 28 height 14
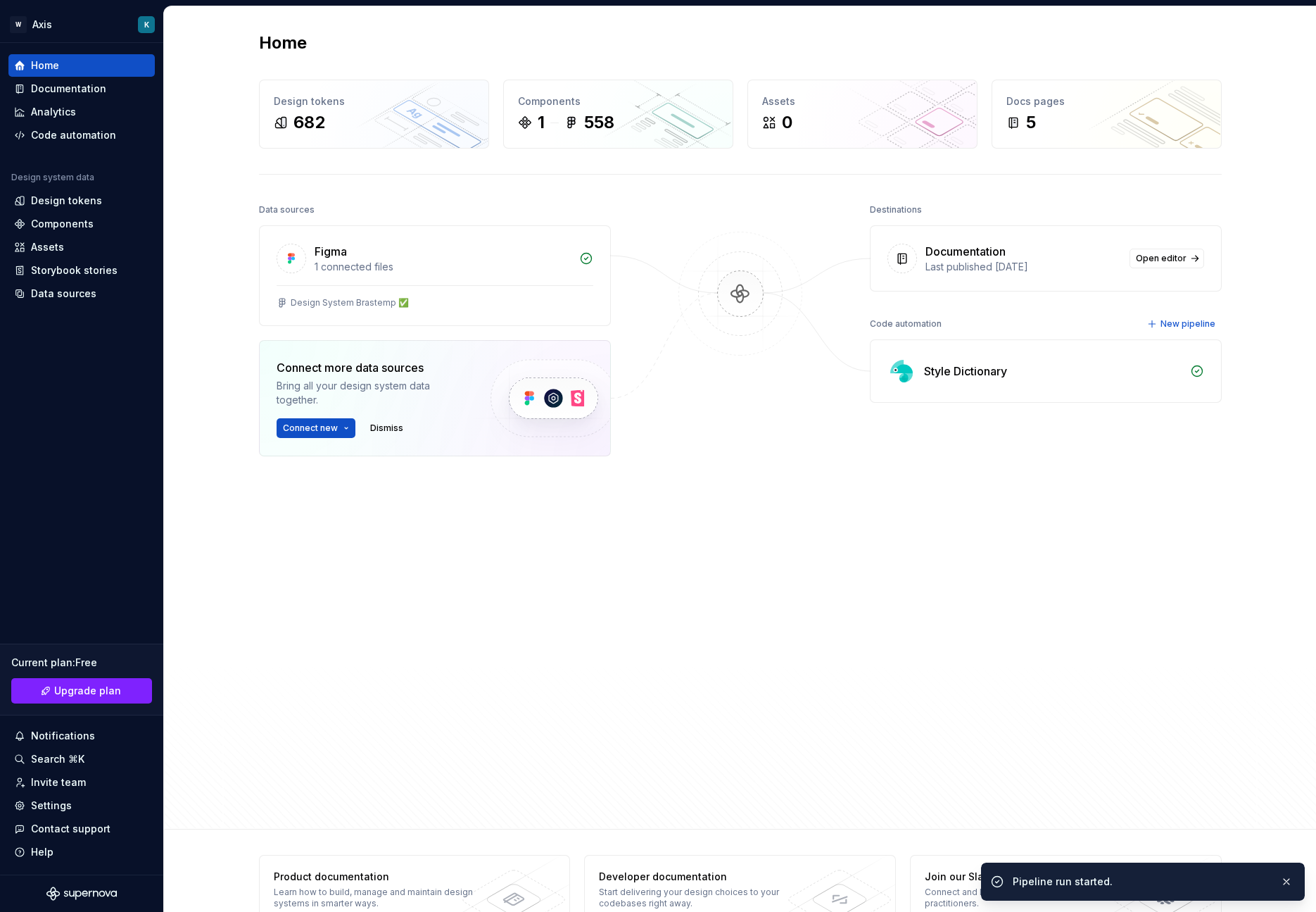
click at [779, 498] on div at bounding box center [740, 473] width 140 height 547
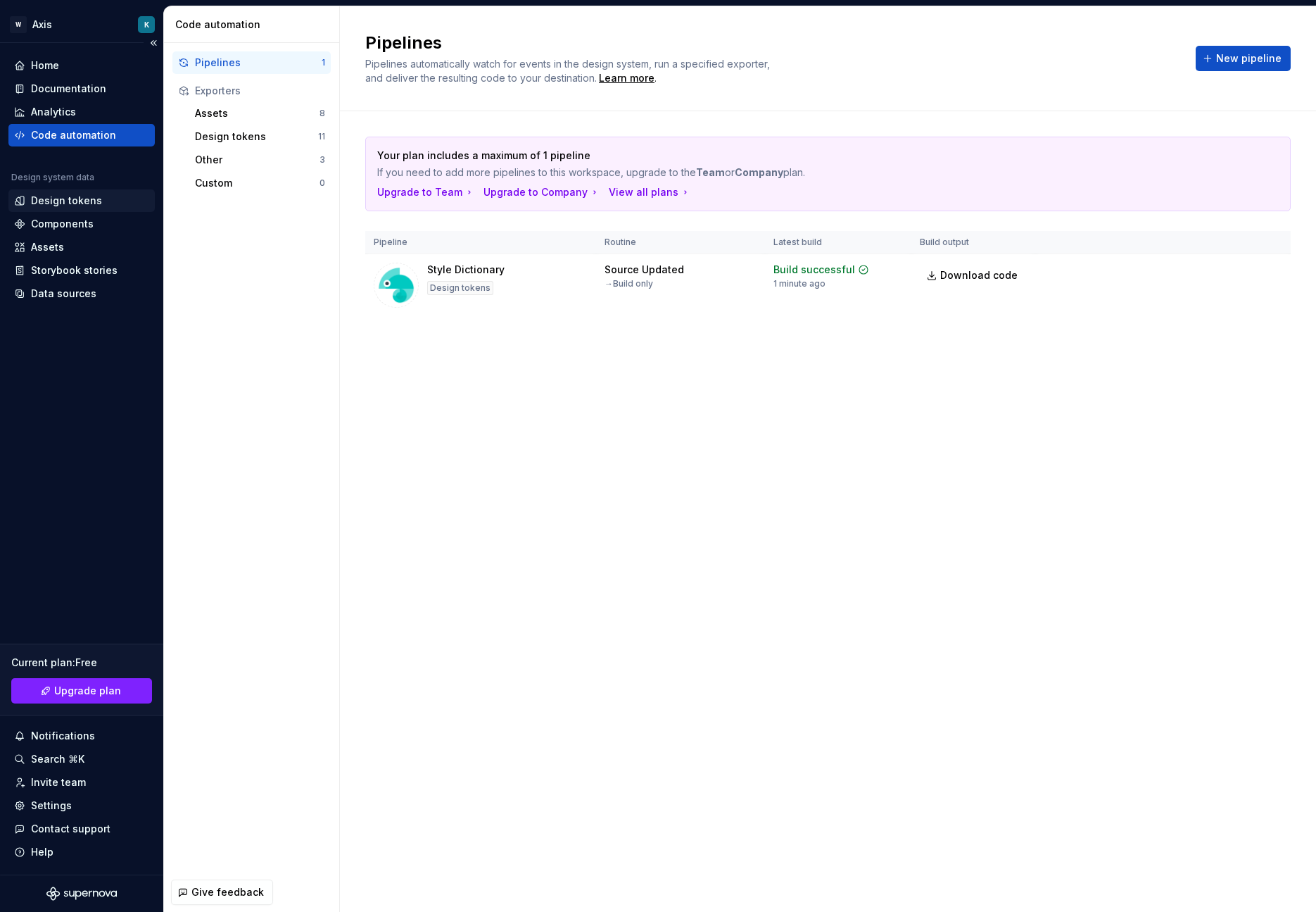
click at [85, 202] on div "Design tokens" at bounding box center [67, 200] width 71 height 14
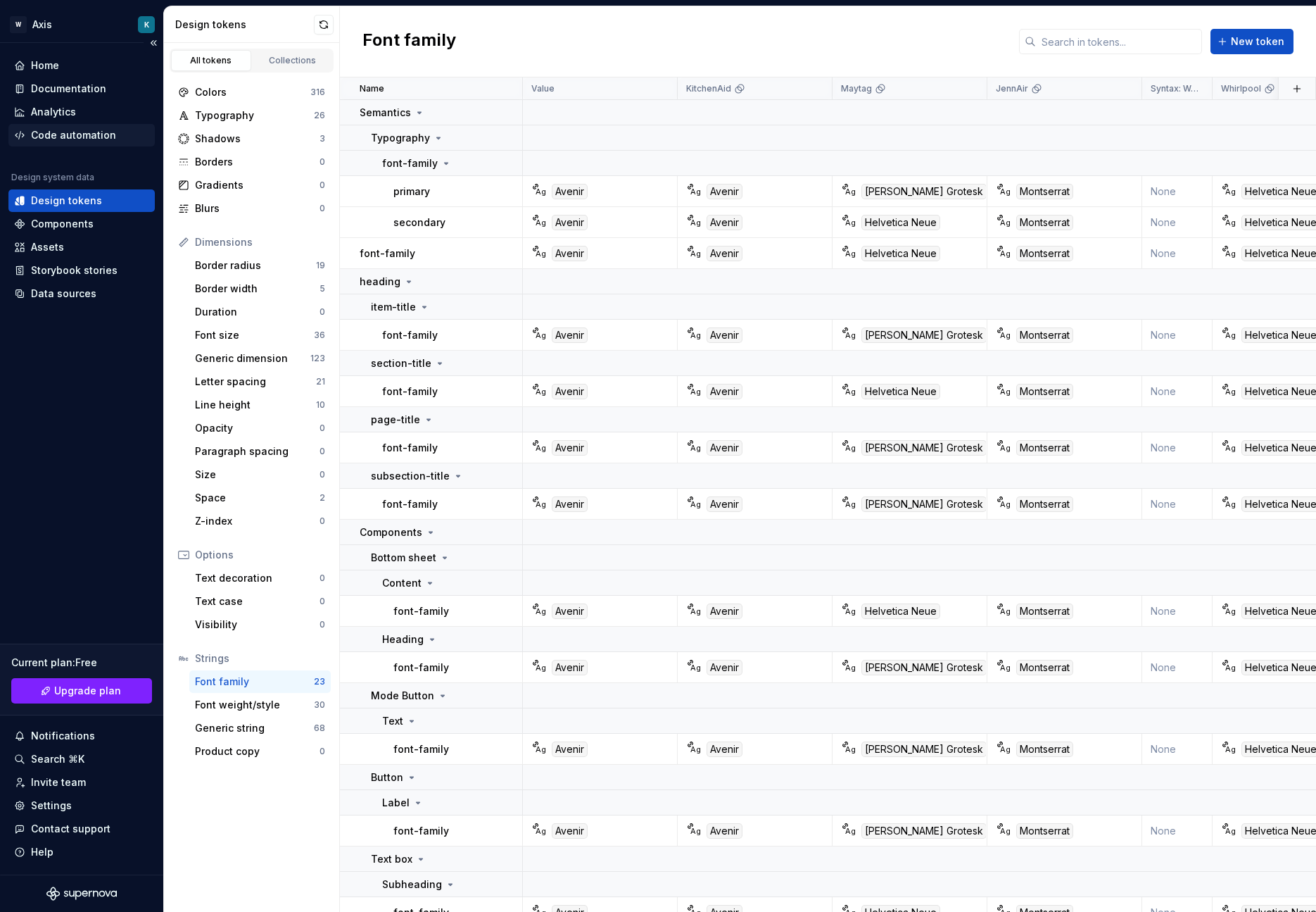
click at [104, 134] on div "Code automation" at bounding box center [74, 135] width 85 height 14
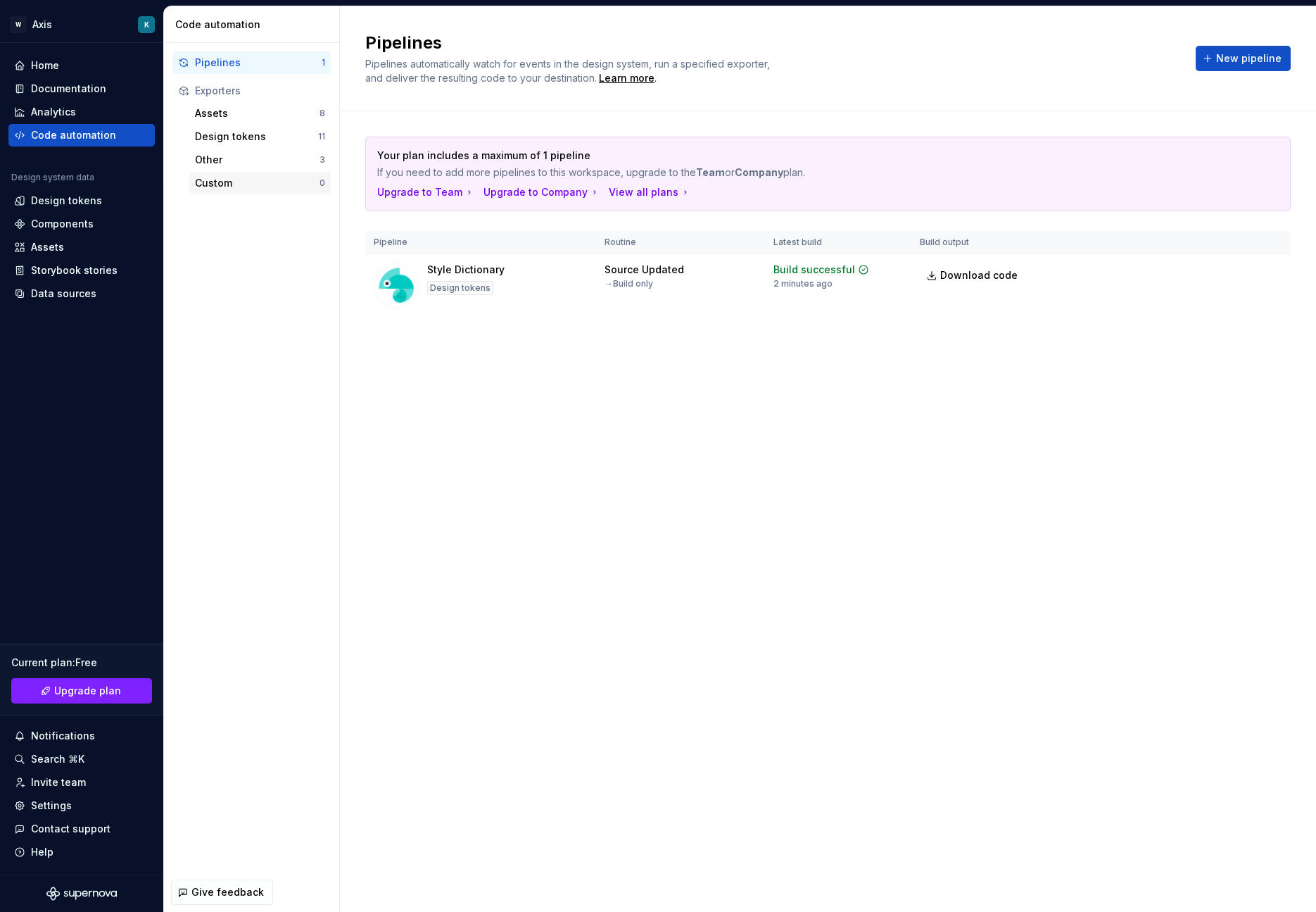
click at [255, 176] on div "Custom" at bounding box center [257, 183] width 125 height 14
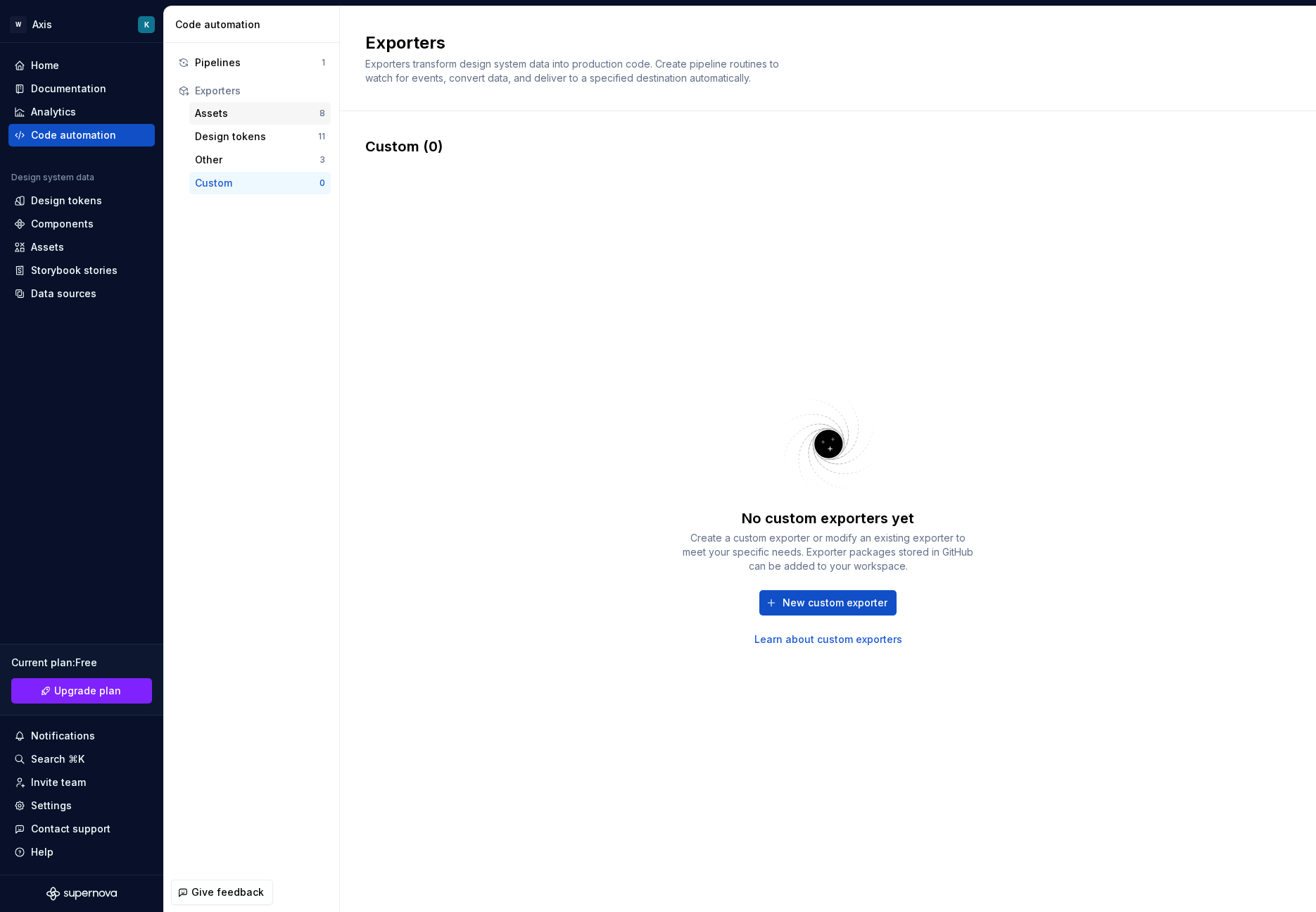
click at [253, 113] on div "Assets" at bounding box center [257, 113] width 125 height 14
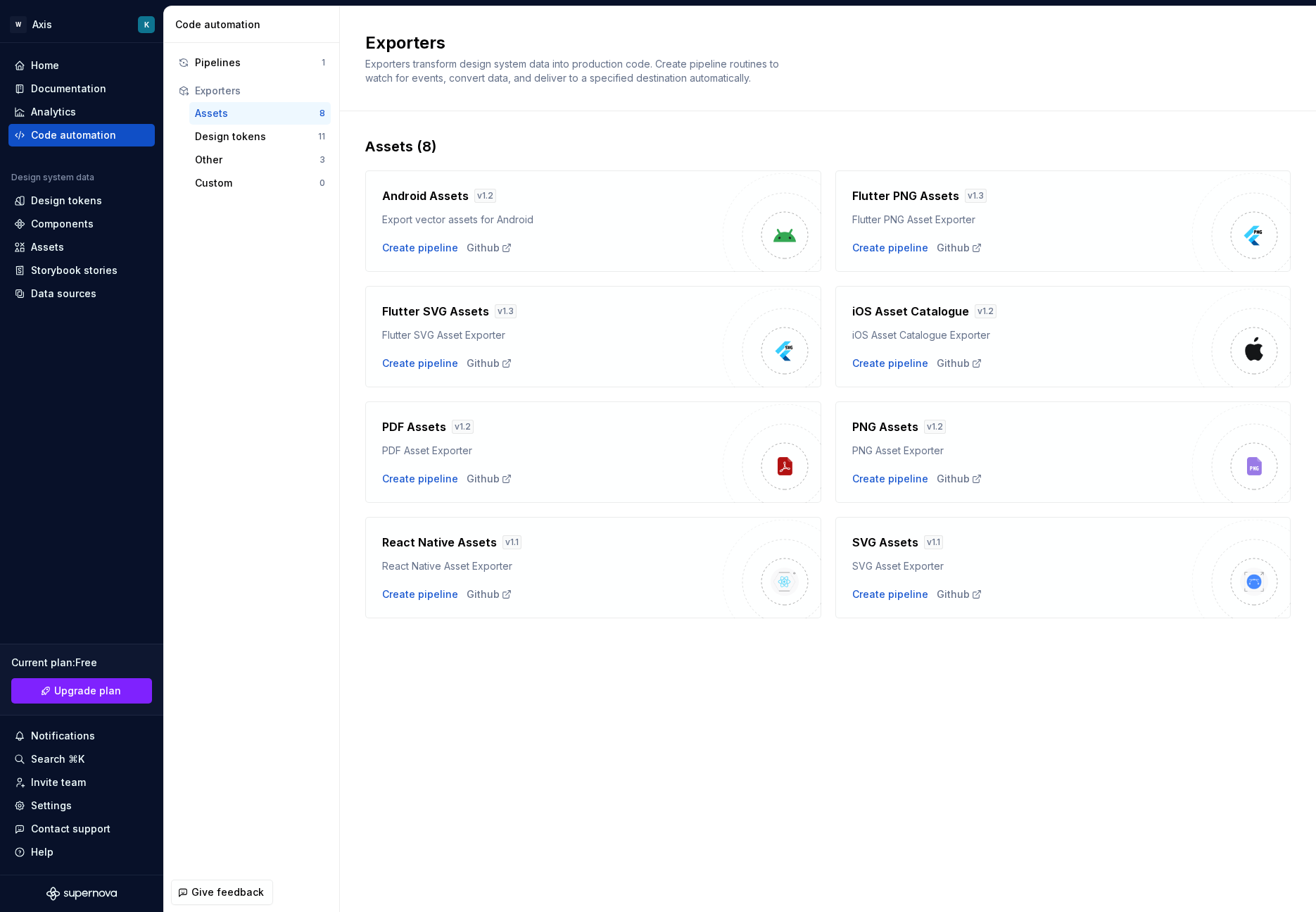
click at [253, 83] on div "Exporters" at bounding box center [251, 91] width 158 height 22
click at [259, 64] on div "Pipelines" at bounding box center [258, 62] width 126 height 14
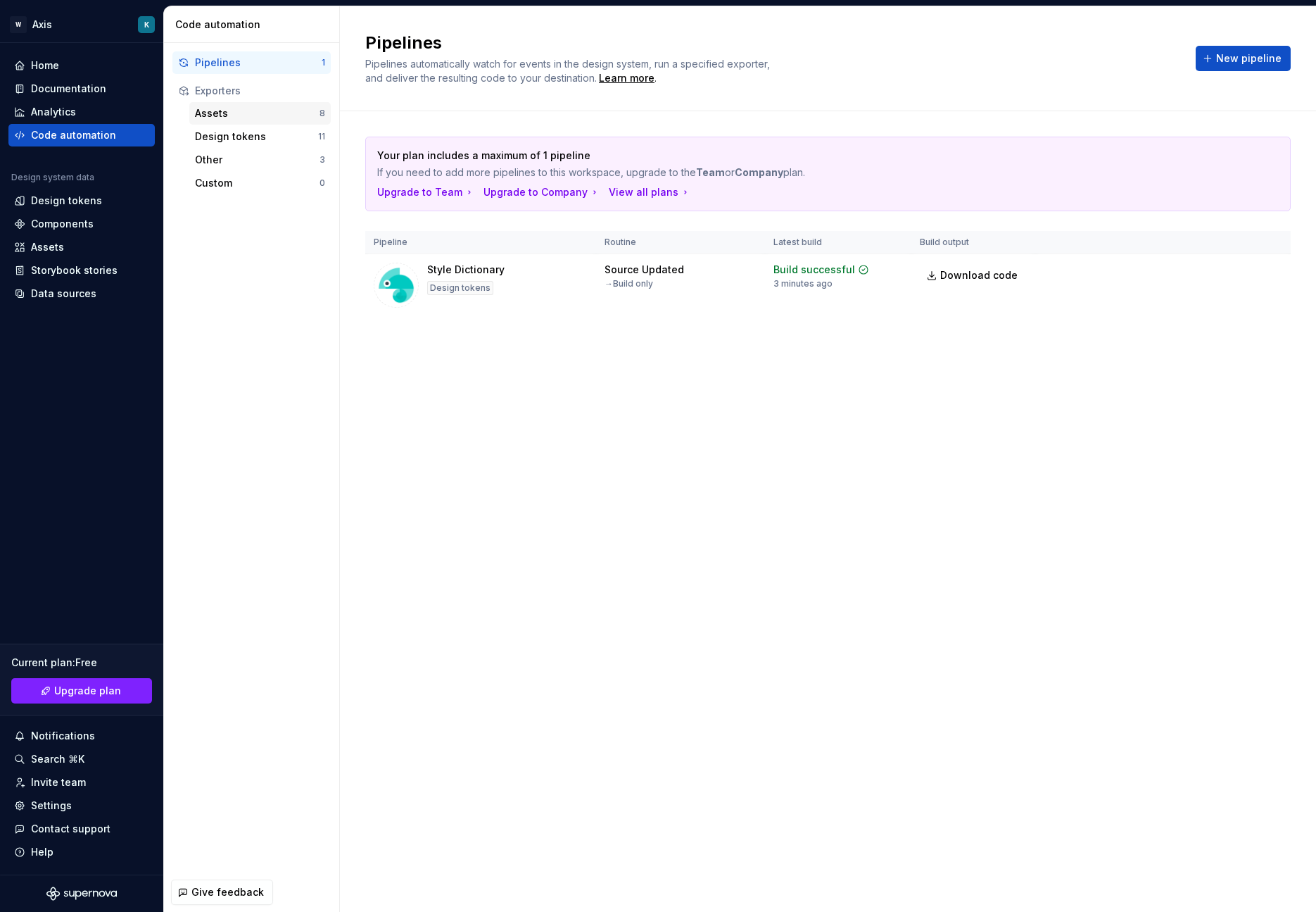
click at [261, 114] on div "Assets" at bounding box center [257, 113] width 125 height 14
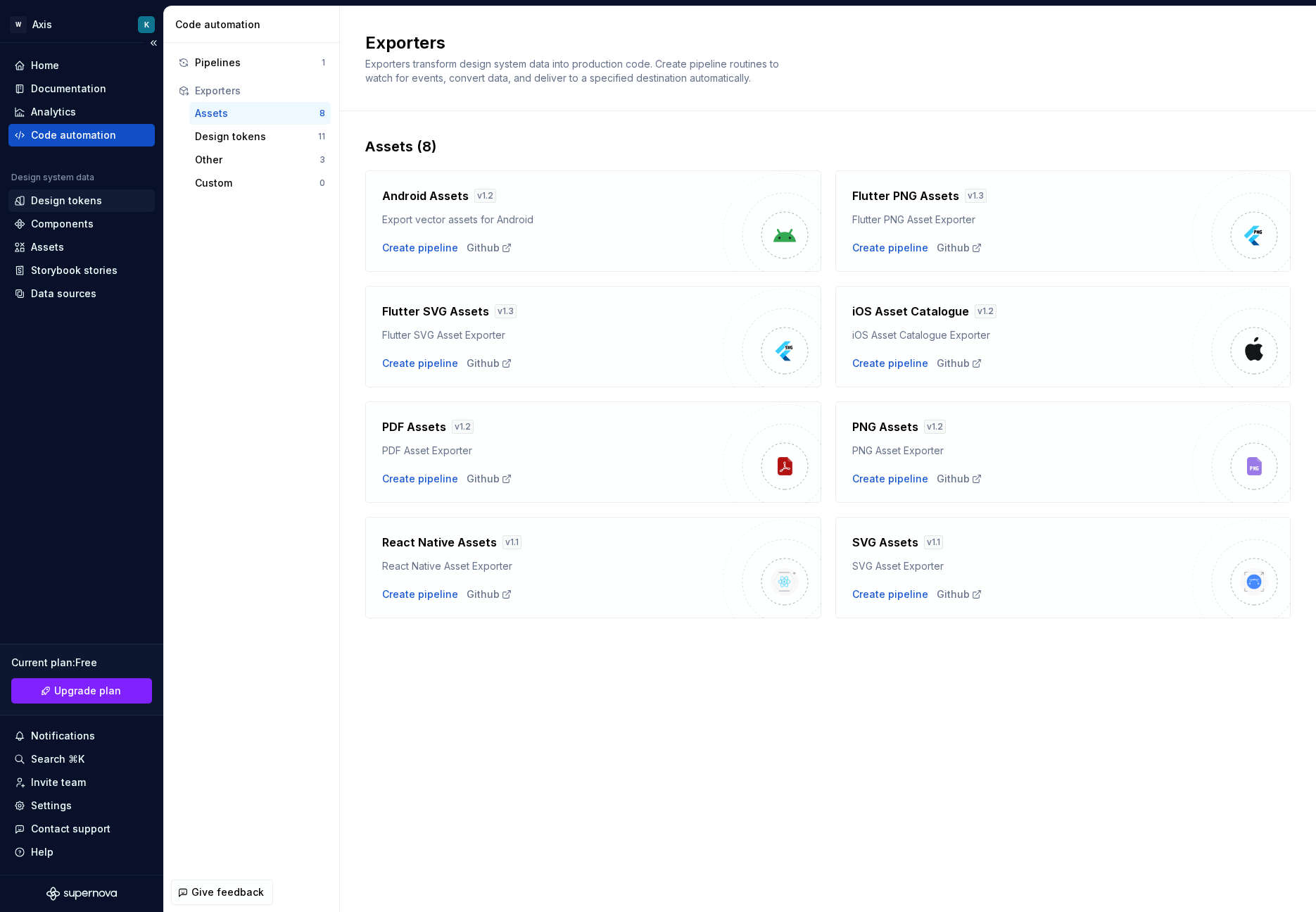
click at [59, 201] on div "Design tokens" at bounding box center [67, 200] width 71 height 14
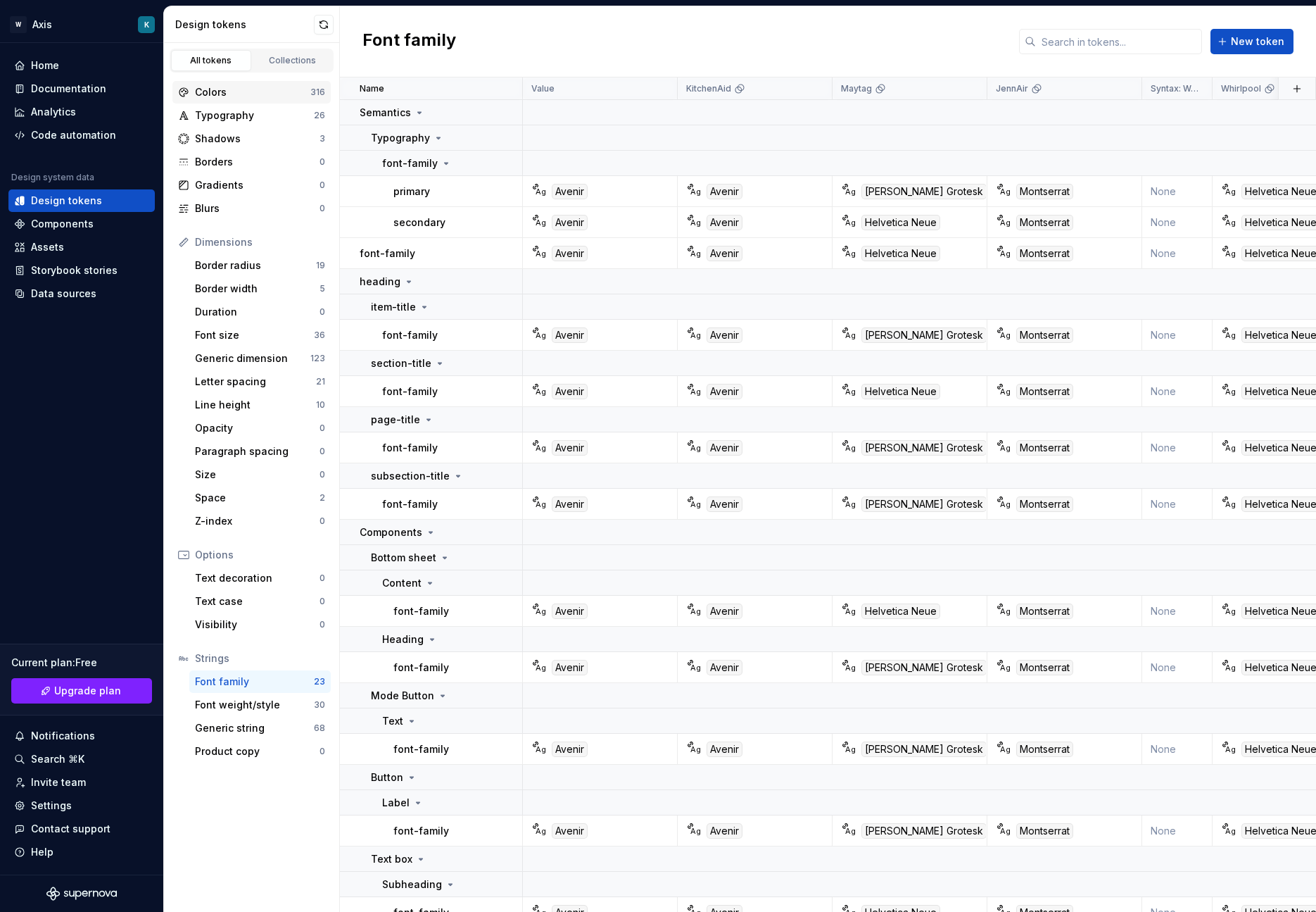
click at [263, 94] on div "Colors" at bounding box center [252, 92] width 115 height 14
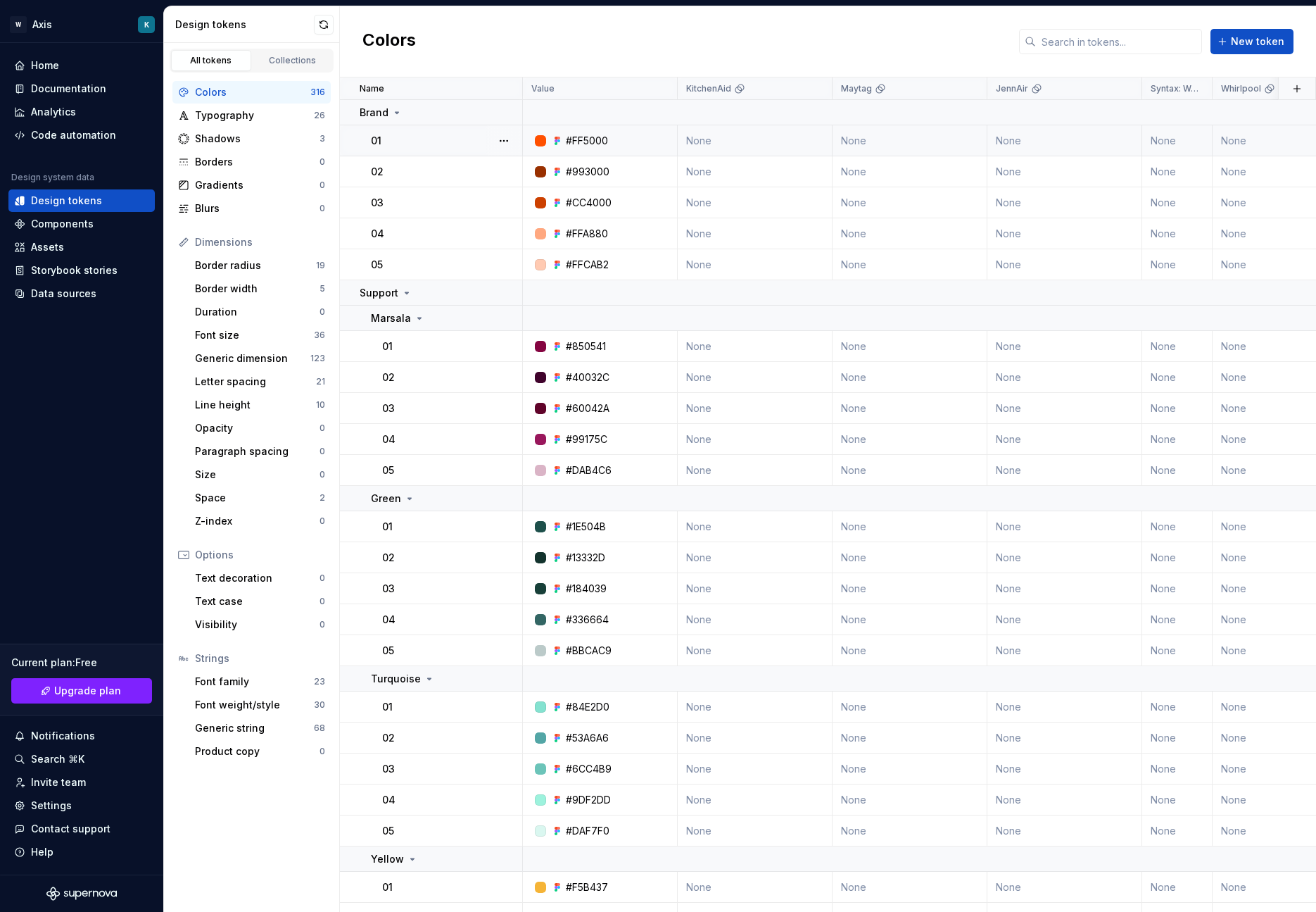
click at [722, 143] on td "None" at bounding box center [755, 141] width 155 height 31
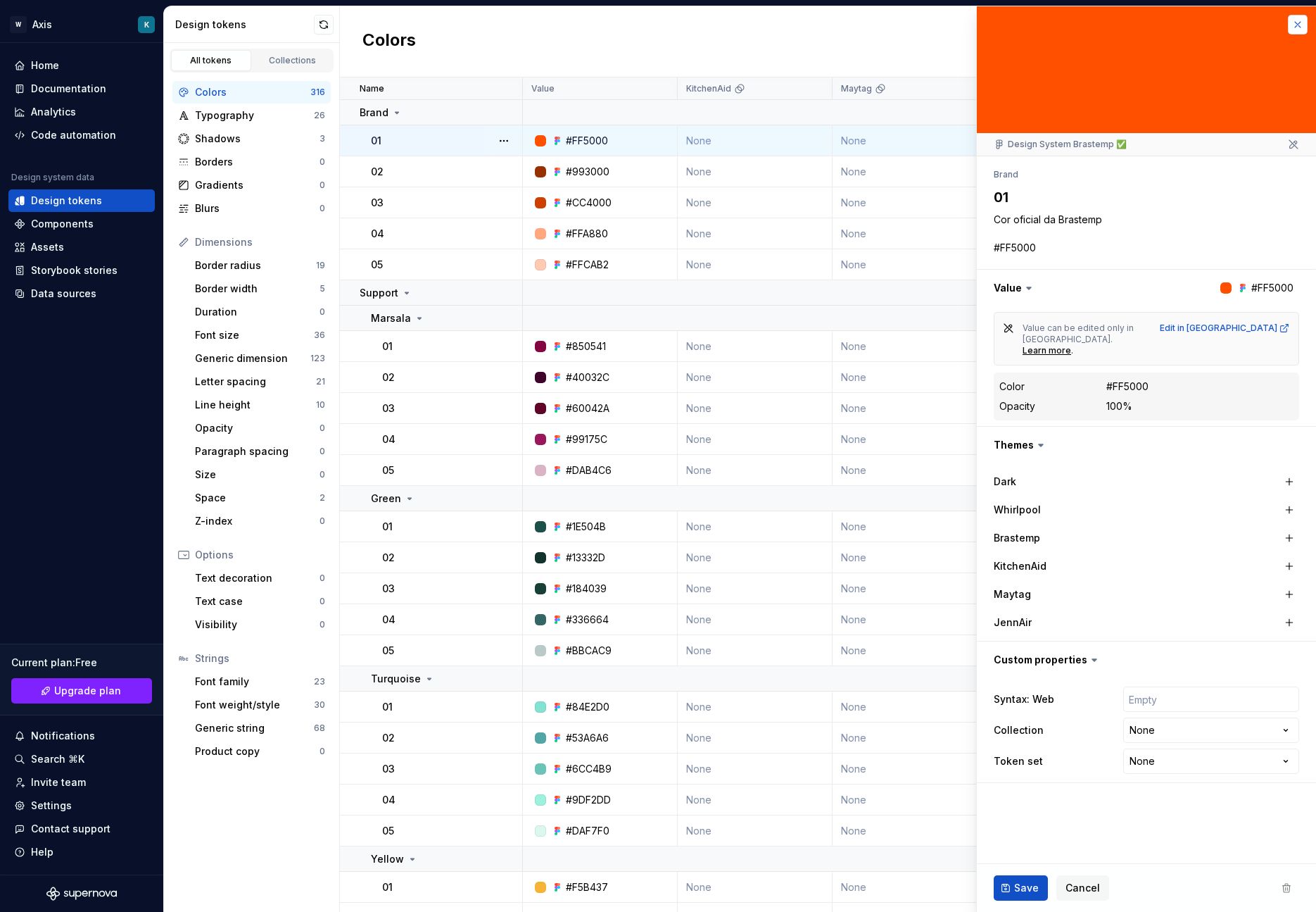
click at [1302, 24] on button "button" at bounding box center [1297, 25] width 20 height 20
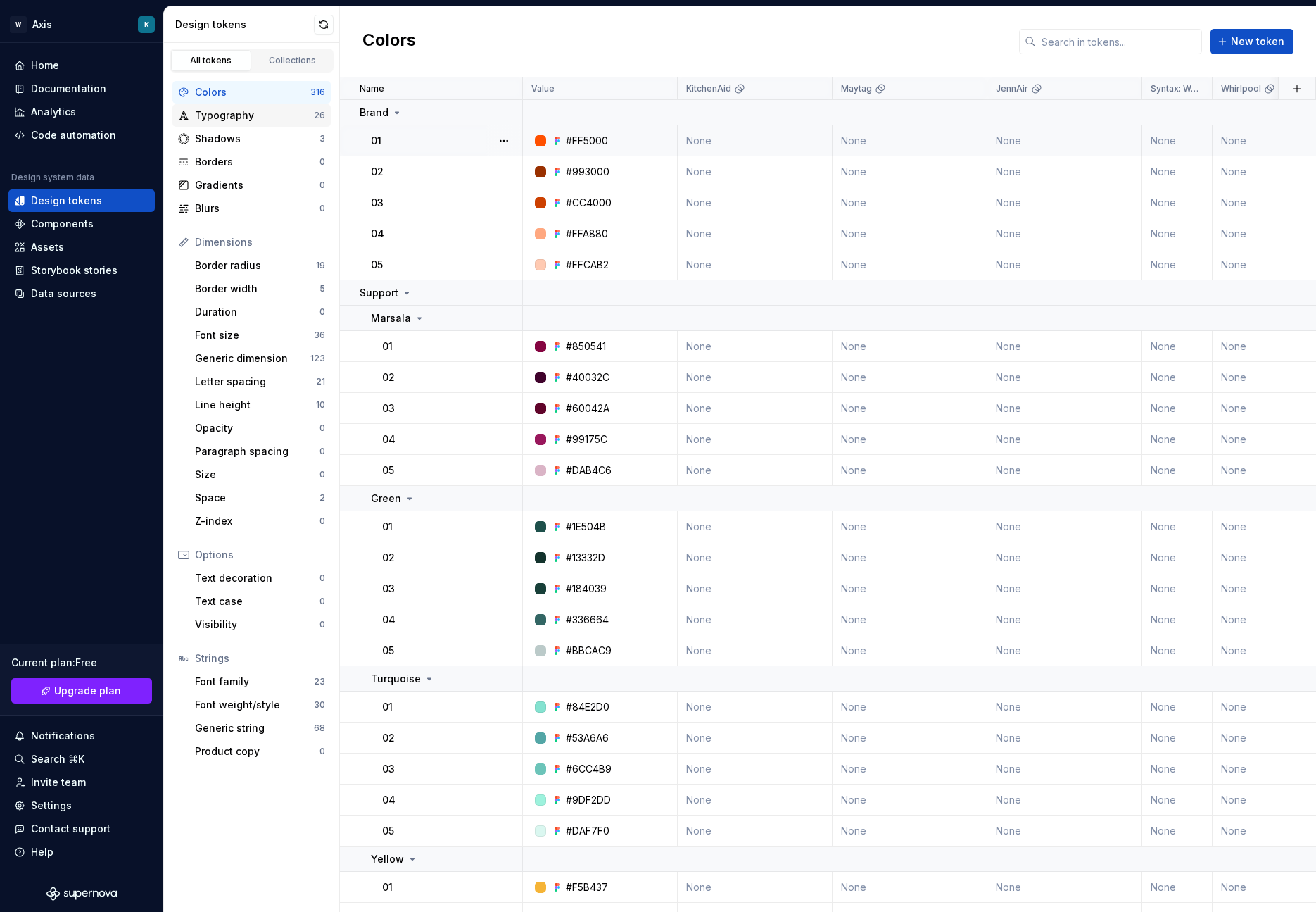
click at [207, 111] on div "Typography" at bounding box center [254, 115] width 119 height 14
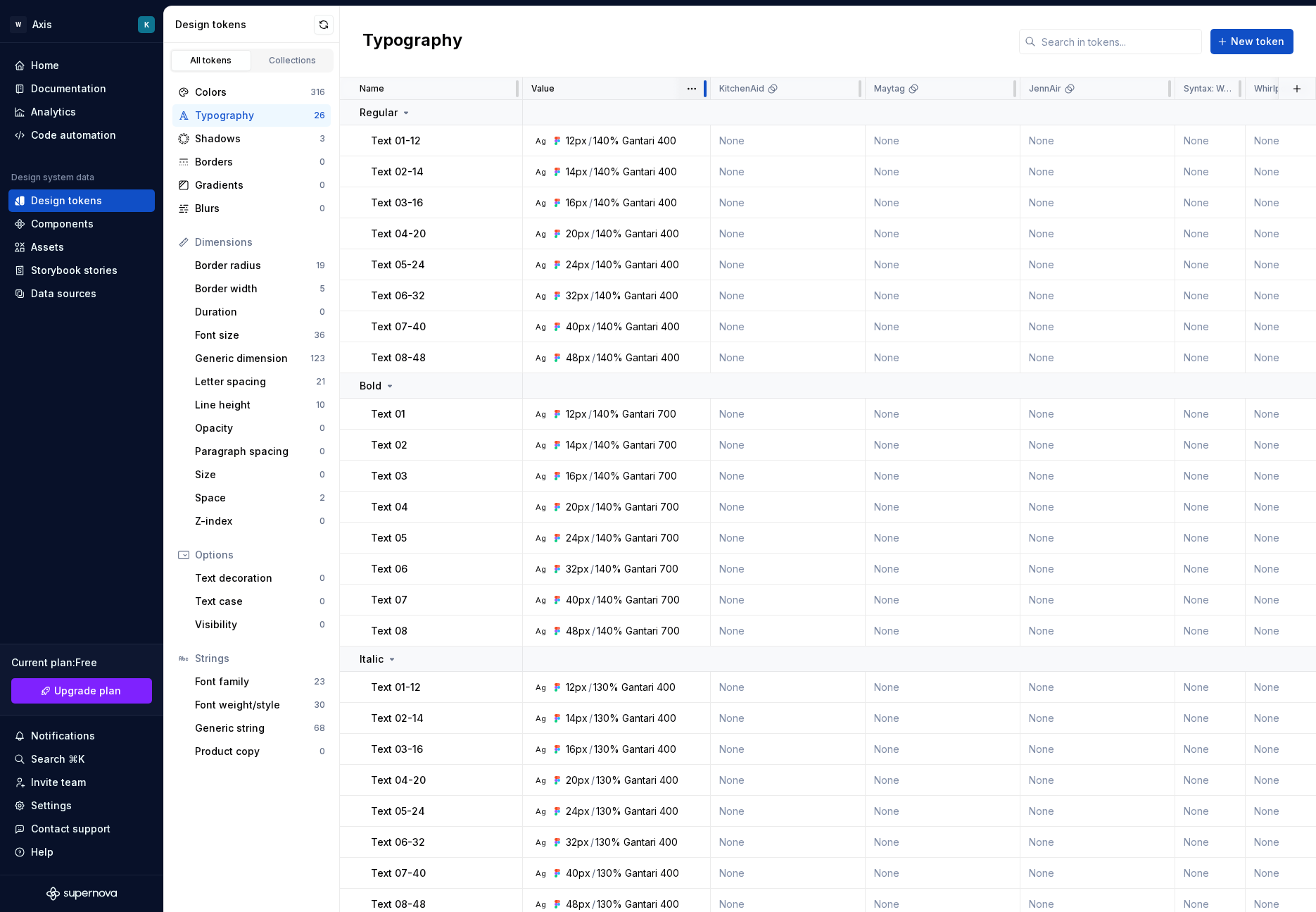
drag, startPoint x: 676, startPoint y: 89, endPoint x: 710, endPoint y: 99, distance: 35.4
click at [710, 99] on div at bounding box center [704, 88] width 11 height 22
click at [504, 141] on button "button" at bounding box center [504, 140] width 20 height 20
click at [438, 143] on html "W Axis K Home Documentation Analytics Code automation Design system data Design…" at bounding box center [658, 456] width 1316 height 912
click at [439, 143] on div "Text 01-12" at bounding box center [446, 140] width 151 height 14
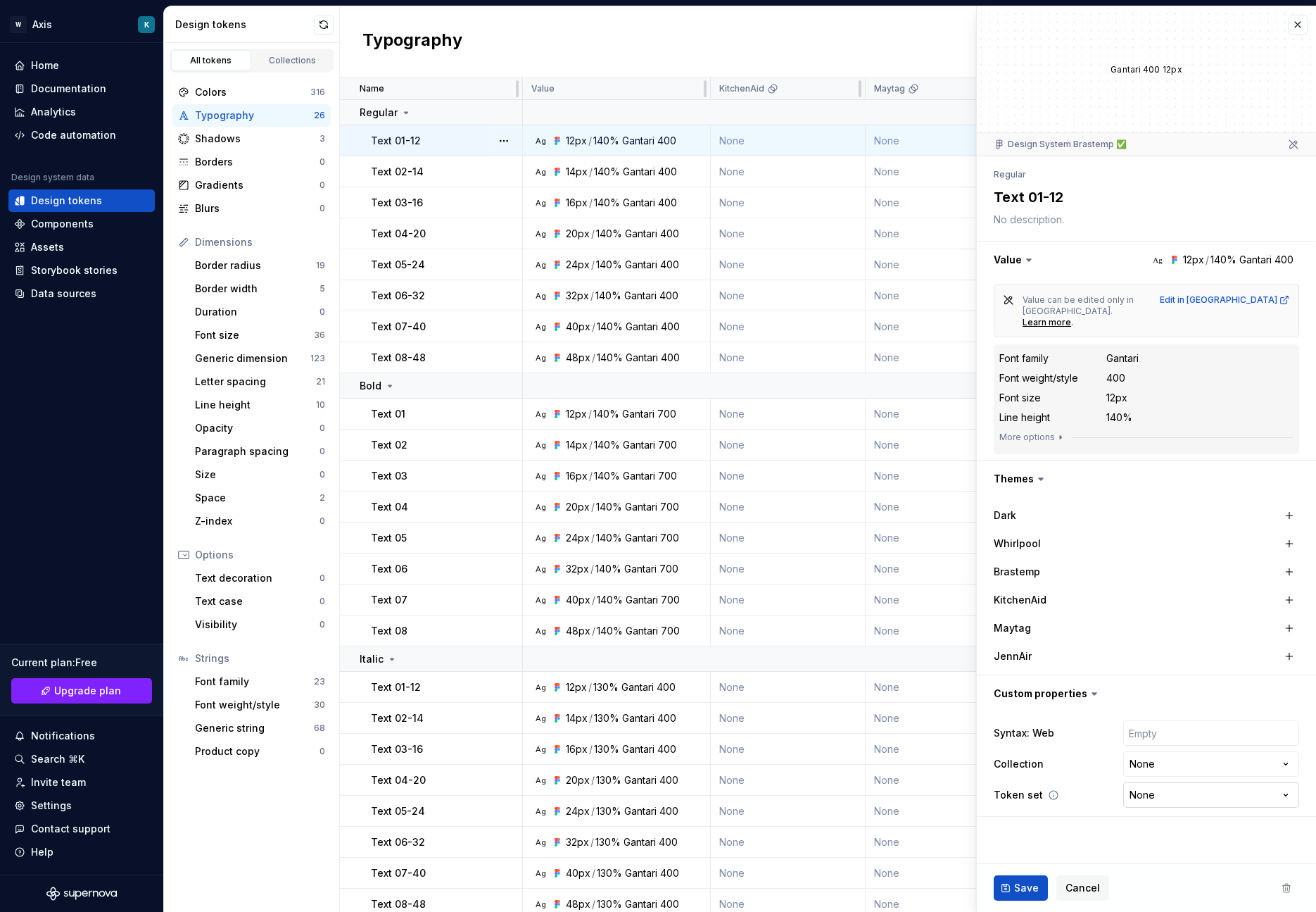
click at [1187, 781] on html "W Axis K Home Documentation Analytics Code automation Design system data Design…" at bounding box center [658, 456] width 1316 height 912
click at [1086, 772] on html "W Axis K Home Documentation Analytics Code automation Design system data Design…" at bounding box center [658, 456] width 1316 height 912
click at [1150, 743] on html "W Axis K Home Documentation Analytics Code automation Design system data Design…" at bounding box center [658, 456] width 1316 height 912
click at [1105, 746] on html "W Axis K Home Documentation Analytics Code automation Design system data Design…" at bounding box center [658, 456] width 1316 height 912
click at [1180, 720] on input "text" at bounding box center [1211, 733] width 176 height 25
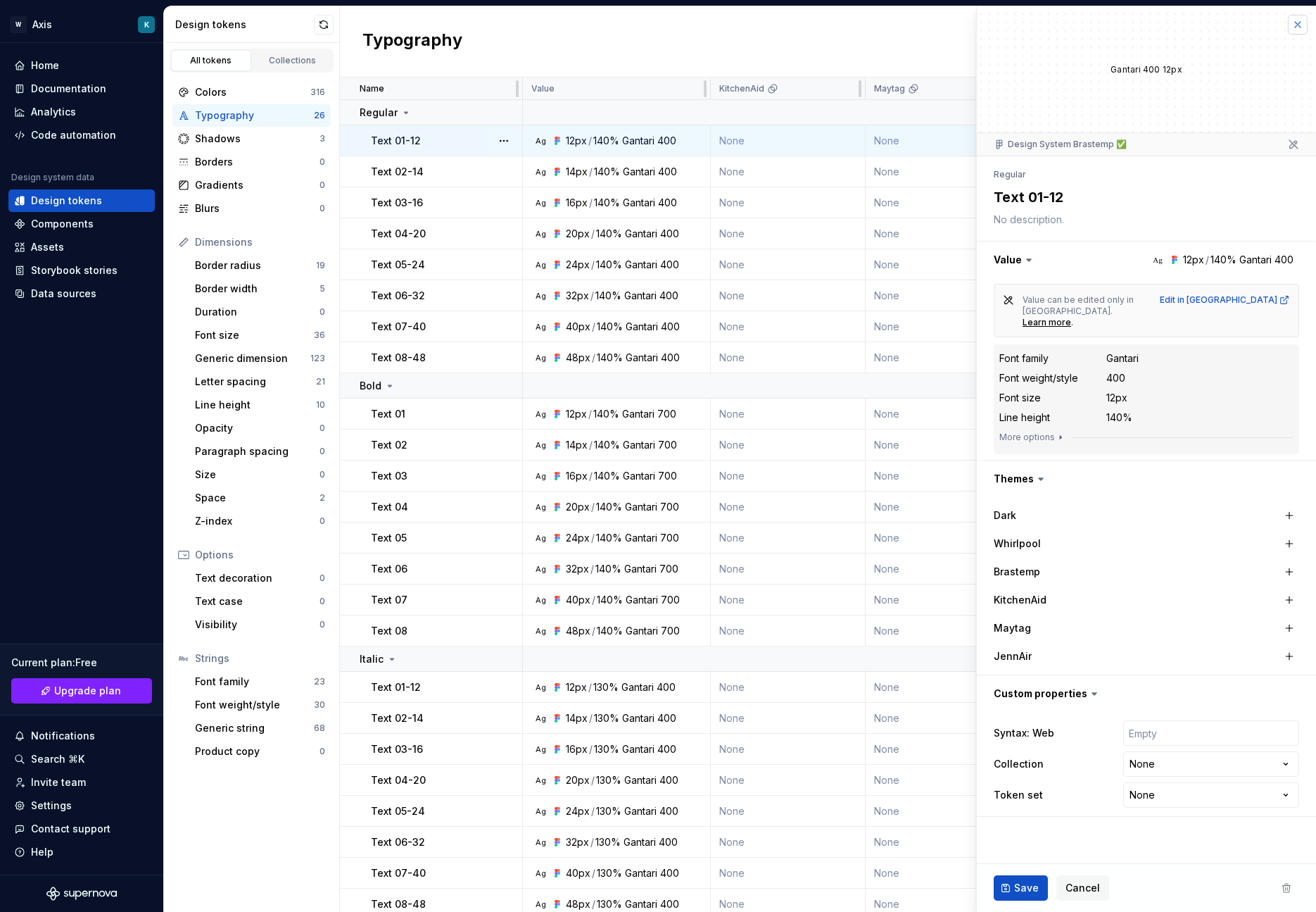
click at [1299, 19] on button "button" at bounding box center [1297, 25] width 20 height 20
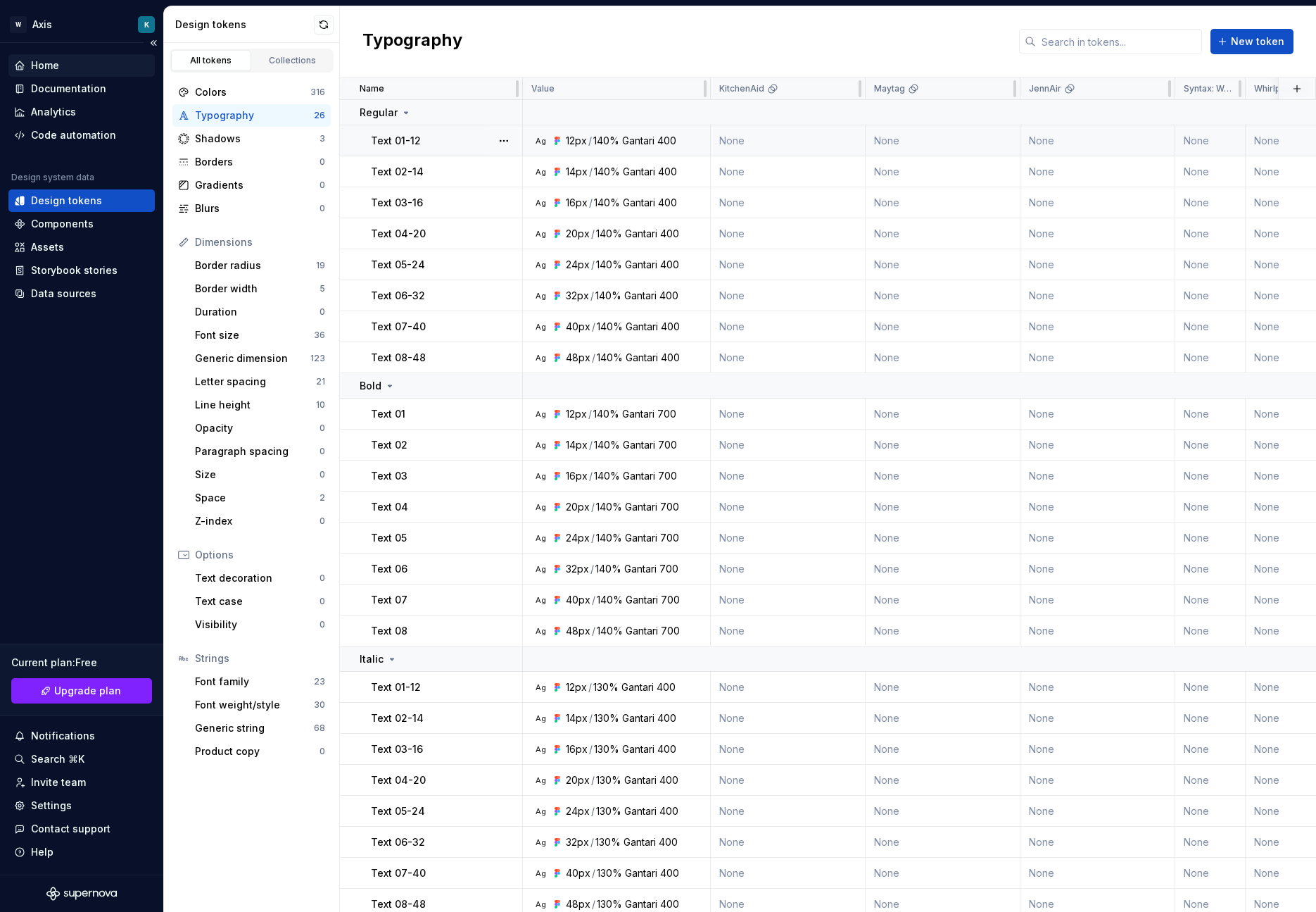
click at [37, 60] on div "Home" at bounding box center [45, 65] width 28 height 14
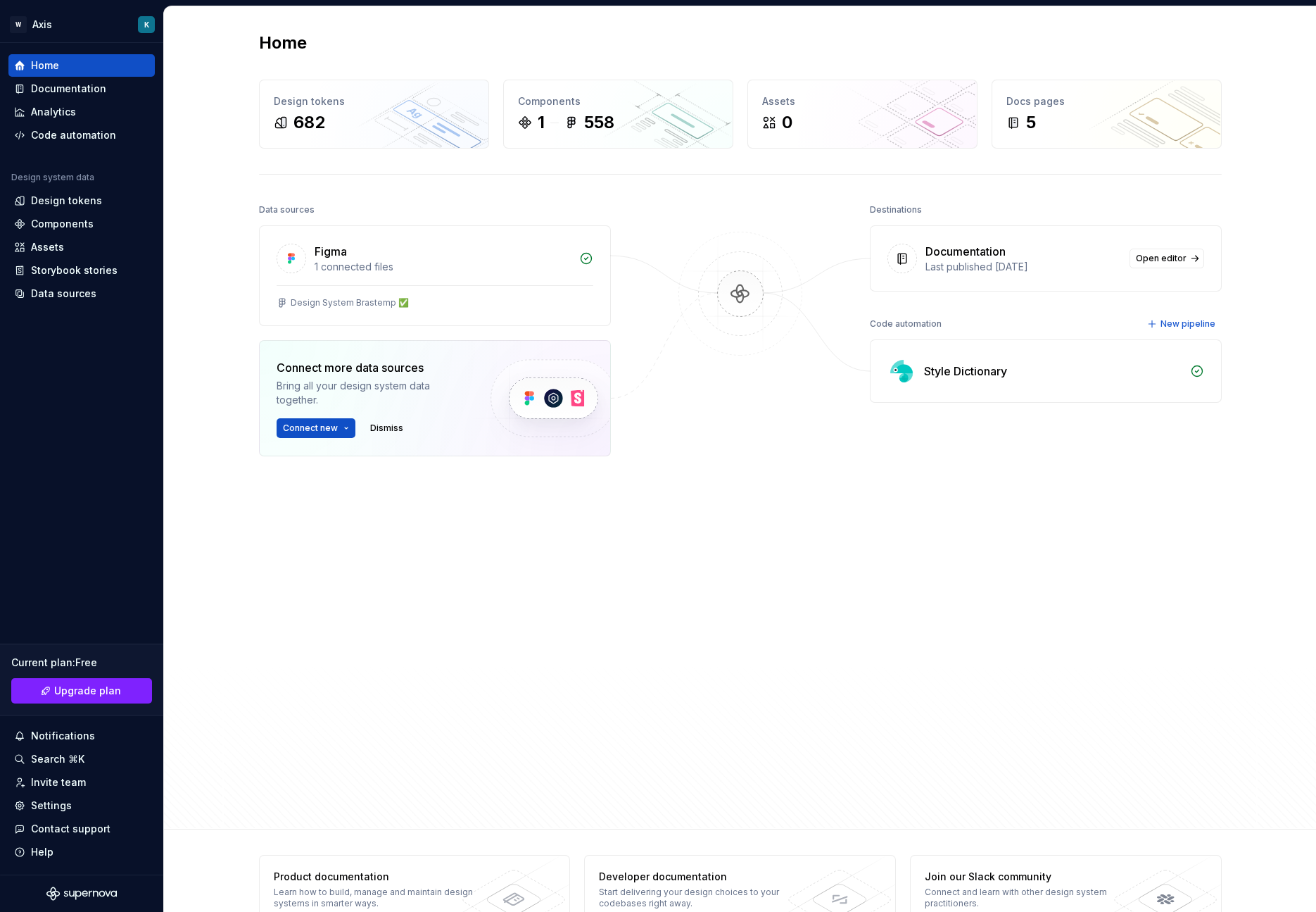
click at [863, 549] on div "Data sources Figma 1 connected files Design System Brastemp ﻿﻿✅ Connect more da…" at bounding box center [741, 502] width 963 height 604
click at [343, 428] on html "W Axis K Home Documentation Analytics Code automation Design system data Design…" at bounding box center [658, 456] width 1316 height 912
click at [674, 482] on html "W Axis K Home Documentation Analytics Code automation Design system data Design…" at bounding box center [658, 456] width 1316 height 912
click at [1077, 134] on div "Docs pages 5" at bounding box center [1106, 114] width 229 height 68
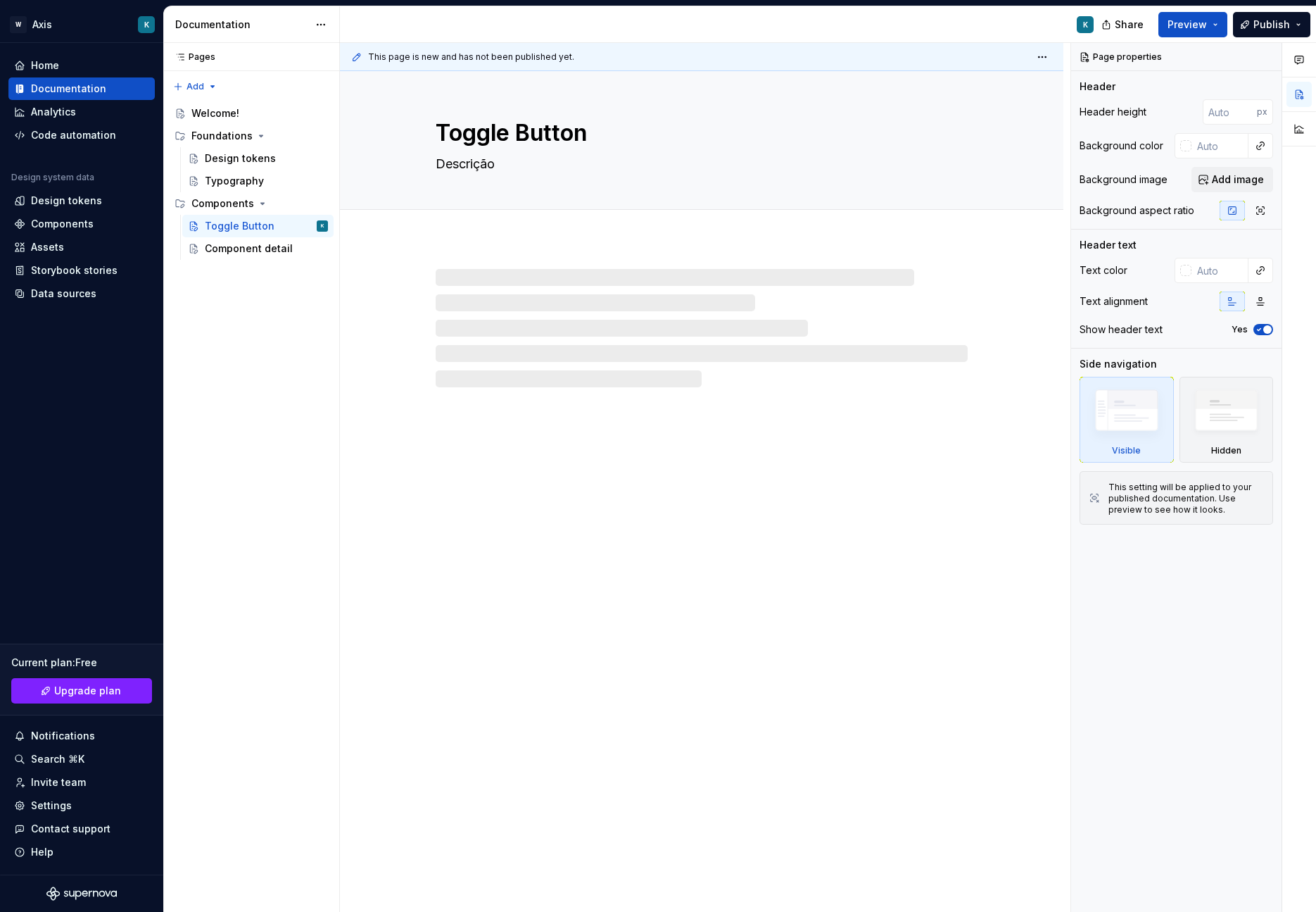
type textarea "*"
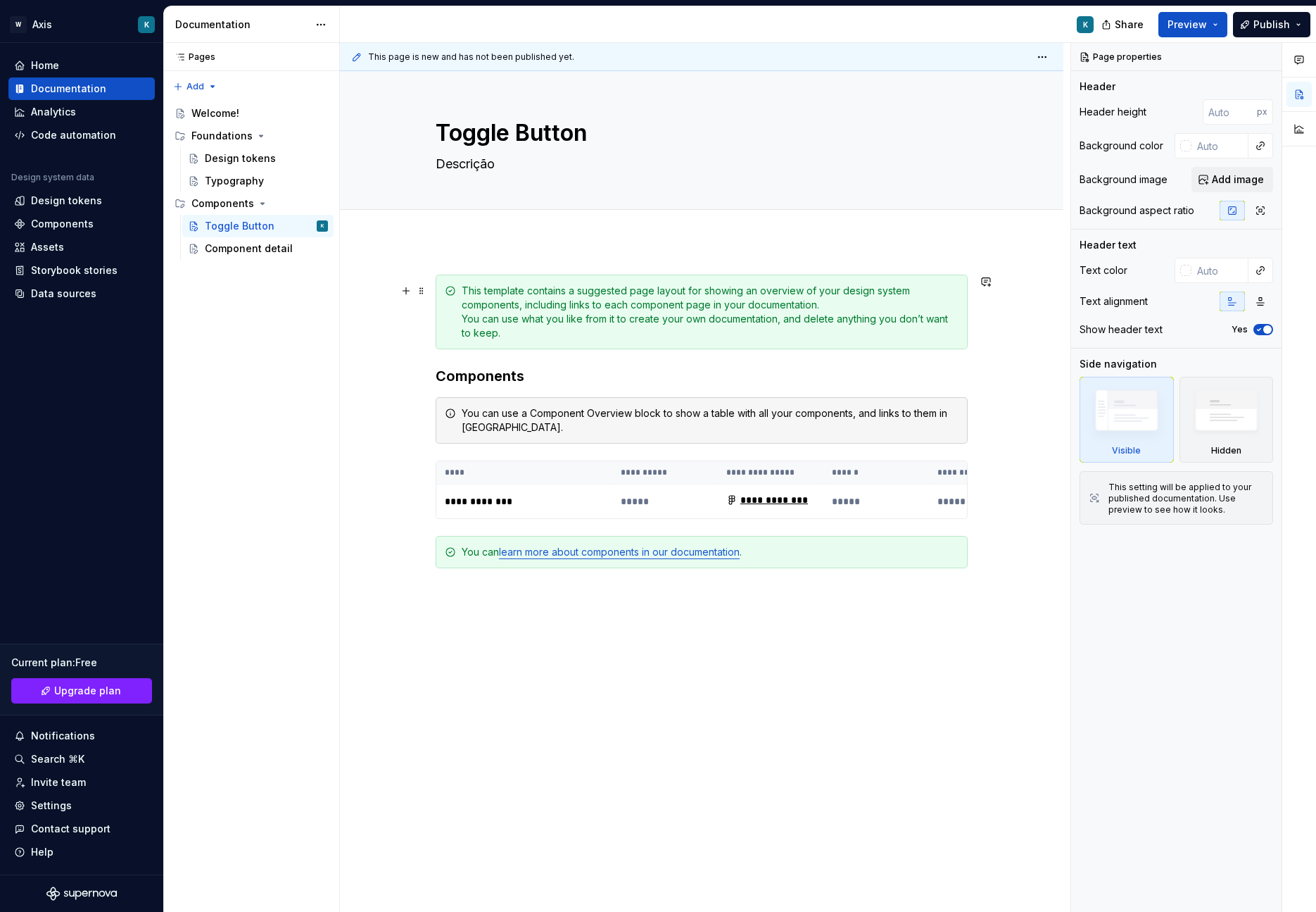
click at [375, 327] on div "**********" at bounding box center [701, 579] width 724 height 677
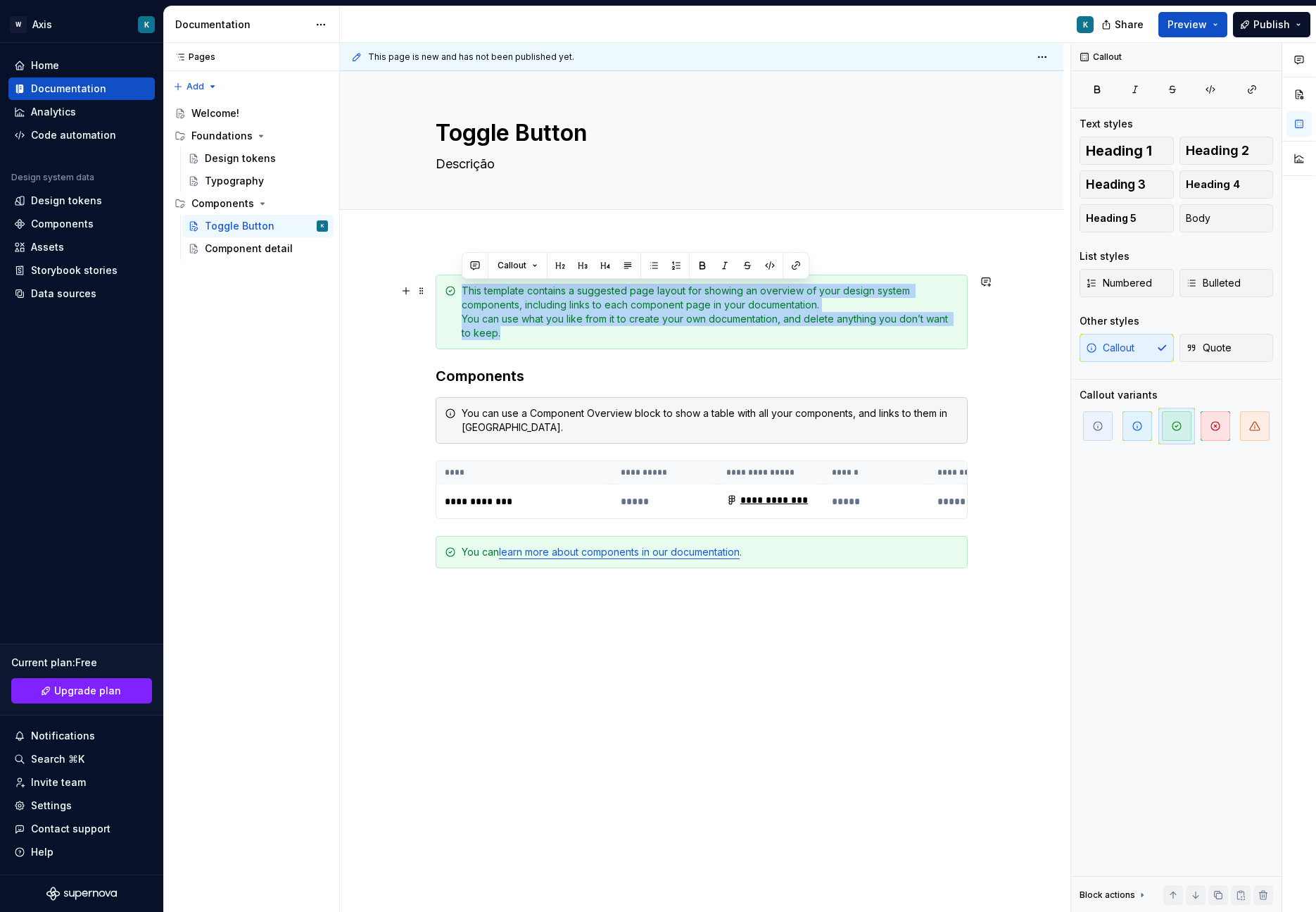
drag, startPoint x: 462, startPoint y: 291, endPoint x: 500, endPoint y: 341, distance: 62.8
click at [500, 341] on div "This template contains a suggested page layout for showing an overview of your …" at bounding box center [701, 311] width 532 height 74
click at [499, 340] on div "This template contains a suggested page layout for showing an overview of your …" at bounding box center [710, 312] width 497 height 56
drag, startPoint x: 499, startPoint y: 332, endPoint x: 455, endPoint y: 299, distance: 55.0
click at [455, 299] on div "This template contains a suggested page layout for showing an overview of your …" at bounding box center [701, 311] width 532 height 74
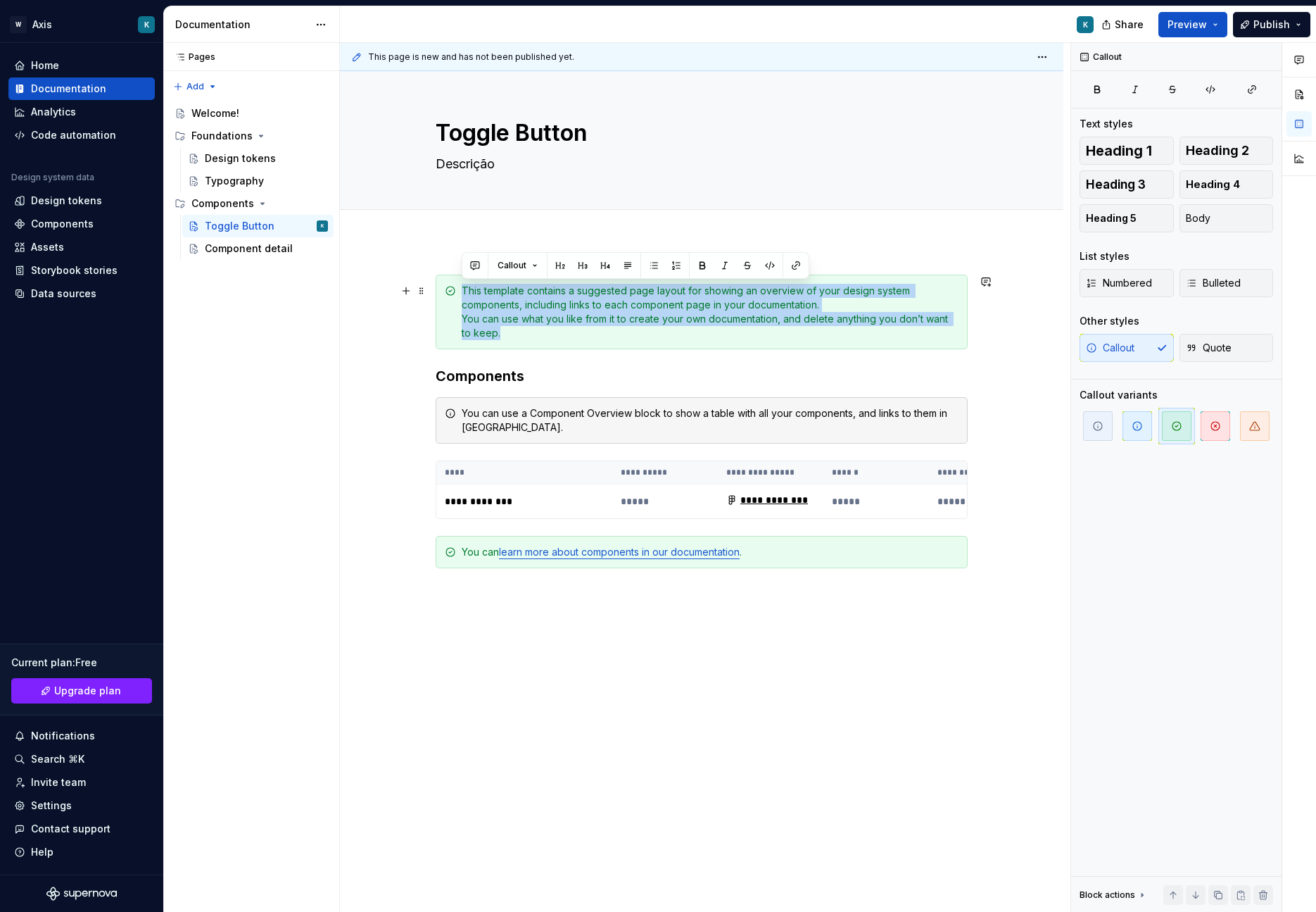
click at [465, 291] on div "This template contains a suggested page layout for showing an overview of your …" at bounding box center [710, 312] width 497 height 56
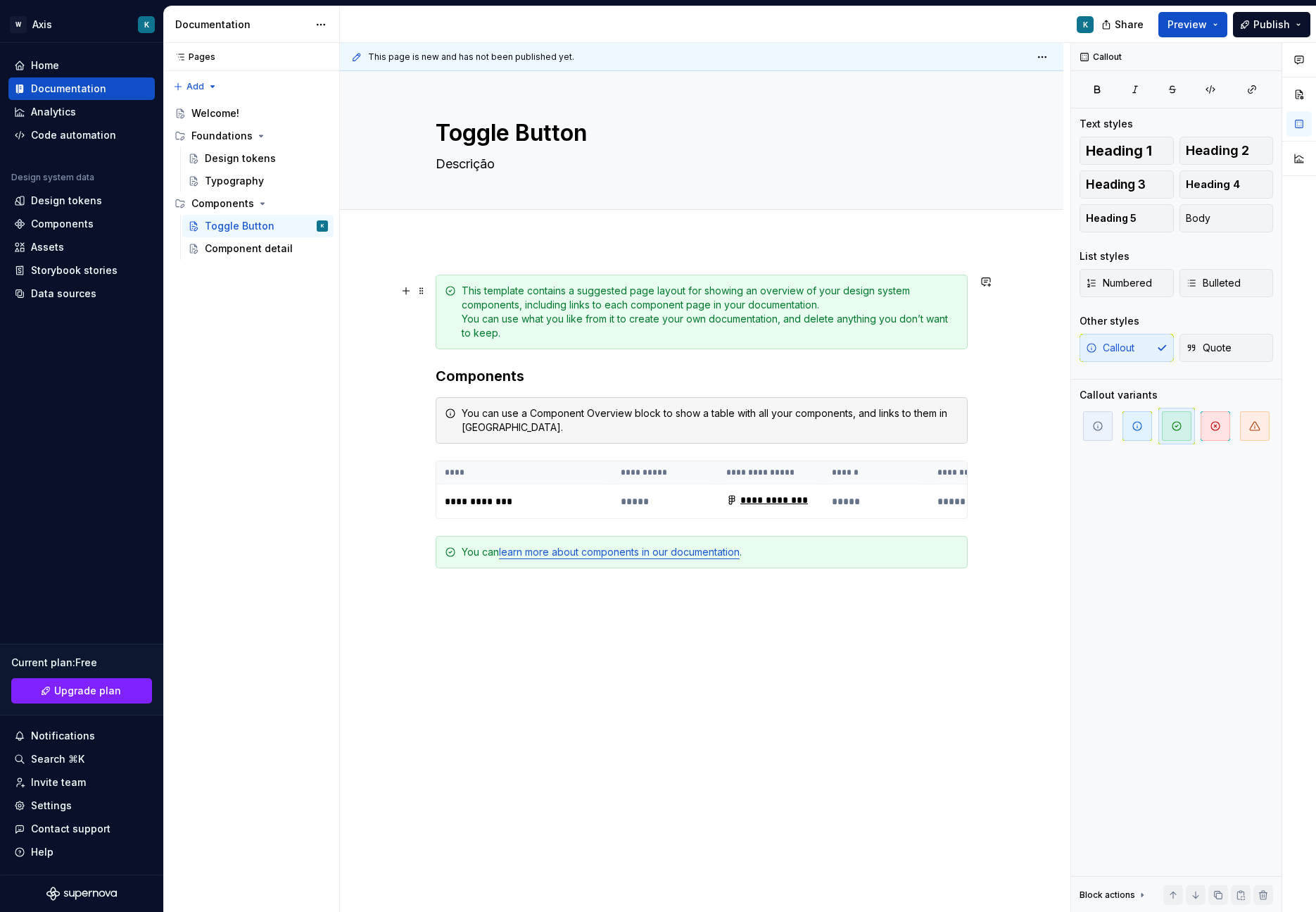
click at [484, 320] on div "This template contains a suggested page layout for showing an overview of your …" at bounding box center [710, 312] width 497 height 56
click at [343, 387] on div "**********" at bounding box center [701, 579] width 724 height 677
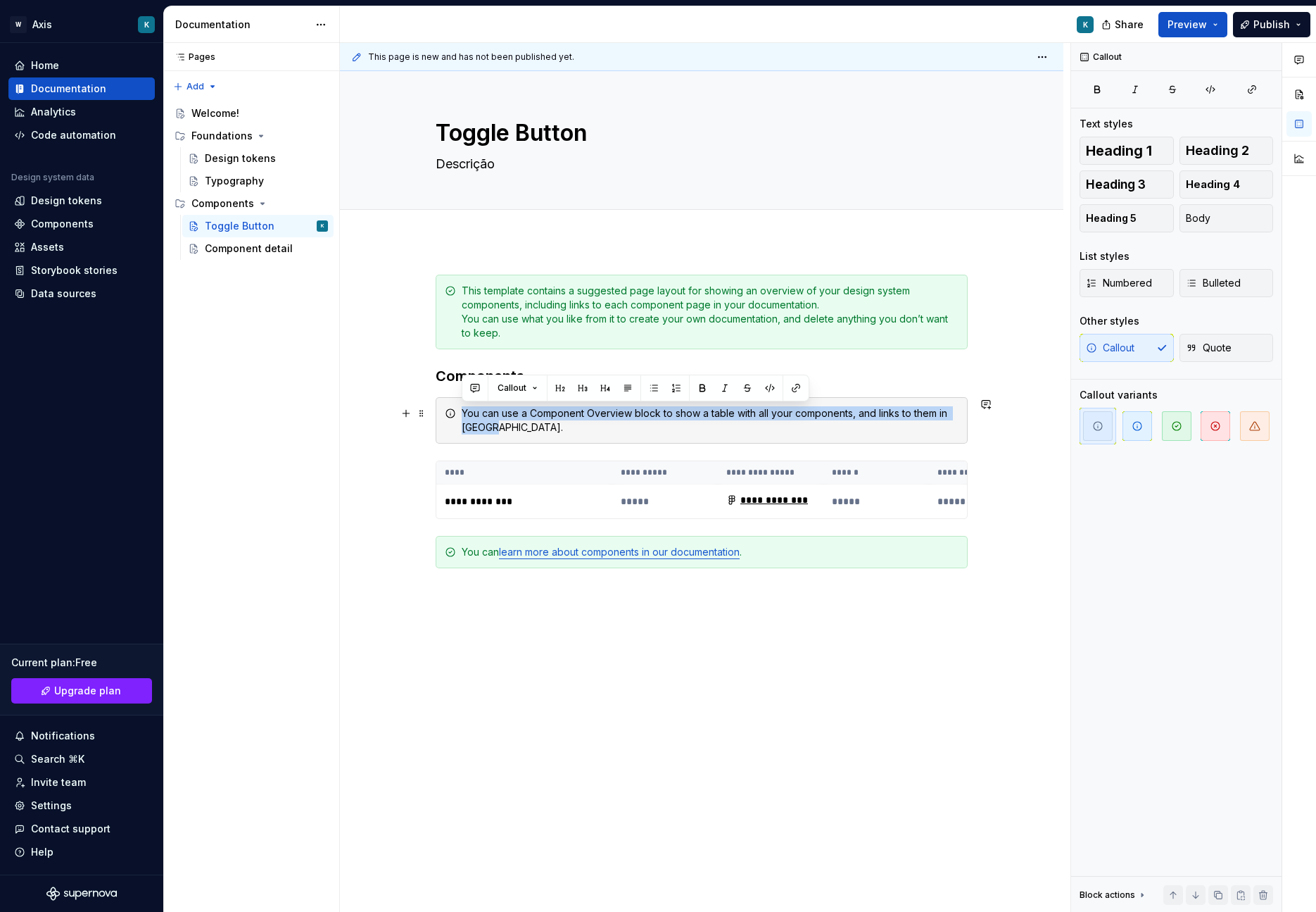
drag, startPoint x: 461, startPoint y: 410, endPoint x: 510, endPoint y: 442, distance: 58.5
click at [510, 442] on div "You can use a Component Overview block to show a table with all your components…" at bounding box center [701, 420] width 532 height 47
click at [513, 430] on div "You can use a Component Overview block to show a table with all your components…" at bounding box center [710, 421] width 497 height 28
drag, startPoint x: 513, startPoint y: 430, endPoint x: 458, endPoint y: 415, distance: 57.0
click at [458, 415] on div "You can use a Component Overview block to show a table with all your components…" at bounding box center [701, 420] width 532 height 47
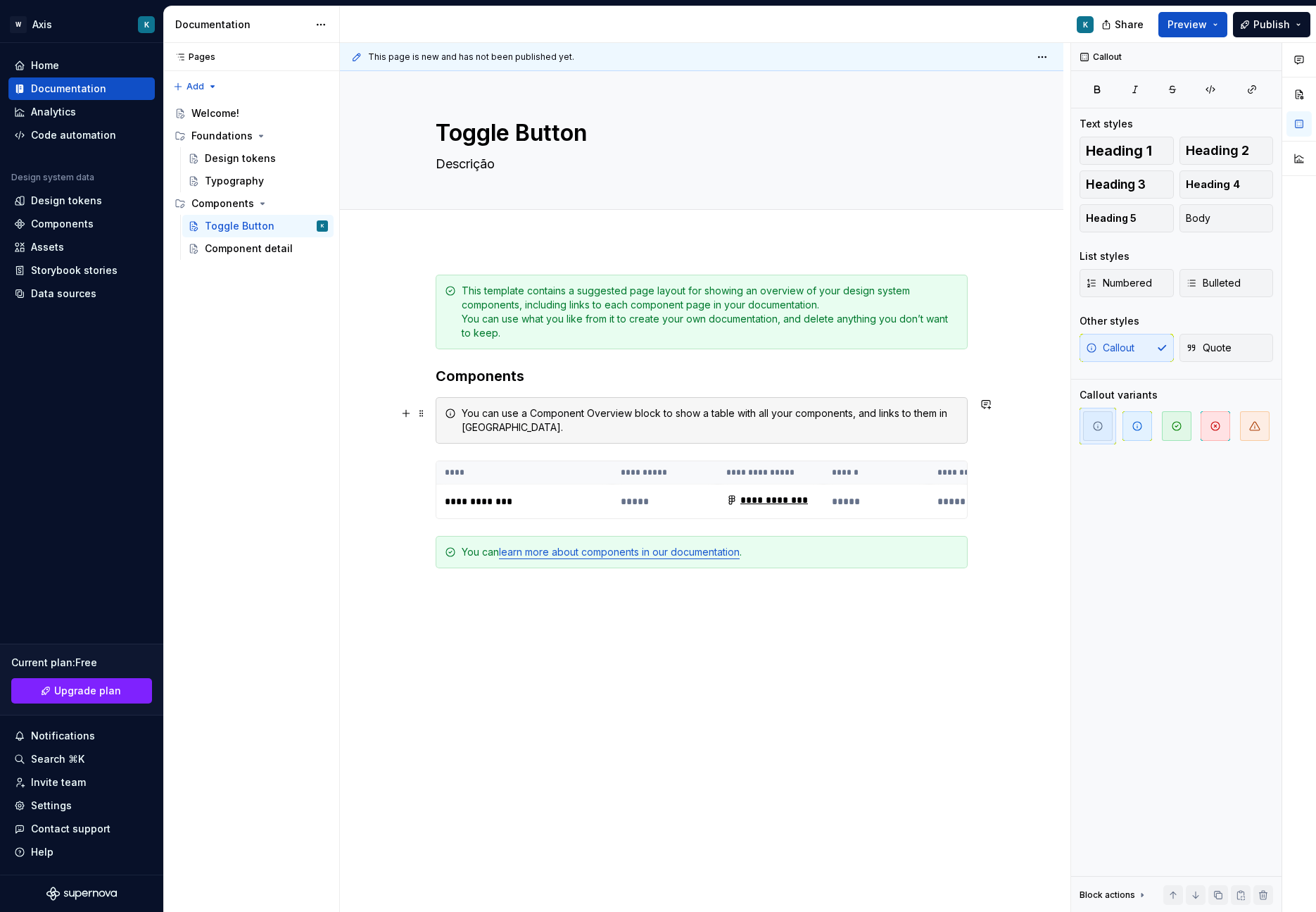
click at [458, 415] on div "You can use a Component Overview block to show a table with all your components…" at bounding box center [701, 420] width 532 height 47
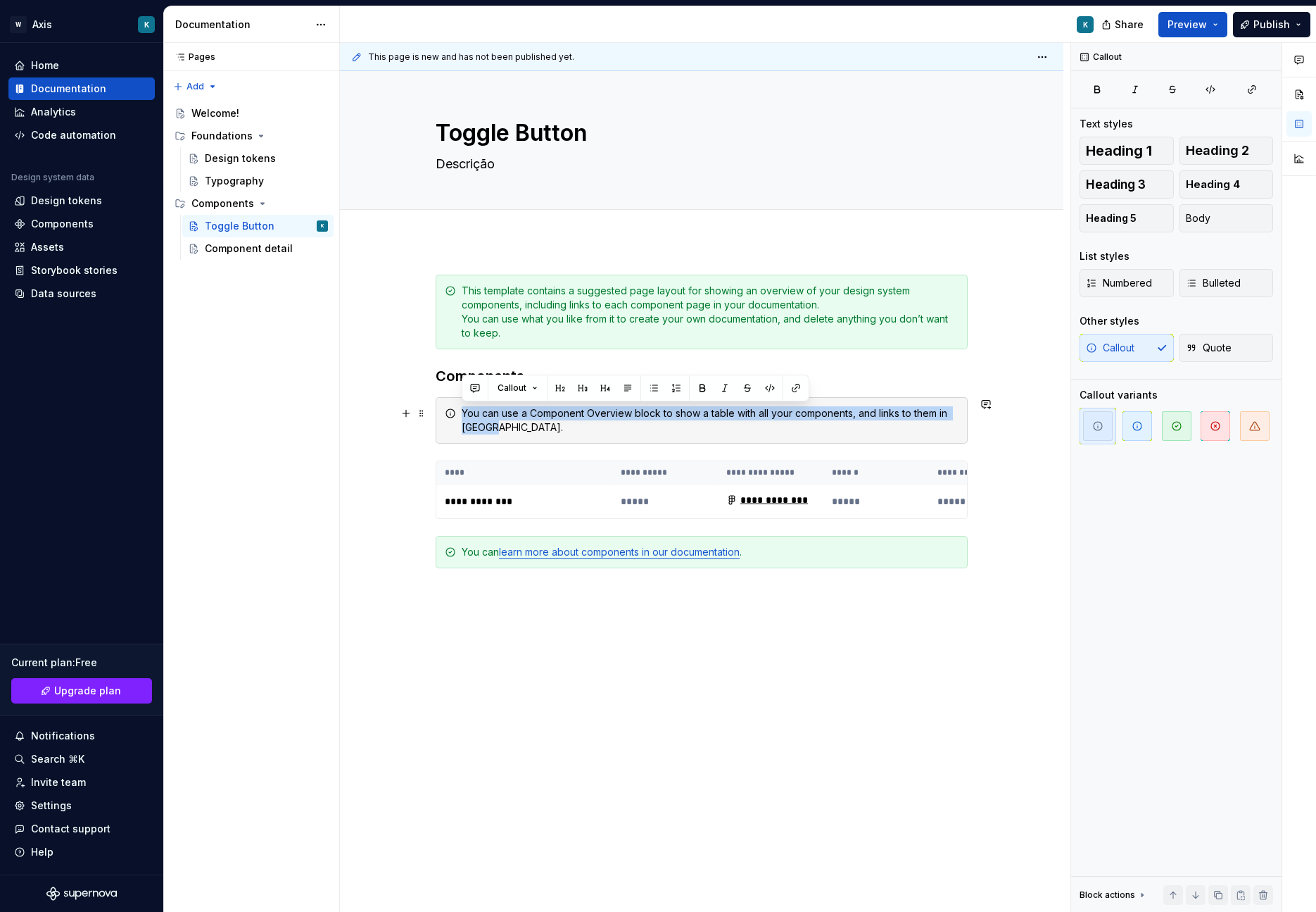
drag, startPoint x: 459, startPoint y: 413, endPoint x: 510, endPoint y: 427, distance: 52.9
click at [510, 427] on div "You can use a Component Overview block to show a table with all your components…" at bounding box center [701, 420] width 532 height 47
click at [510, 427] on div "You can use a Component Overview block to show a table with all your components…" at bounding box center [710, 421] width 497 height 28
drag, startPoint x: 506, startPoint y: 427, endPoint x: 462, endPoint y: 416, distance: 45.4
click at [462, 416] on div "You can use a Component Overview block to show a table with all your components…" at bounding box center [710, 421] width 497 height 28
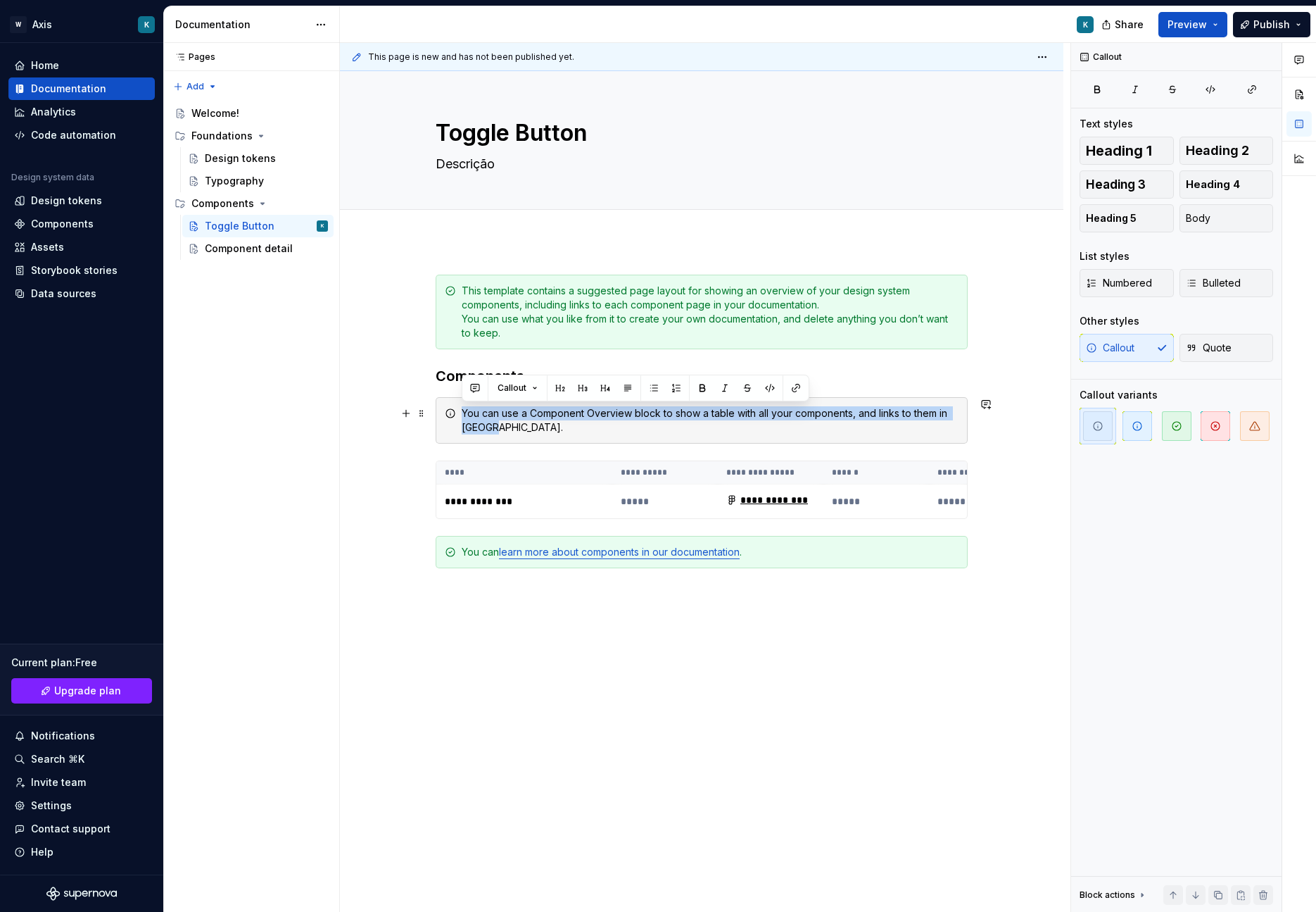
click at [462, 416] on div "You can use a Component Overview block to show a table with all your components…" at bounding box center [710, 421] width 497 height 28
drag, startPoint x: 462, startPoint y: 416, endPoint x: 506, endPoint y: 434, distance: 47.5
click at [506, 434] on div "You can use a Component Overview block to show a table with all your components…" at bounding box center [701, 420] width 532 height 47
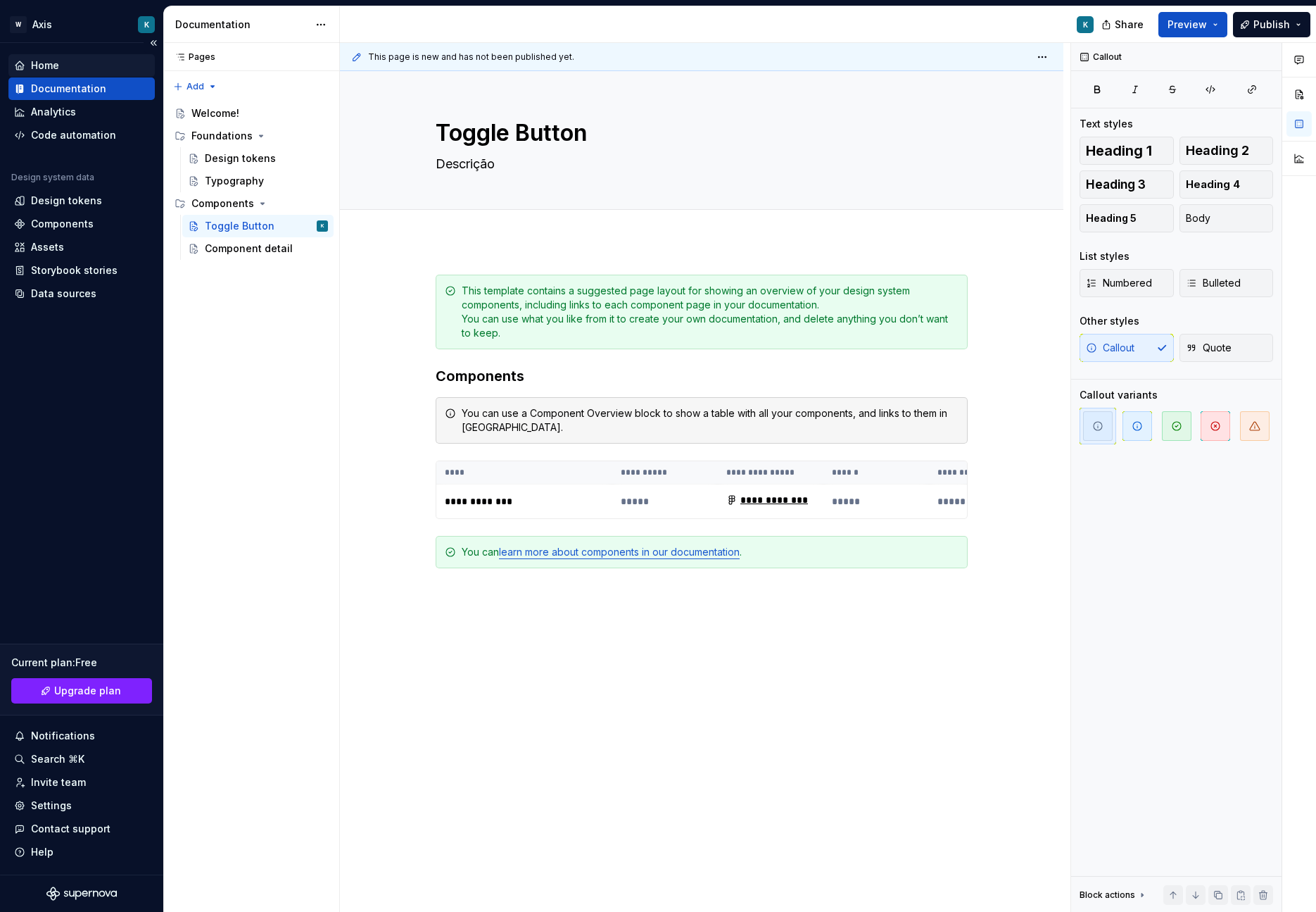
click at [80, 68] on div "Home" at bounding box center [82, 65] width 135 height 14
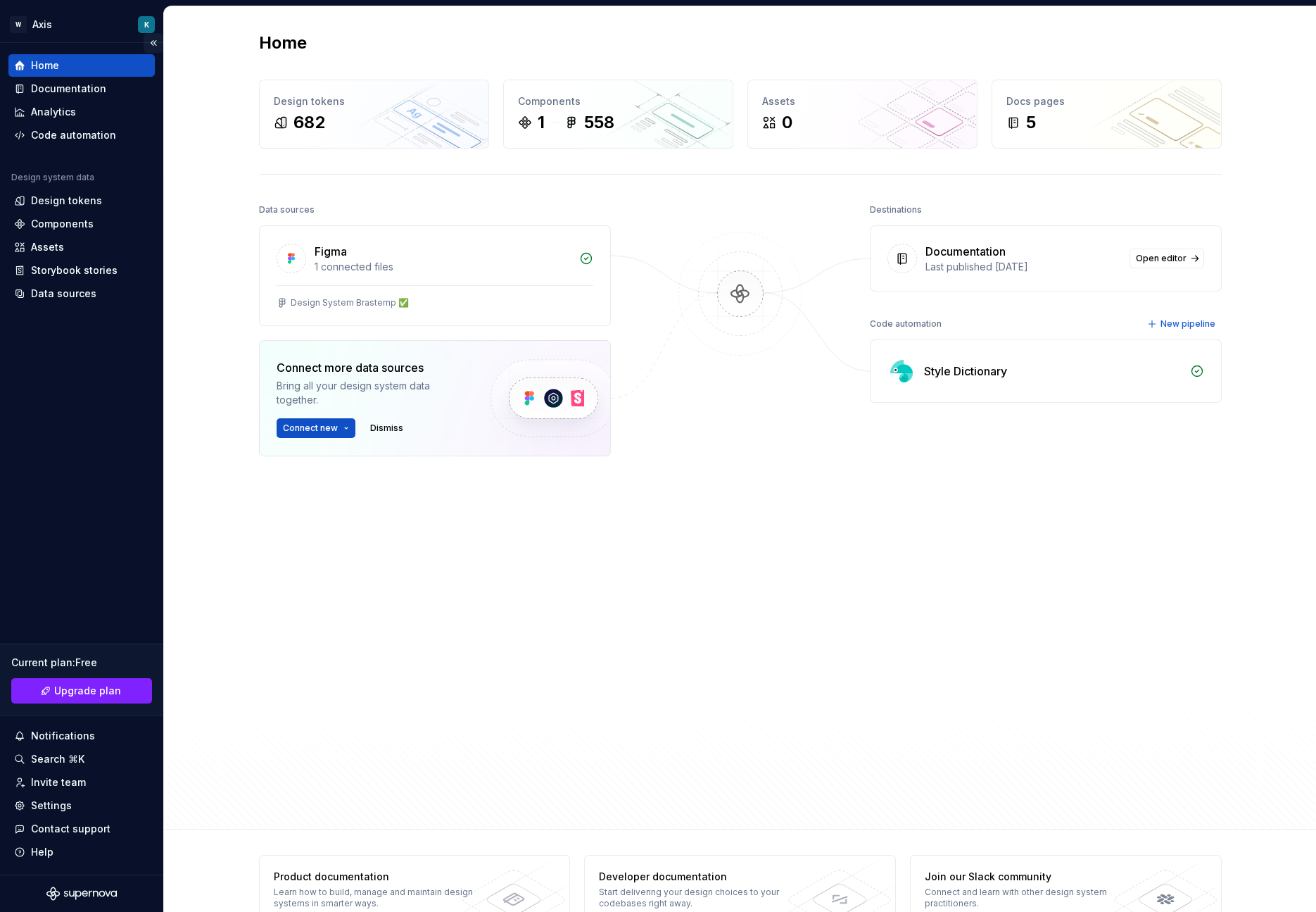
click at [155, 39] on button "Collapse sidebar" at bounding box center [153, 43] width 20 height 20
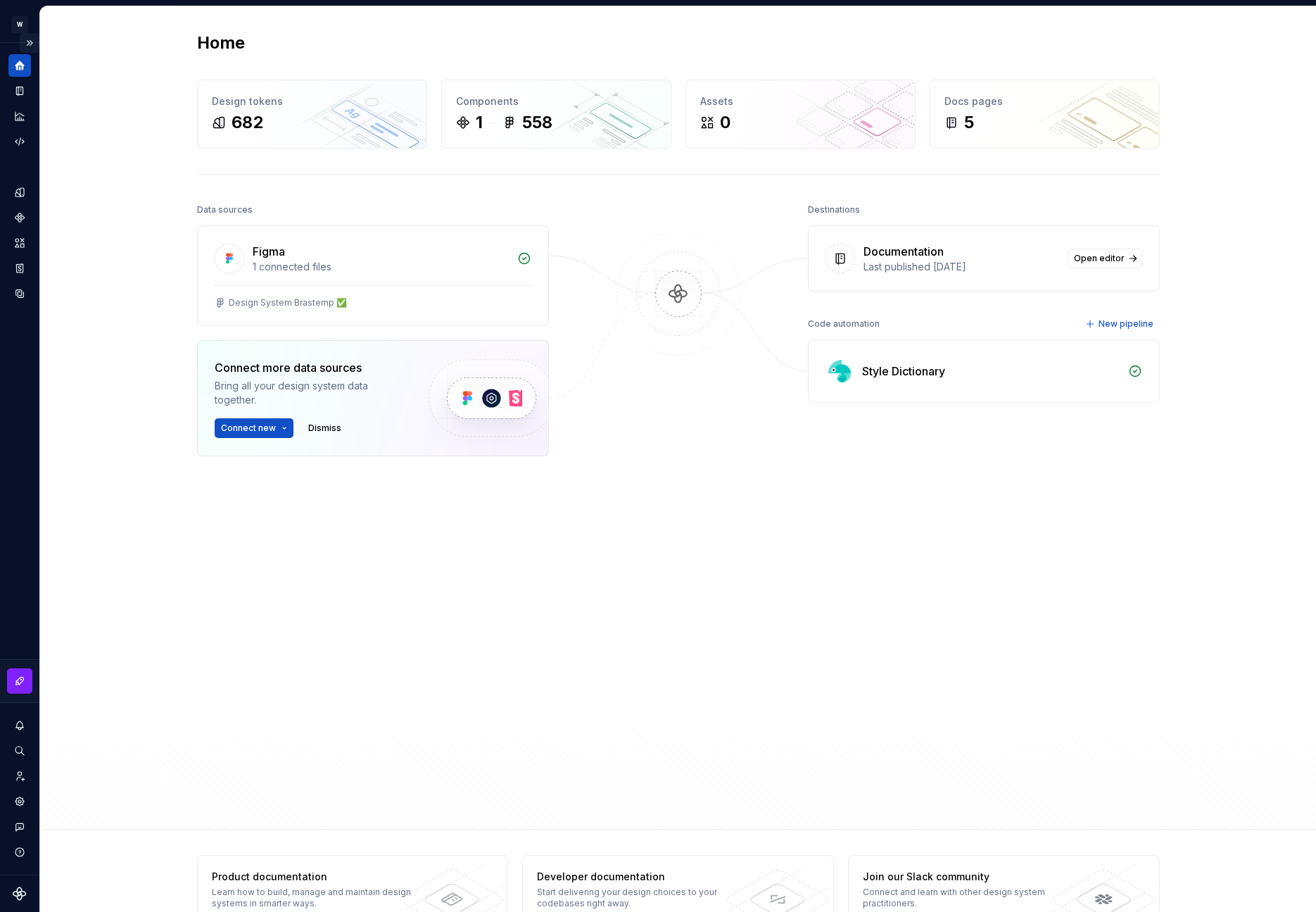
click at [26, 45] on button "Expand sidebar" at bounding box center [30, 43] width 20 height 20
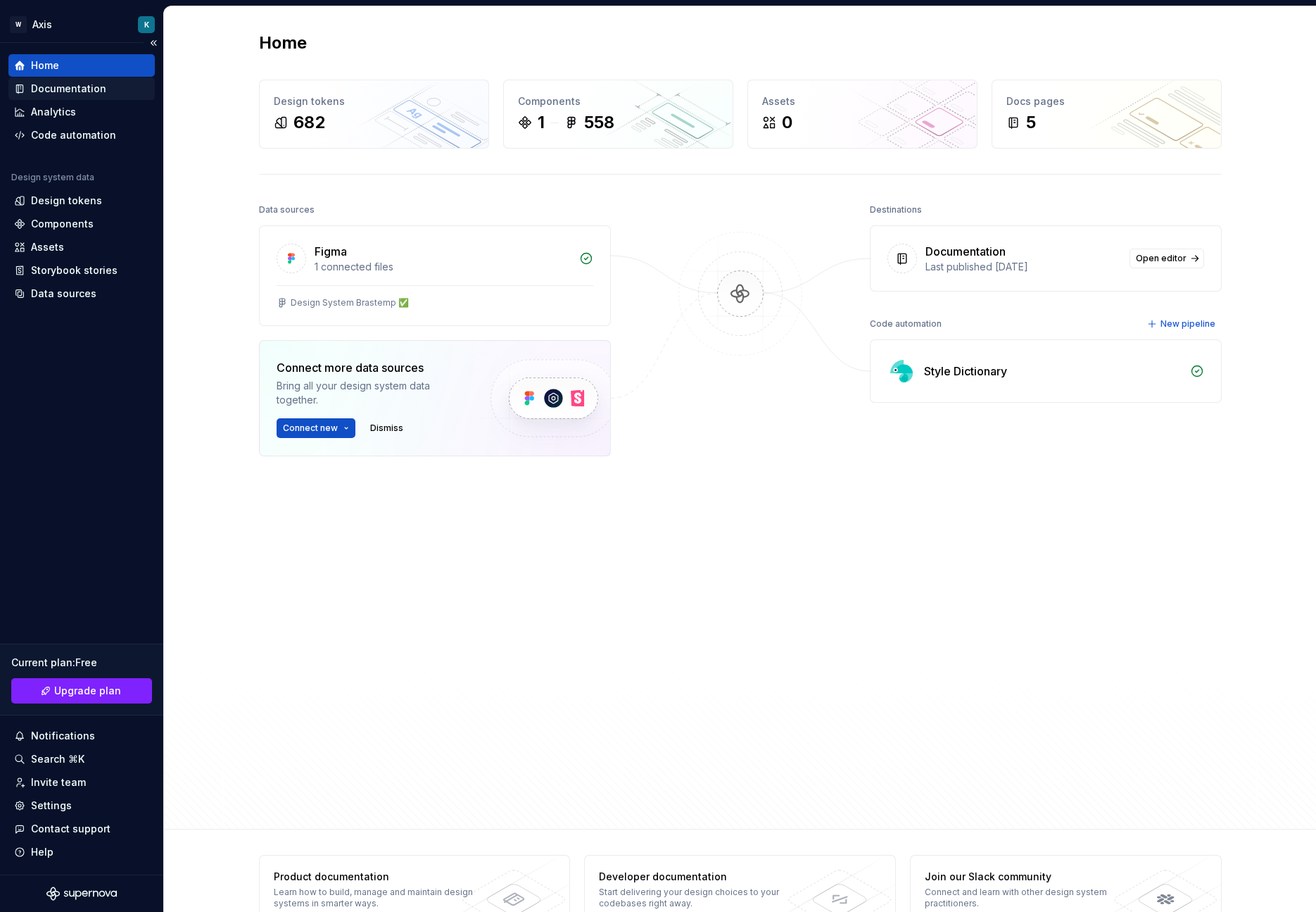
click at [46, 83] on div "Documentation" at bounding box center [68, 88] width 75 height 14
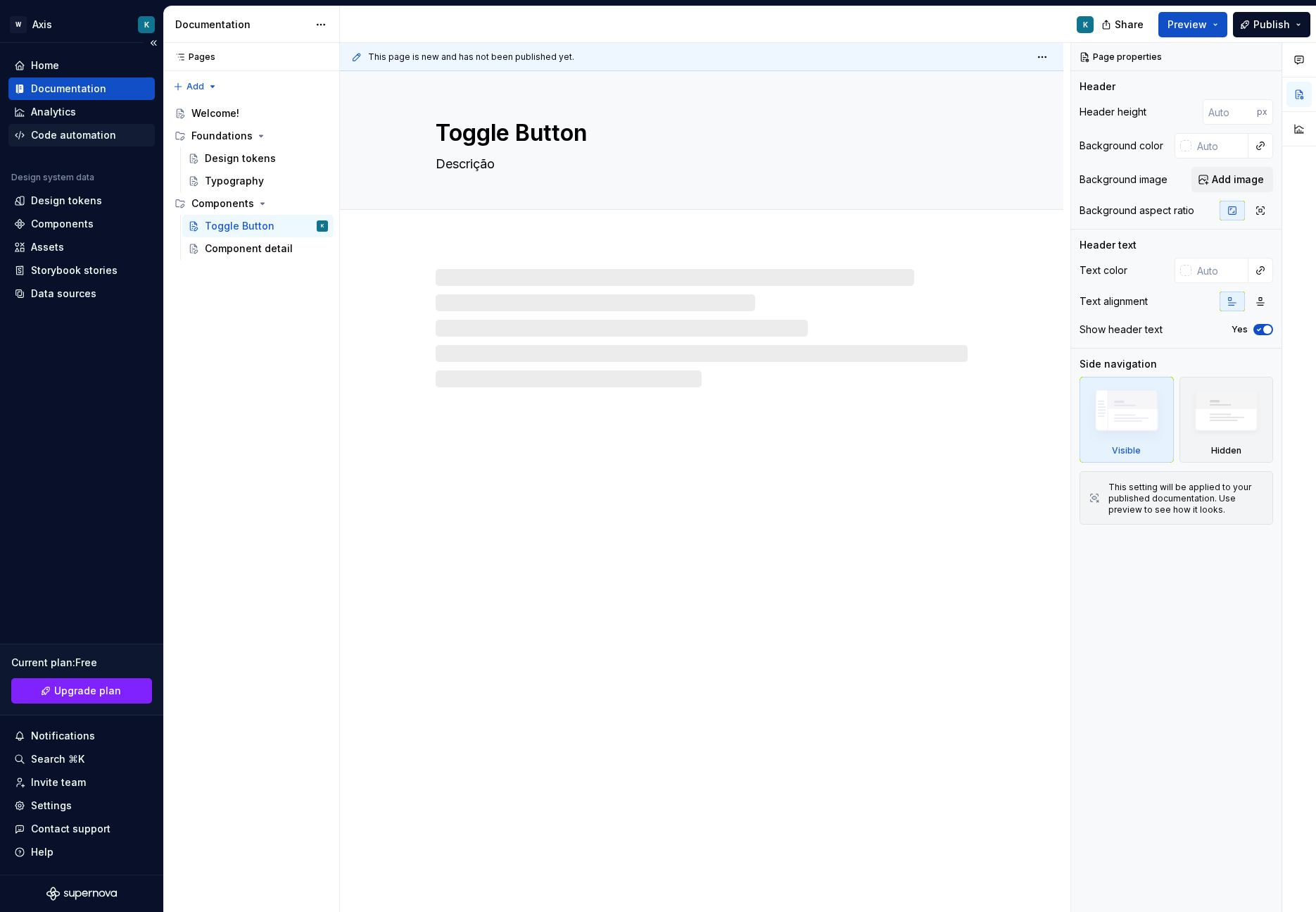
type textarea "*"
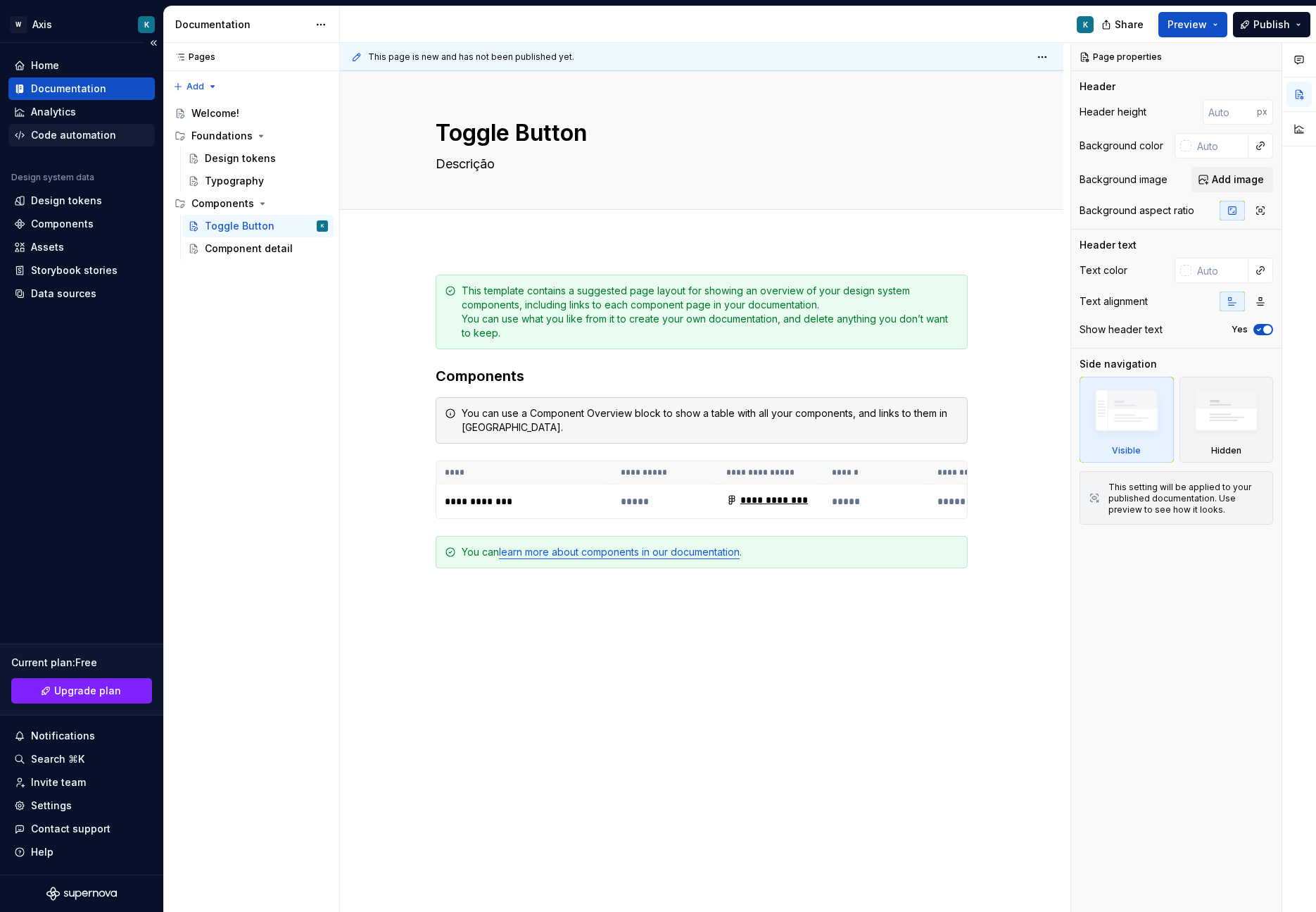
click at [47, 143] on div "Code automation" at bounding box center [81, 135] width 146 height 22
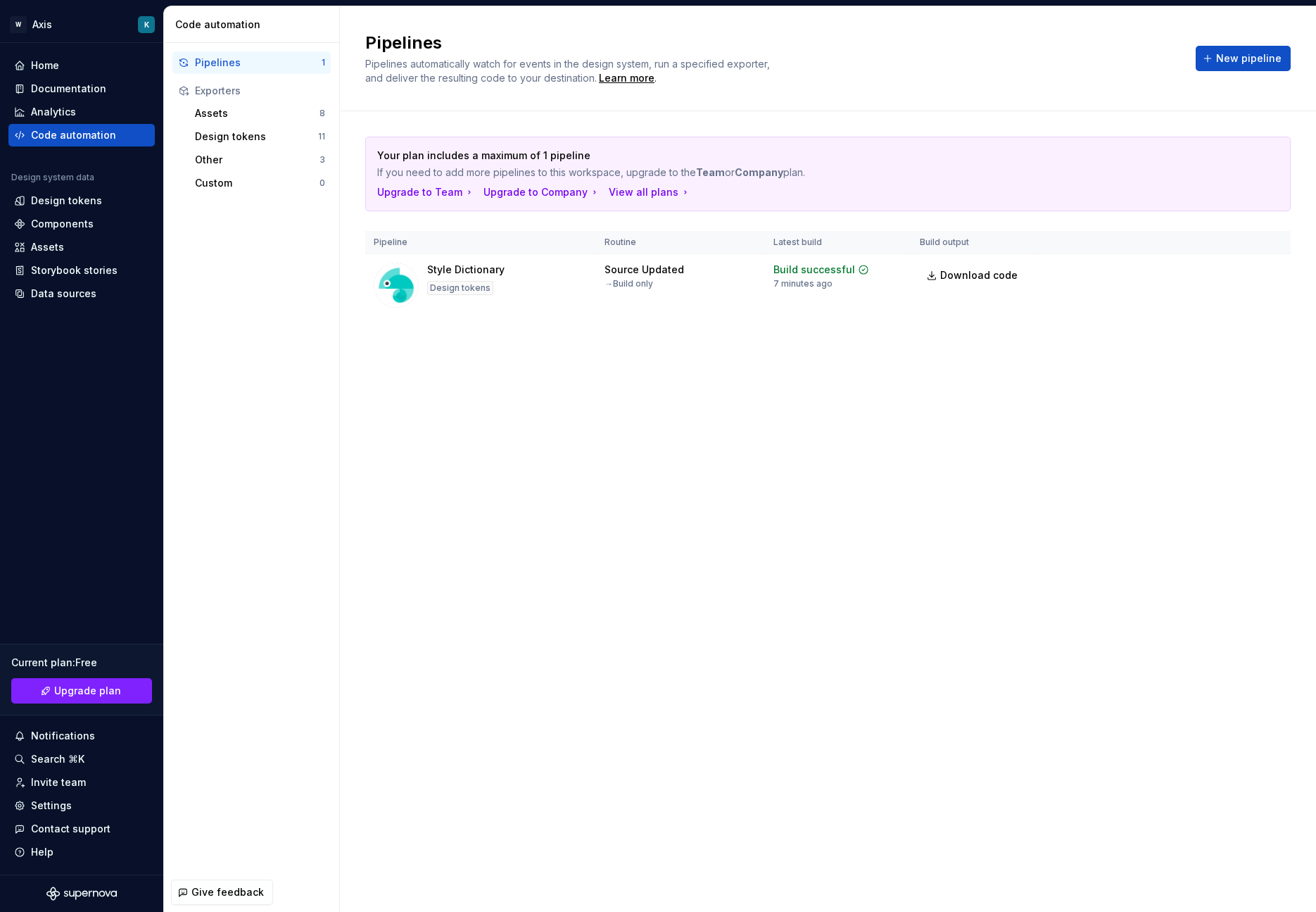
click at [249, 64] on div "Pipelines" at bounding box center [258, 62] width 126 height 14
click at [996, 277] on span "Download code" at bounding box center [979, 275] width 77 height 14
click at [401, 288] on img at bounding box center [396, 285] width 45 height 45
click at [403, 288] on img at bounding box center [396, 285] width 45 height 45
drag, startPoint x: 464, startPoint y: 268, endPoint x: 510, endPoint y: 268, distance: 46.0
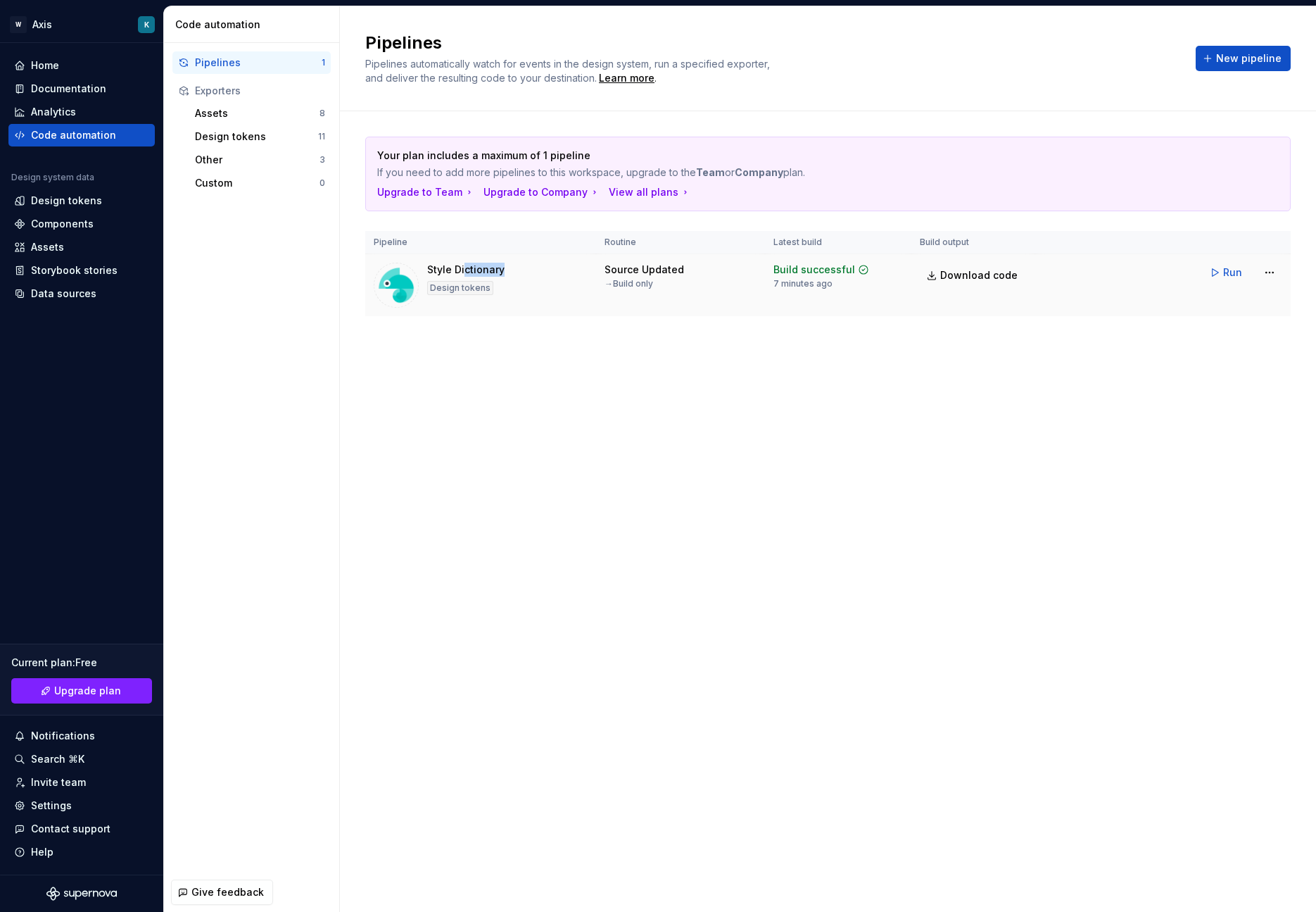
click at [513, 268] on div "Style Dictionary Design tokens" at bounding box center [481, 285] width 214 height 45
click at [510, 268] on div "Style Dictionary Design tokens" at bounding box center [481, 285] width 214 height 45
